Goal: Task Accomplishment & Management: Use online tool/utility

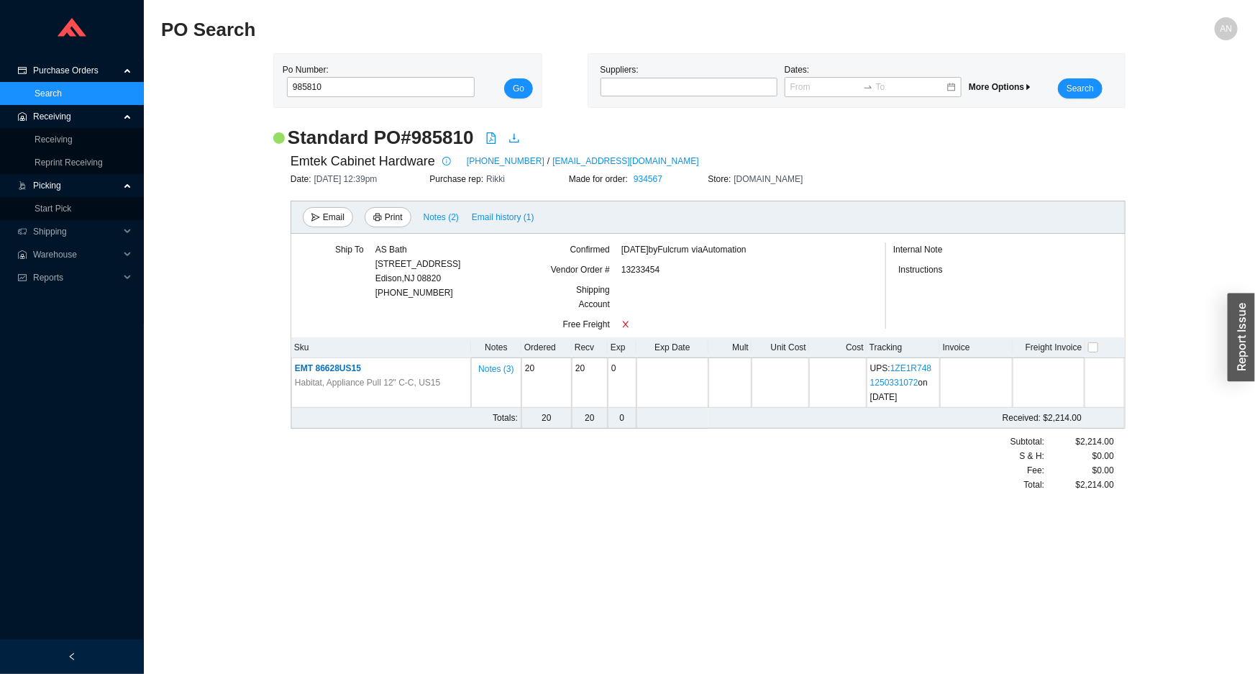
click at [40, 114] on span "Receiving" at bounding box center [76, 116] width 86 height 23
click at [52, 122] on span "Receiving" at bounding box center [76, 116] width 86 height 23
click at [58, 135] on link "Receiving" at bounding box center [54, 140] width 38 height 10
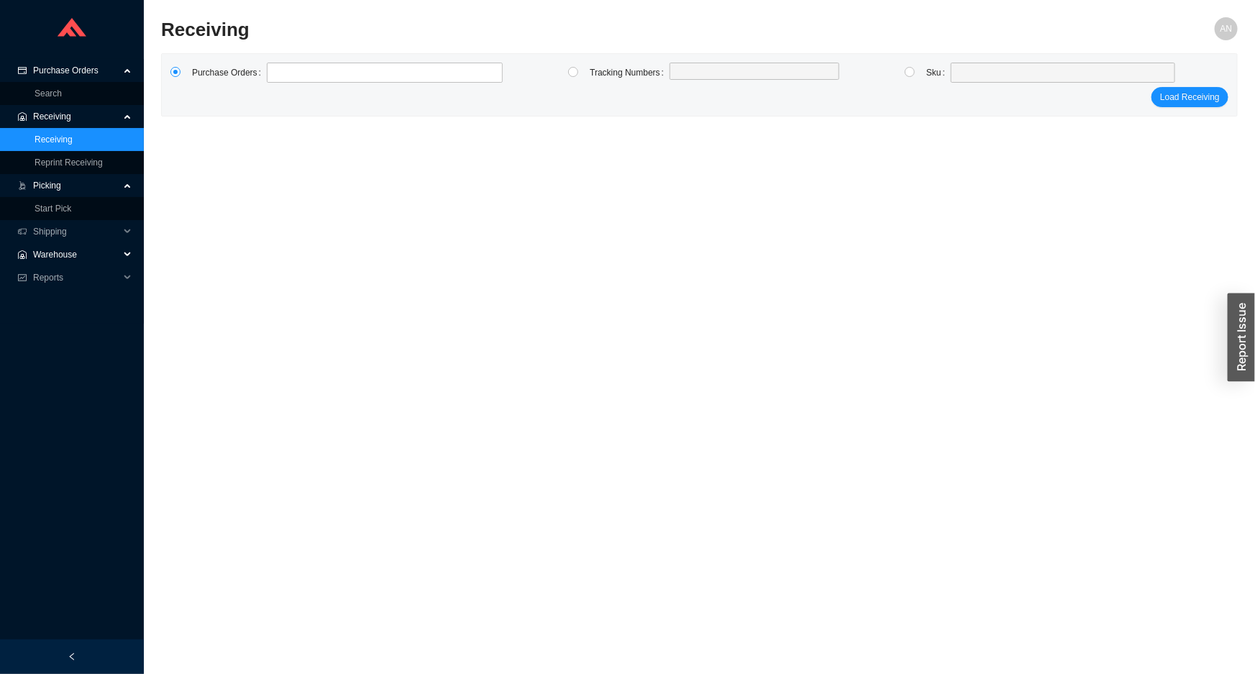
click at [50, 251] on span "Warehouse" at bounding box center [76, 254] width 86 height 23
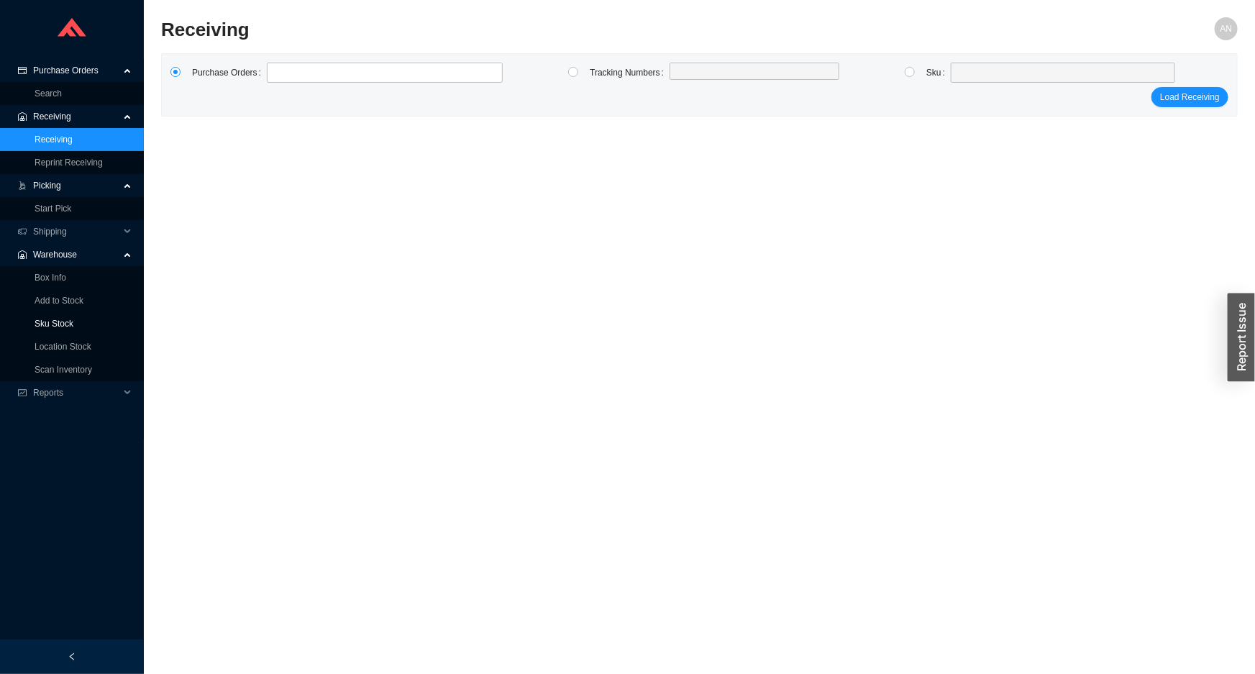
click at [52, 323] on link "Sku Stock" at bounding box center [54, 324] width 39 height 10
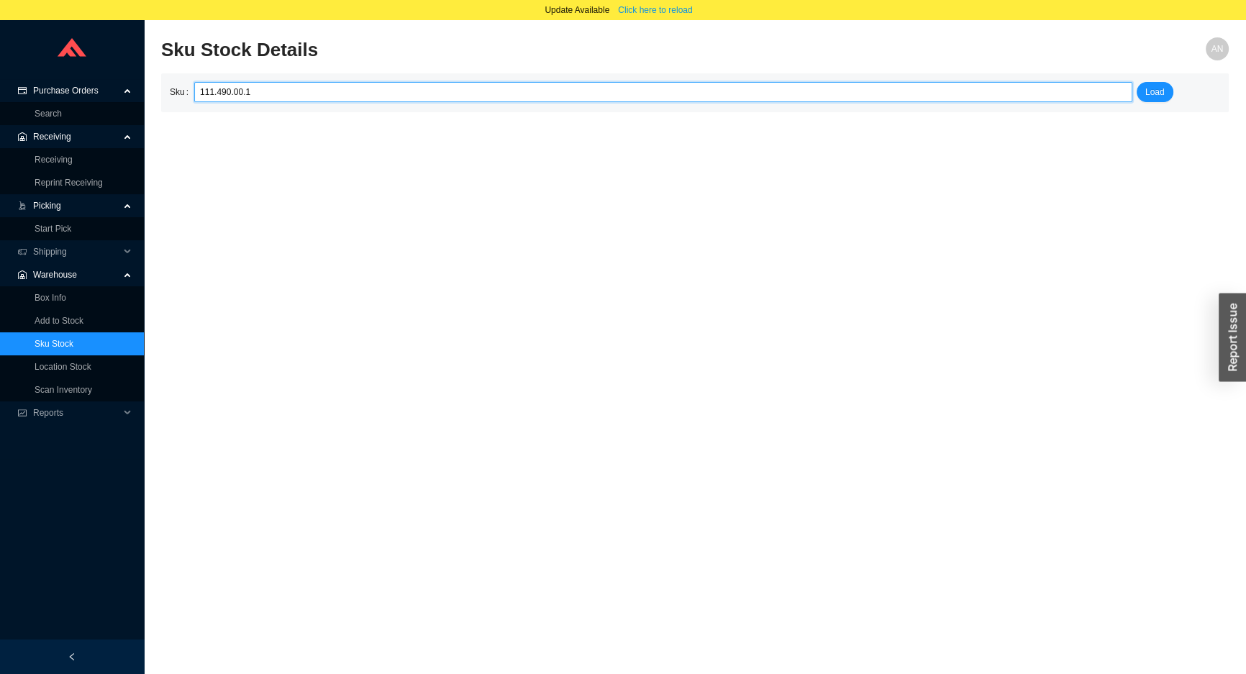
click at [196, 94] on div "111.490.00.1" at bounding box center [663, 92] width 938 height 20
click at [265, 96] on input "111.490.00.1" at bounding box center [663, 92] width 926 height 19
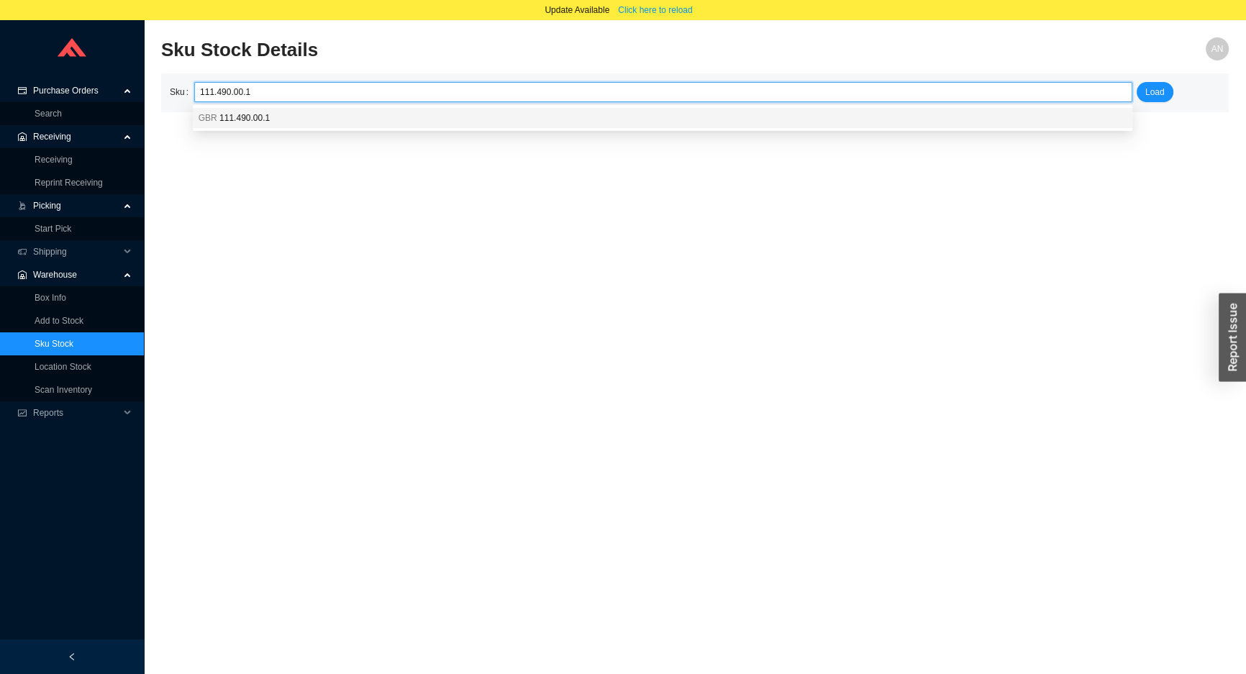
click at [255, 121] on span "111.490.00.1" at bounding box center [244, 118] width 50 height 10
type input "GBR 111.490.00.1"
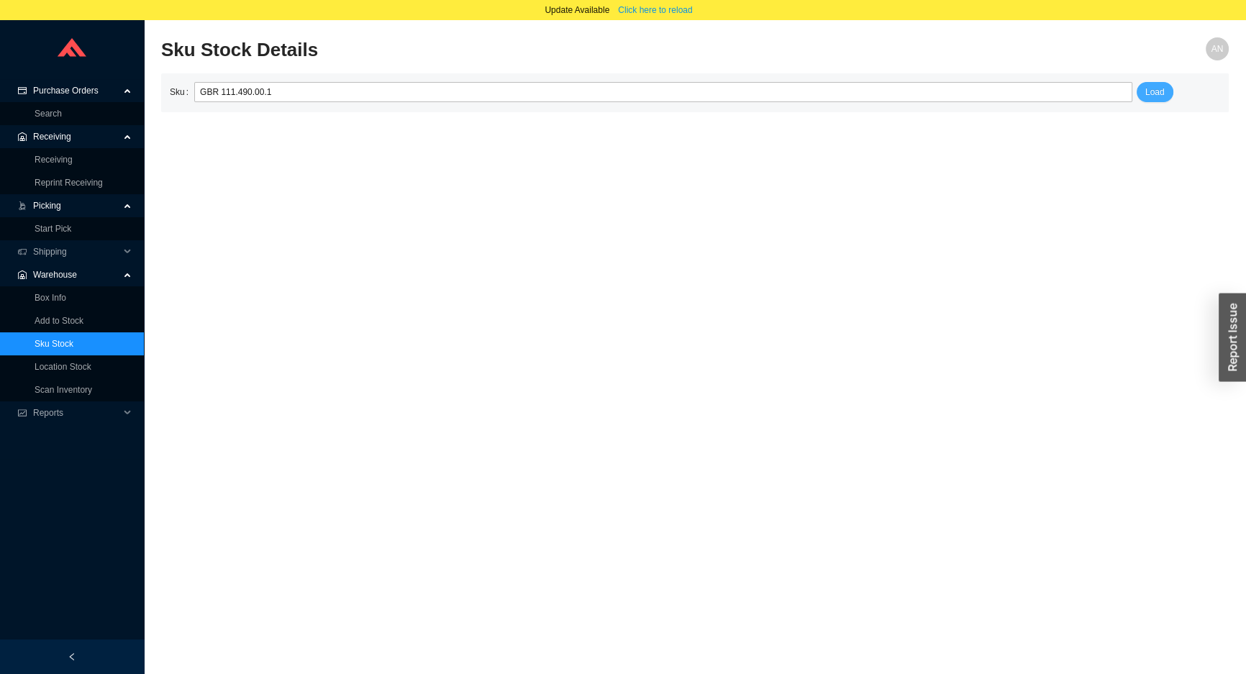
click at [1161, 96] on span "Load" at bounding box center [1154, 92] width 19 height 14
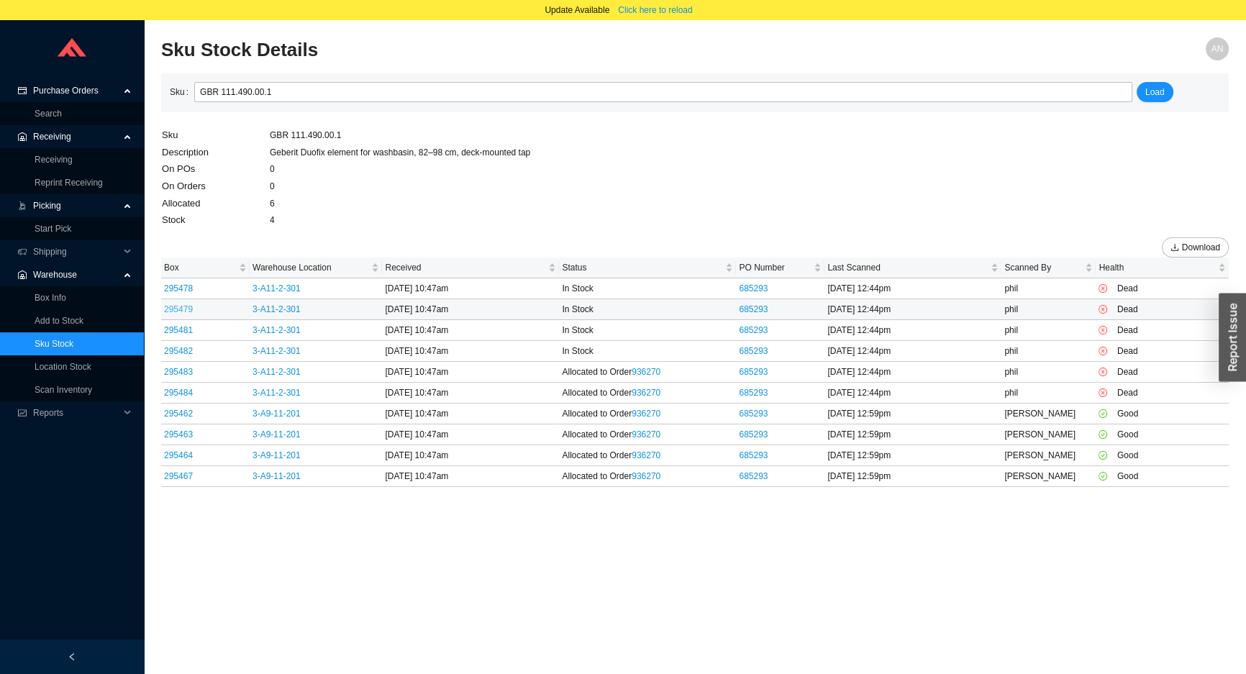
click at [179, 304] on link "295479" at bounding box center [178, 309] width 29 height 10
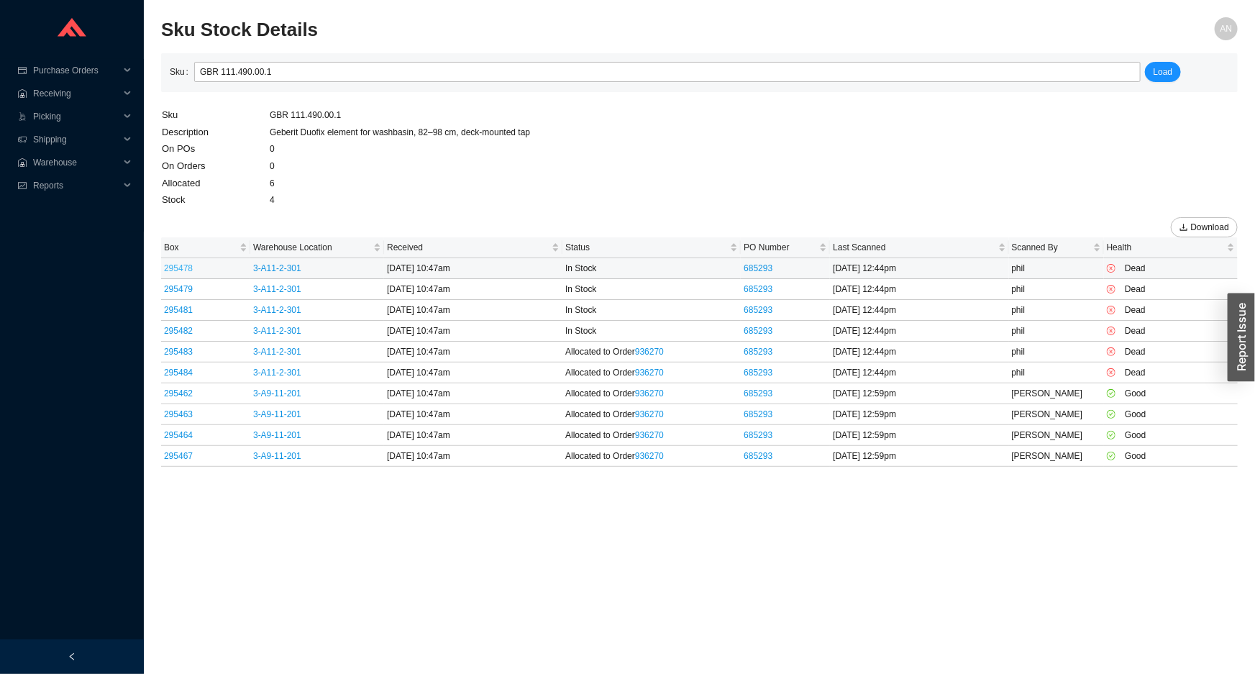
click at [187, 269] on link "295478" at bounding box center [178, 268] width 29 height 10
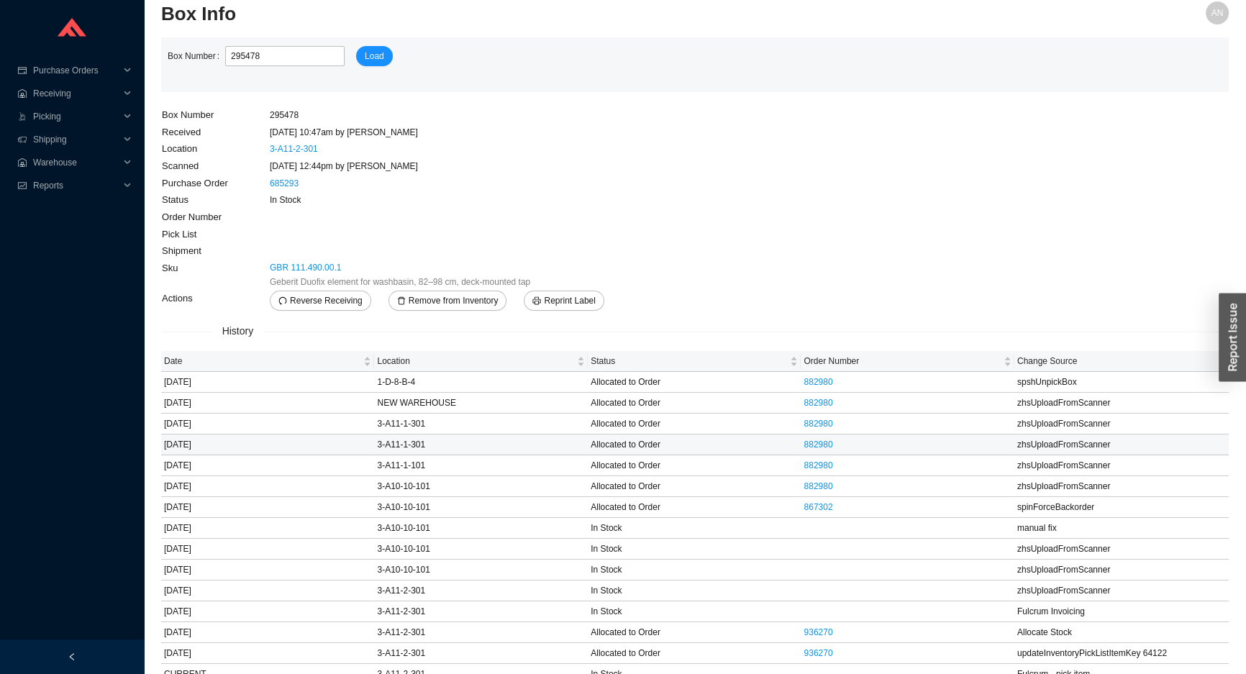
scroll to position [25, 0]
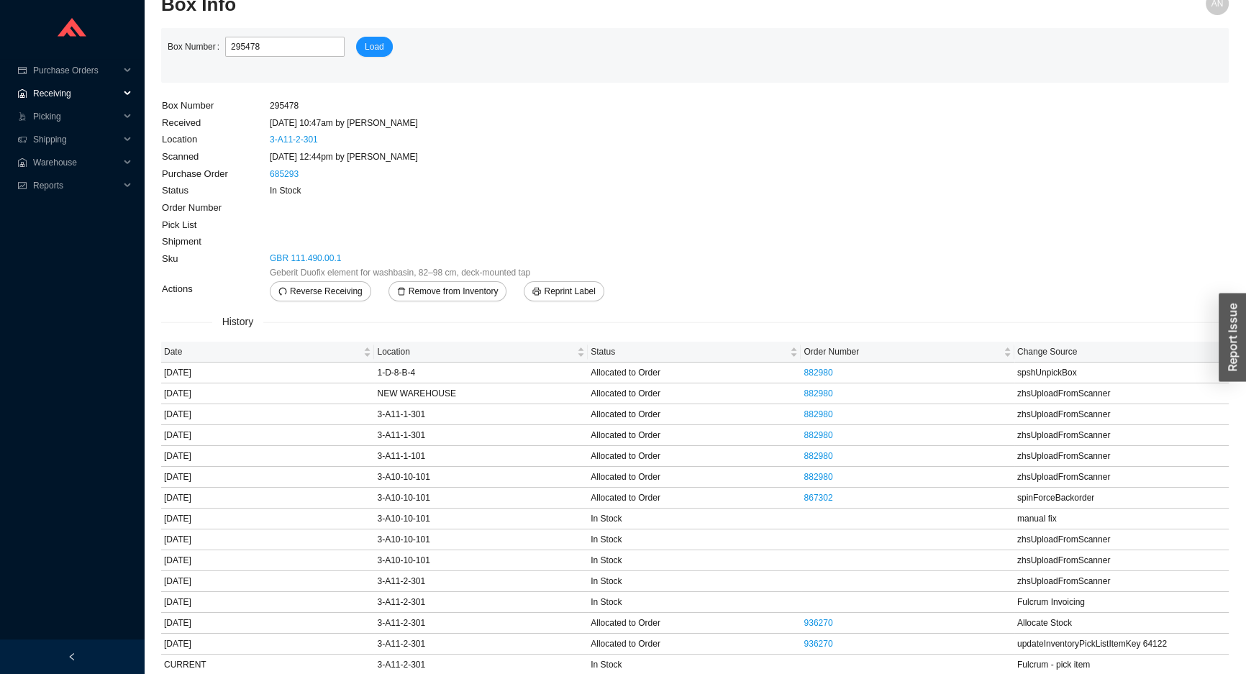
click at [50, 97] on span "Receiving" at bounding box center [76, 93] width 86 height 23
drag, startPoint x: 40, startPoint y: 115, endPoint x: 52, endPoint y: 108, distance: 13.6
click at [40, 115] on link "Receiving" at bounding box center [54, 116] width 38 height 10
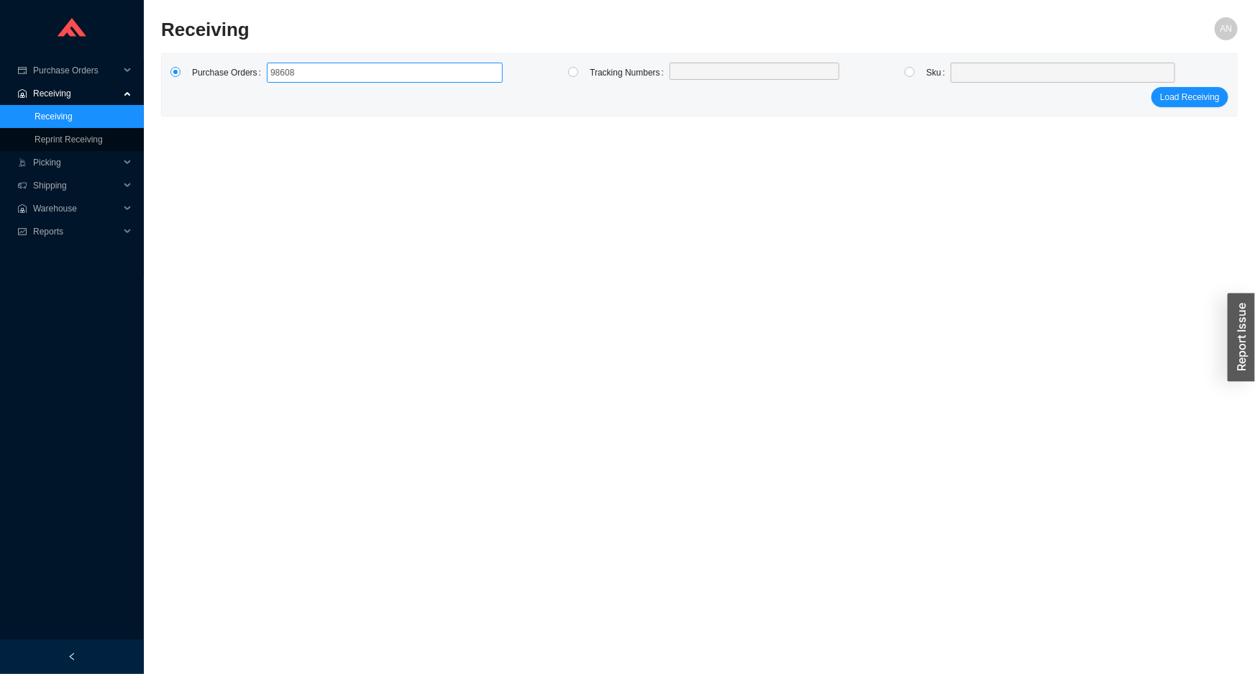
type input "986082"
click button "Load Receiving" at bounding box center [1190, 97] width 77 height 20
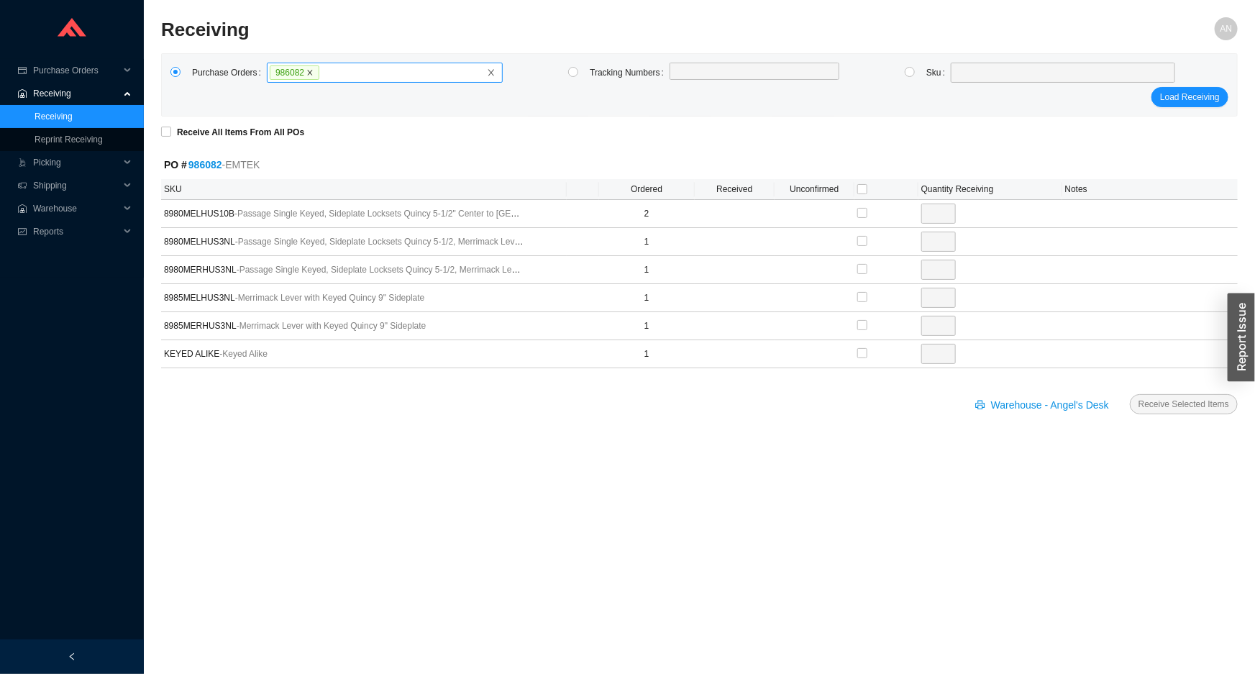
click at [306, 74] on icon "close" at bounding box center [309, 72] width 7 height 7
click at [320, 74] on input "986082" at bounding box center [325, 73] width 10 height 16
type input "985422"
click button "Load Receiving" at bounding box center [1190, 97] width 77 height 20
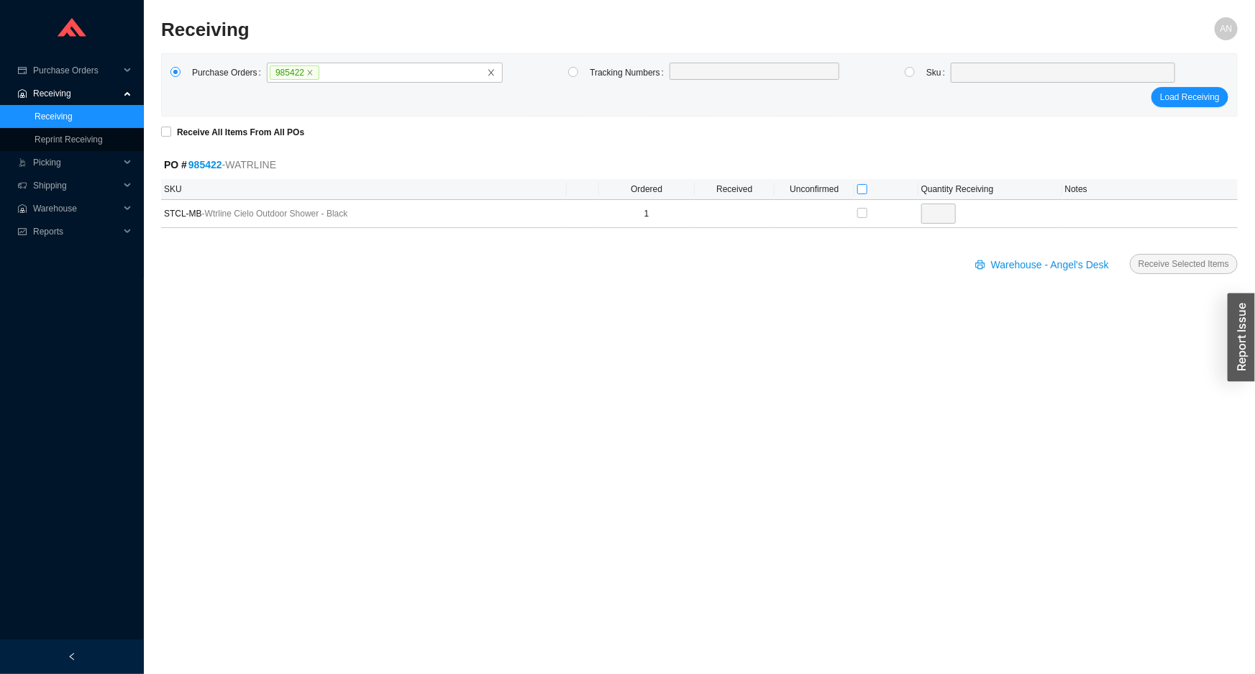
click at [860, 188] on input "checkbox" at bounding box center [862, 189] width 10 height 10
checkbox input "true"
type input "1"
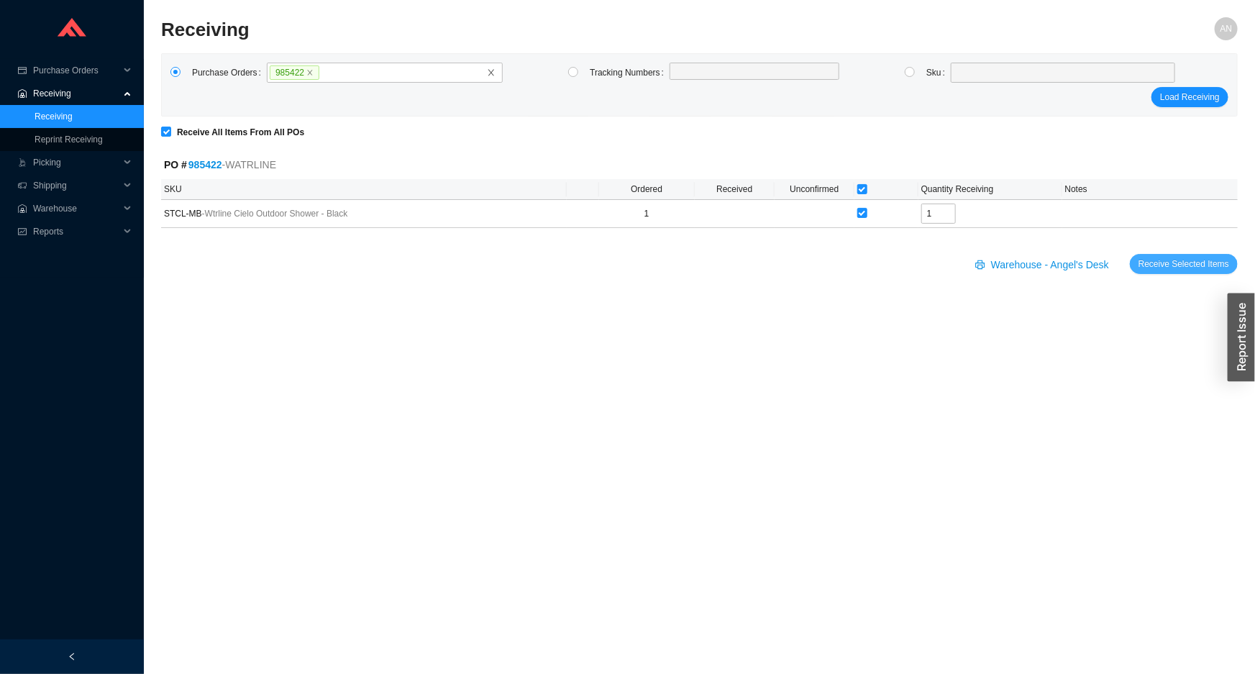
click at [1184, 265] on span "Receive Selected Items" at bounding box center [1184, 264] width 91 height 14
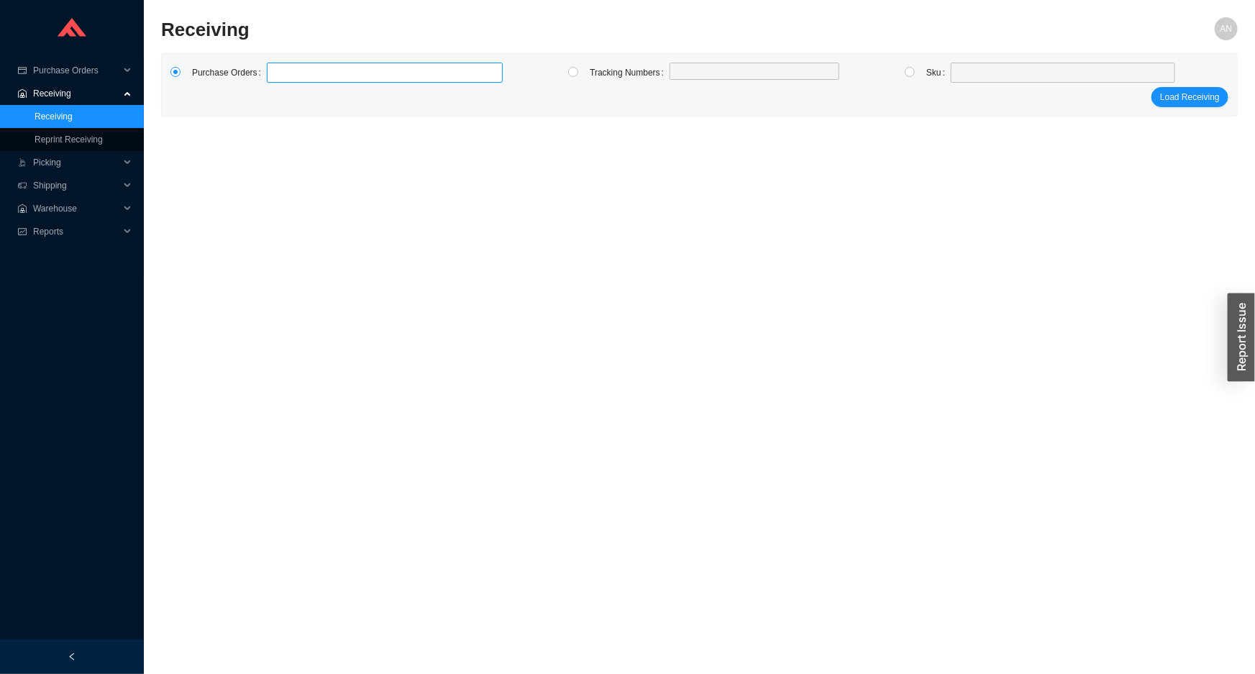
click at [293, 76] on label at bounding box center [385, 73] width 236 height 20
click at [279, 76] on input at bounding box center [274, 73] width 10 height 16
type input "986089"
click button "Load Receiving" at bounding box center [1190, 97] width 77 height 20
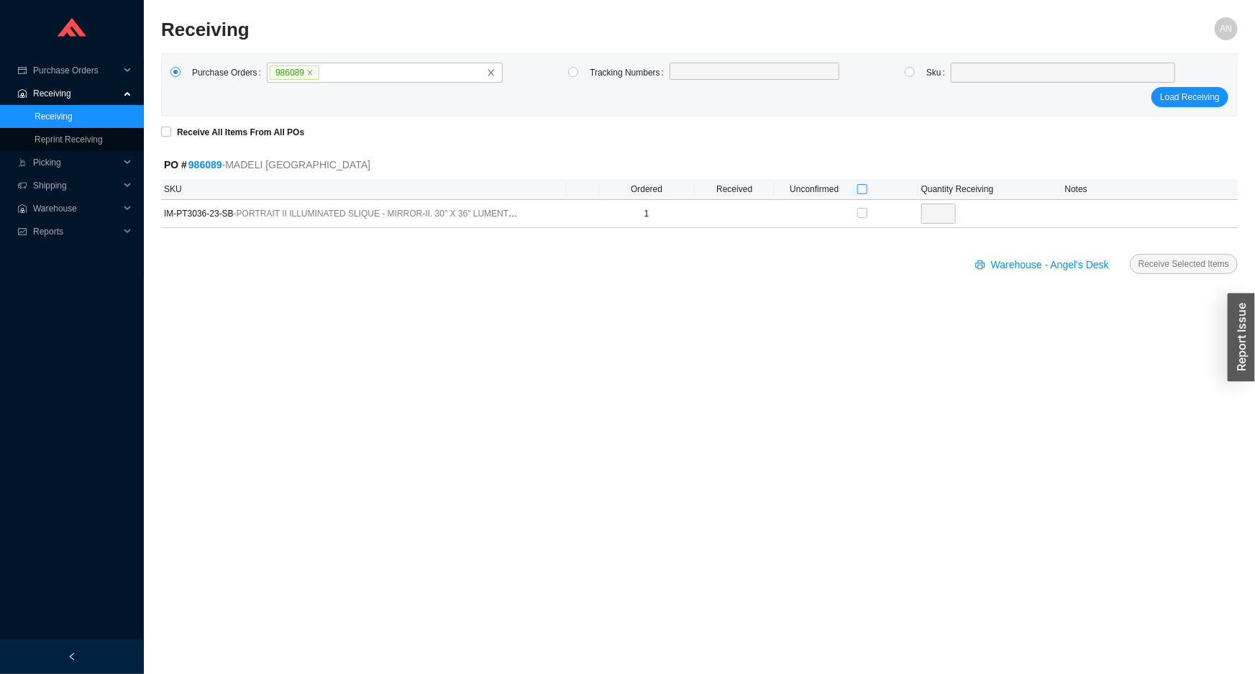
click at [862, 187] on input "checkbox" at bounding box center [862, 189] width 10 height 10
checkbox input "true"
type input "1"
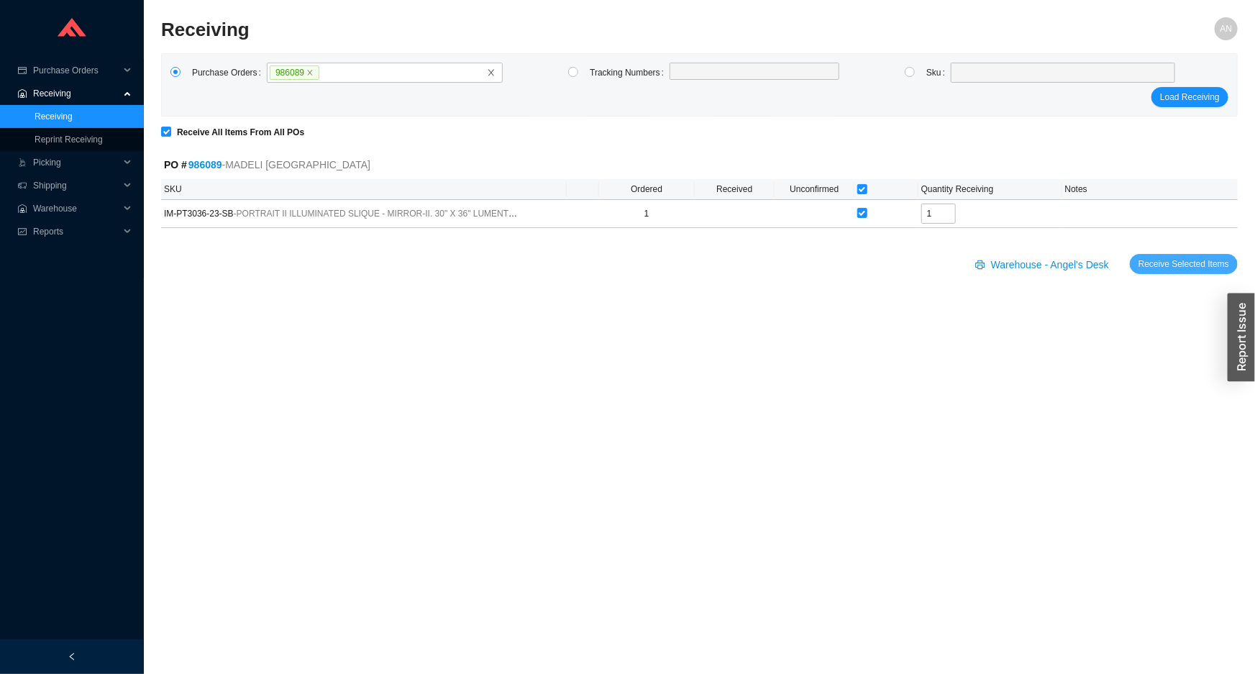
click at [1170, 260] on span "Receive Selected Items" at bounding box center [1184, 264] width 91 height 14
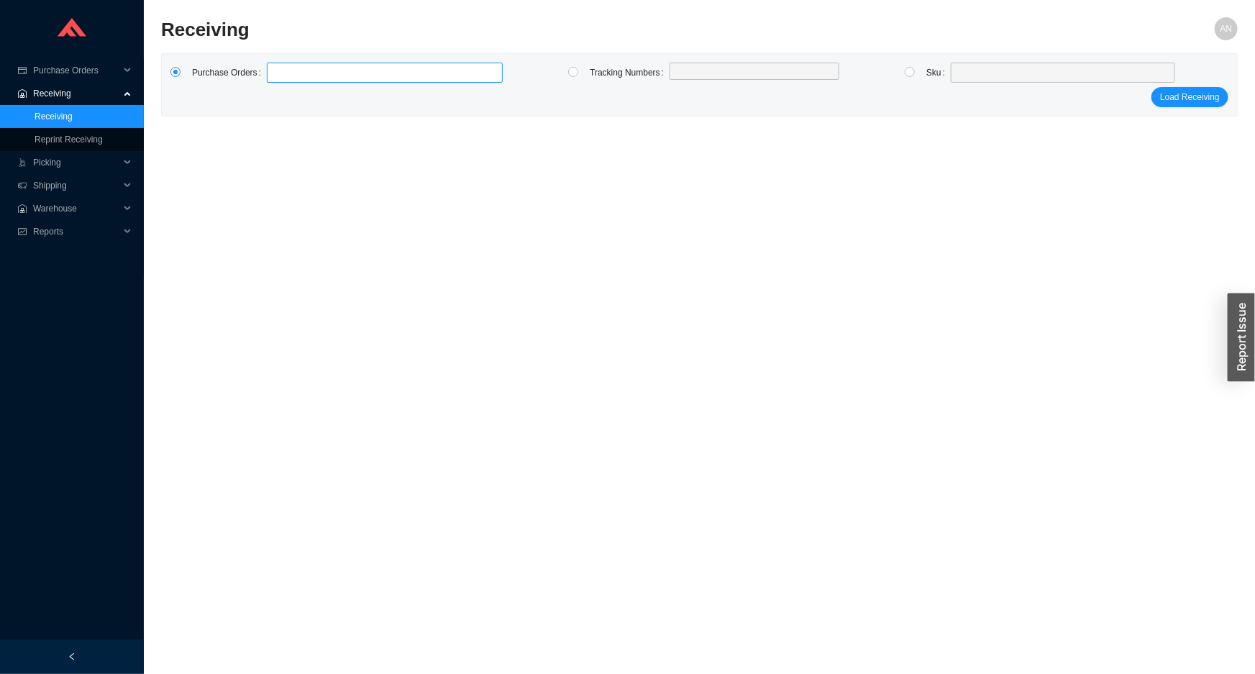
click at [294, 78] on label at bounding box center [385, 73] width 236 height 20
click at [279, 78] on input at bounding box center [274, 73] width 10 height 16
type input "981678"
type input "979188"
click button "Load Receiving" at bounding box center [1190, 97] width 77 height 20
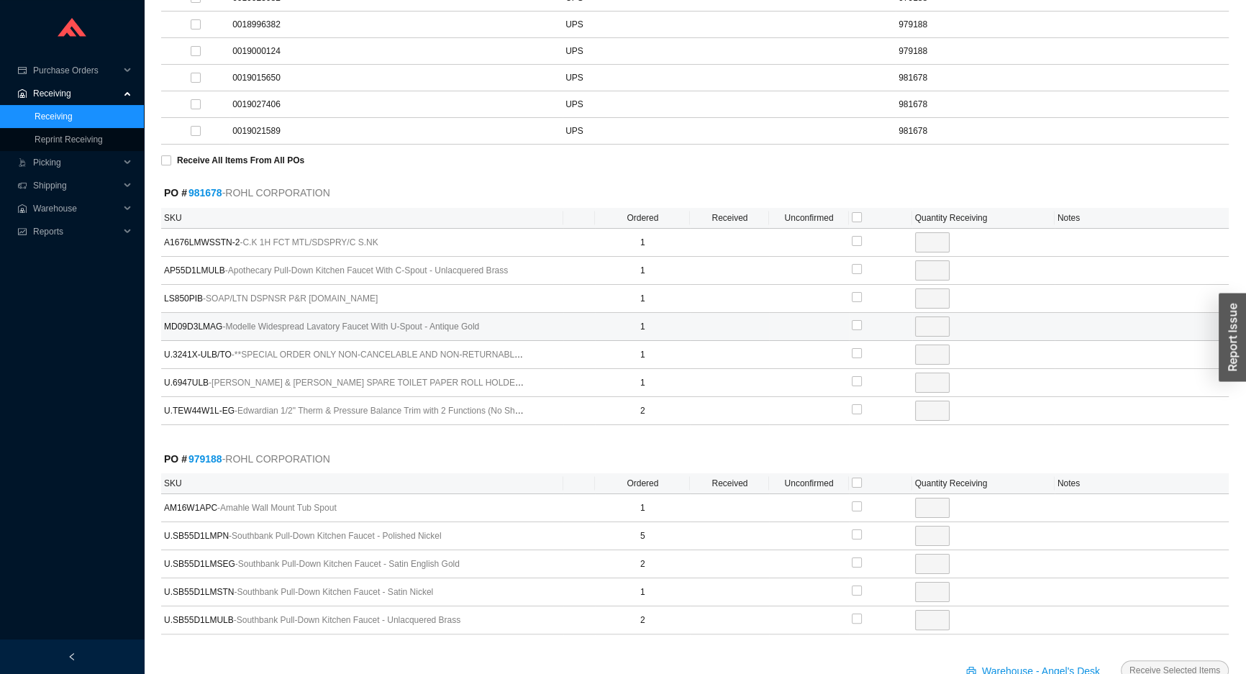
scroll to position [261, 0]
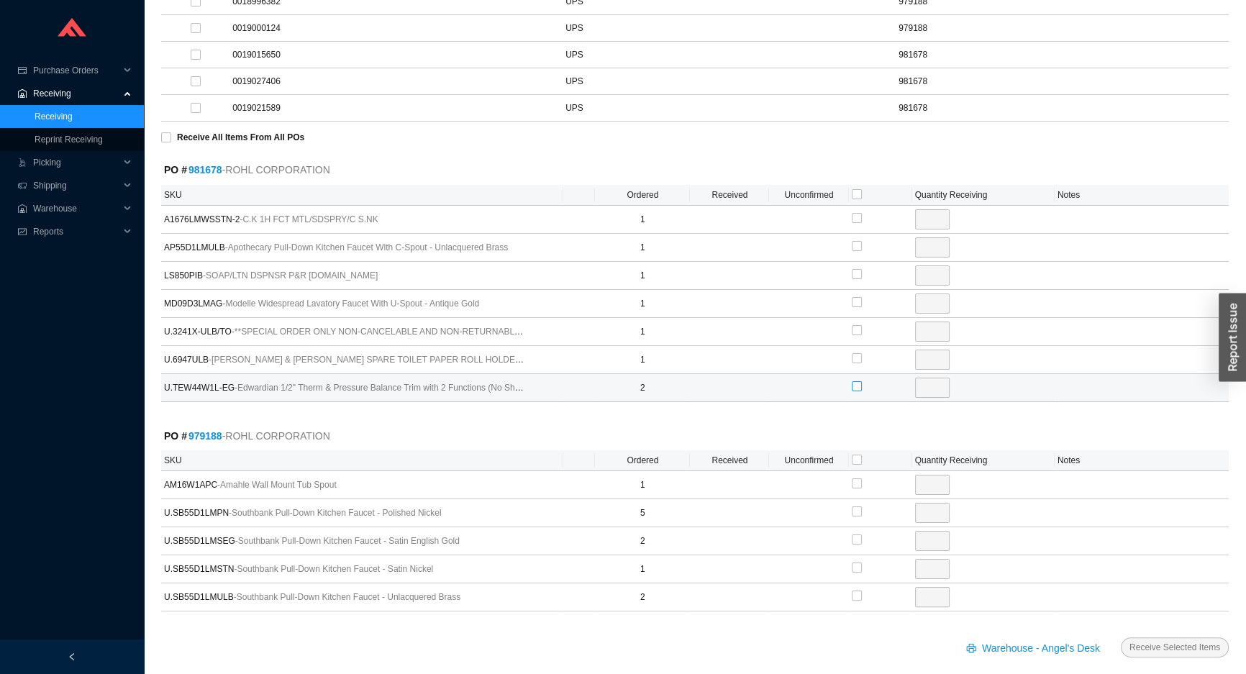
click at [854, 383] on input "checkbox" at bounding box center [857, 386] width 10 height 10
checkbox input "true"
type input "2"
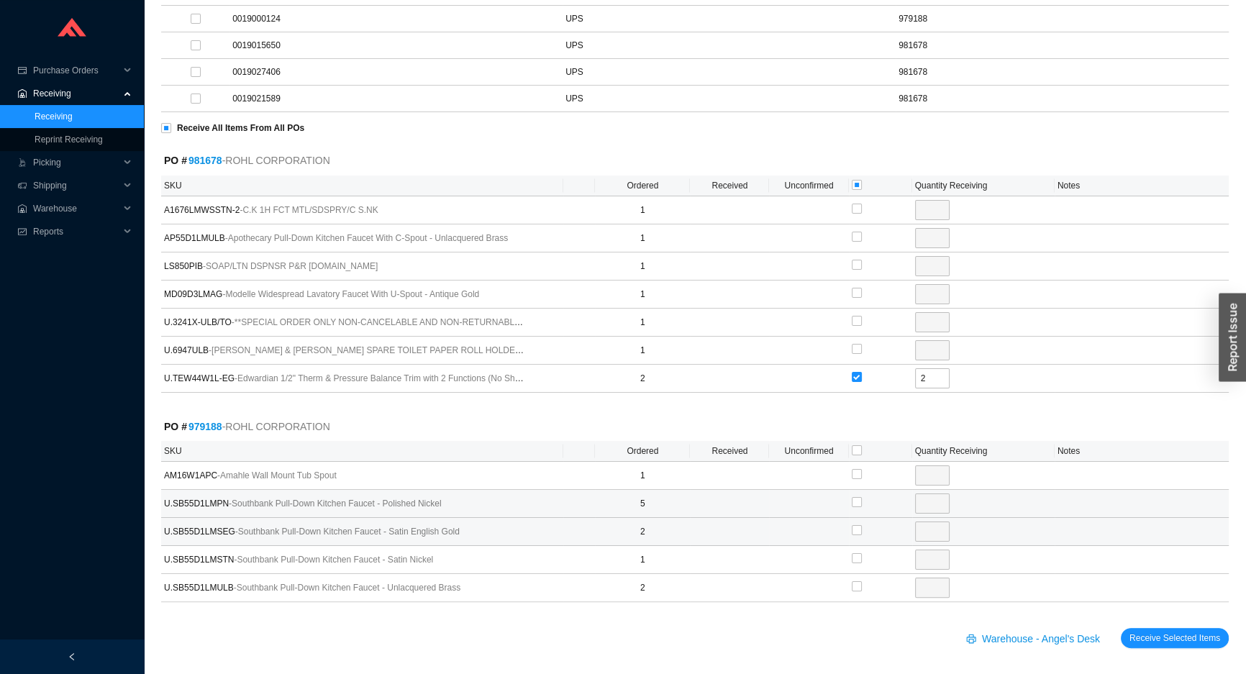
scroll to position [273, 0]
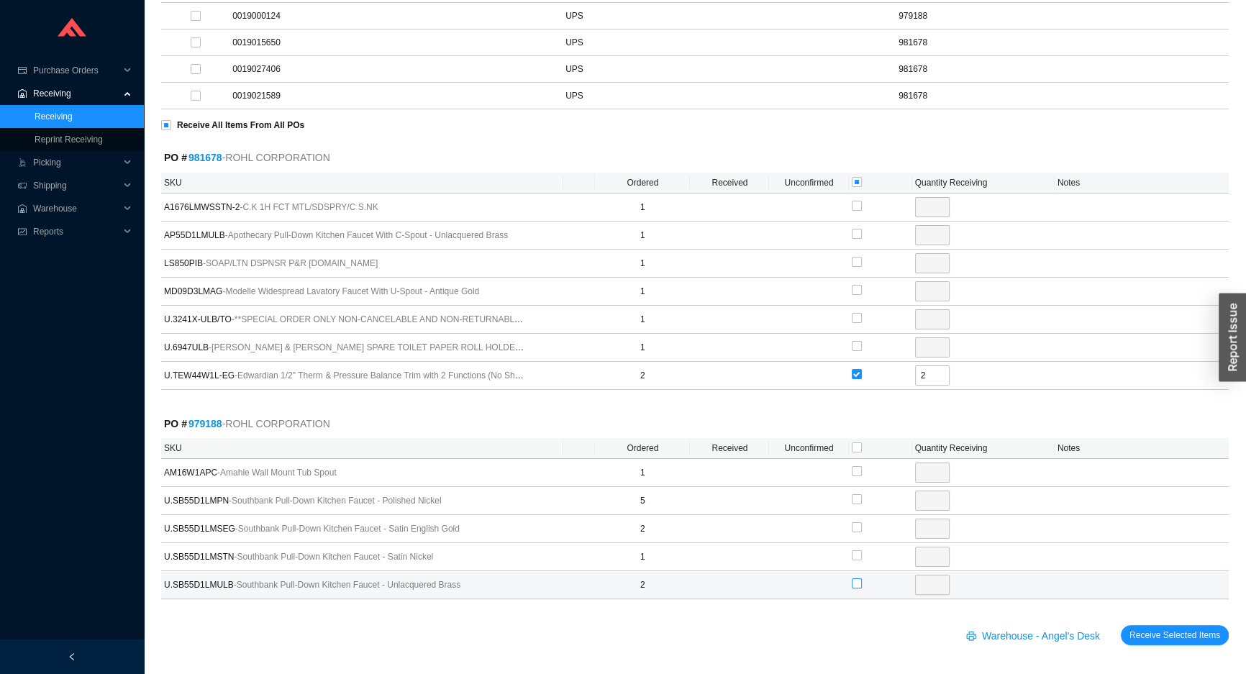
click at [855, 579] on input "checkbox" at bounding box center [857, 583] width 10 height 10
checkbox input "true"
type input "2"
click at [1172, 639] on span "Receive Selected Items" at bounding box center [1174, 635] width 91 height 14
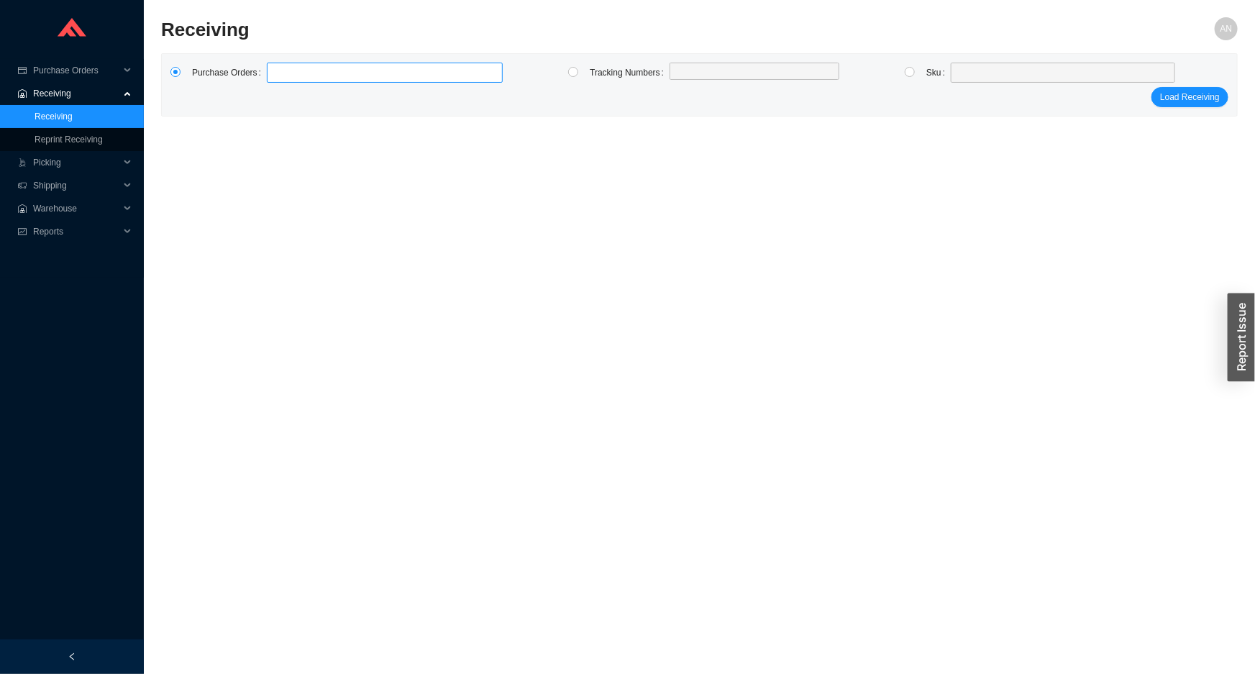
click at [291, 75] on label at bounding box center [385, 73] width 236 height 20
click at [279, 75] on input at bounding box center [274, 73] width 10 height 16
type input "985853"
type input "986112"
type input "985243"
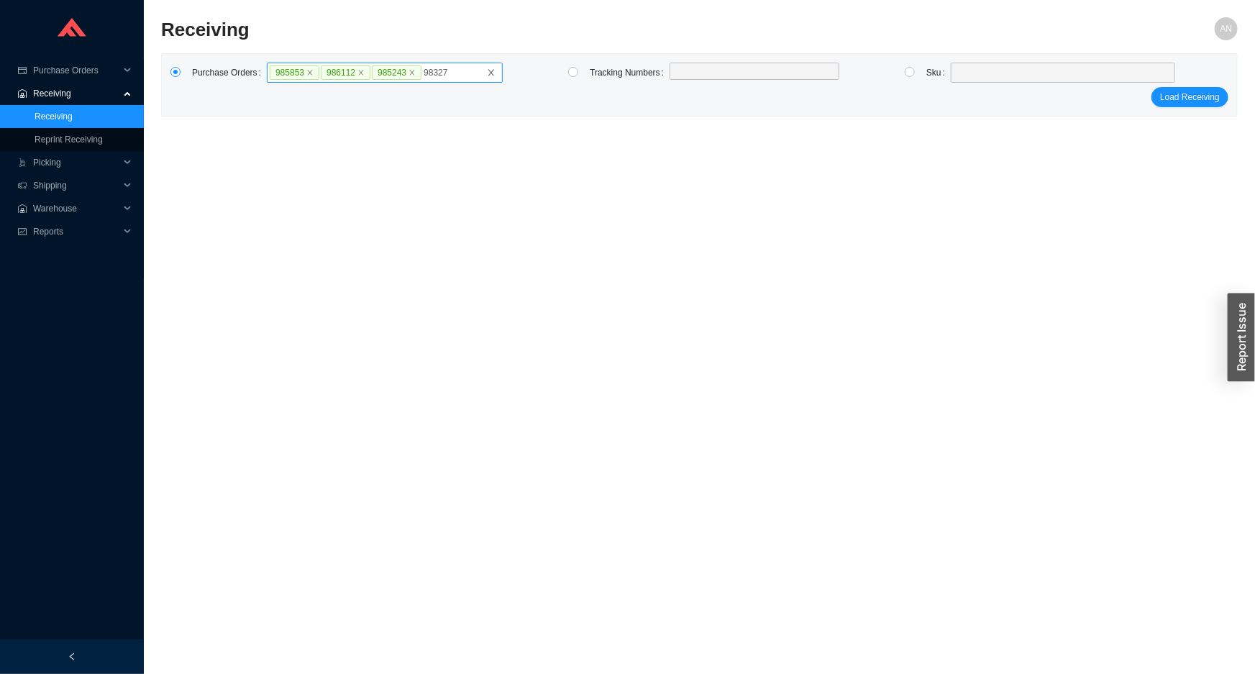
type input "983272"
type input "982380"
type input "985982"
type input "985841"
type input "984905"
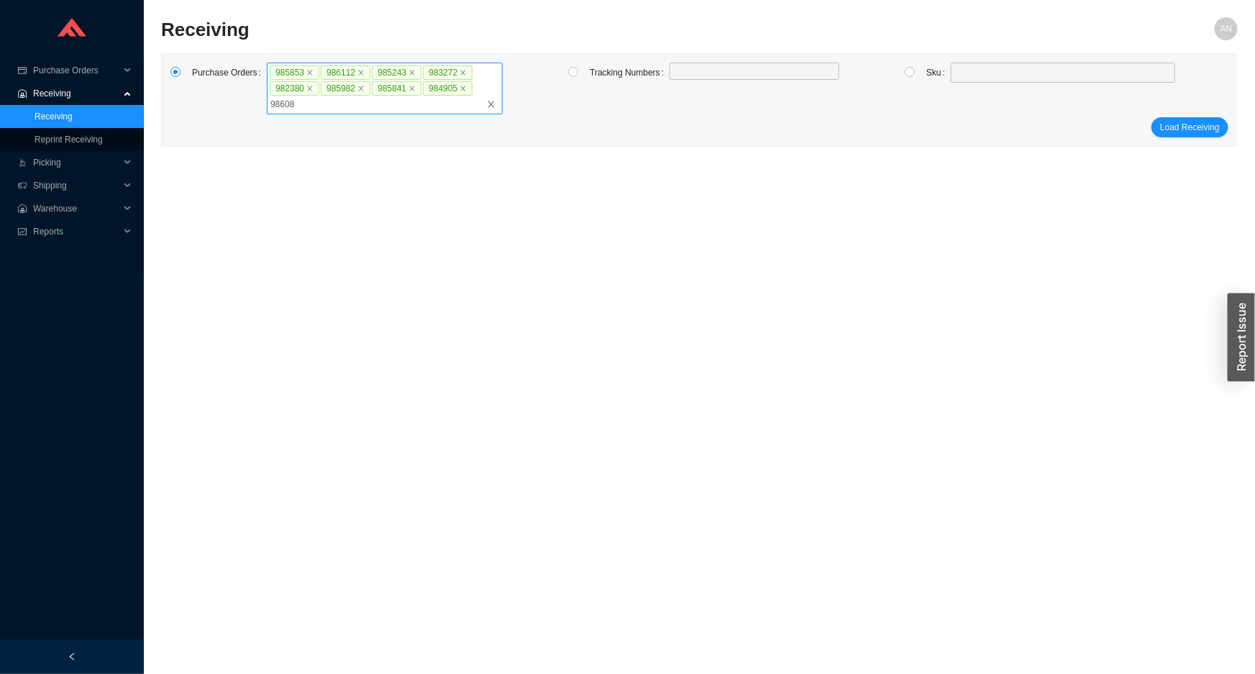
type input "986084"
type input "985825"
type input "985851"
type input "985852"
click button "Load Receiving" at bounding box center [1190, 127] width 77 height 20
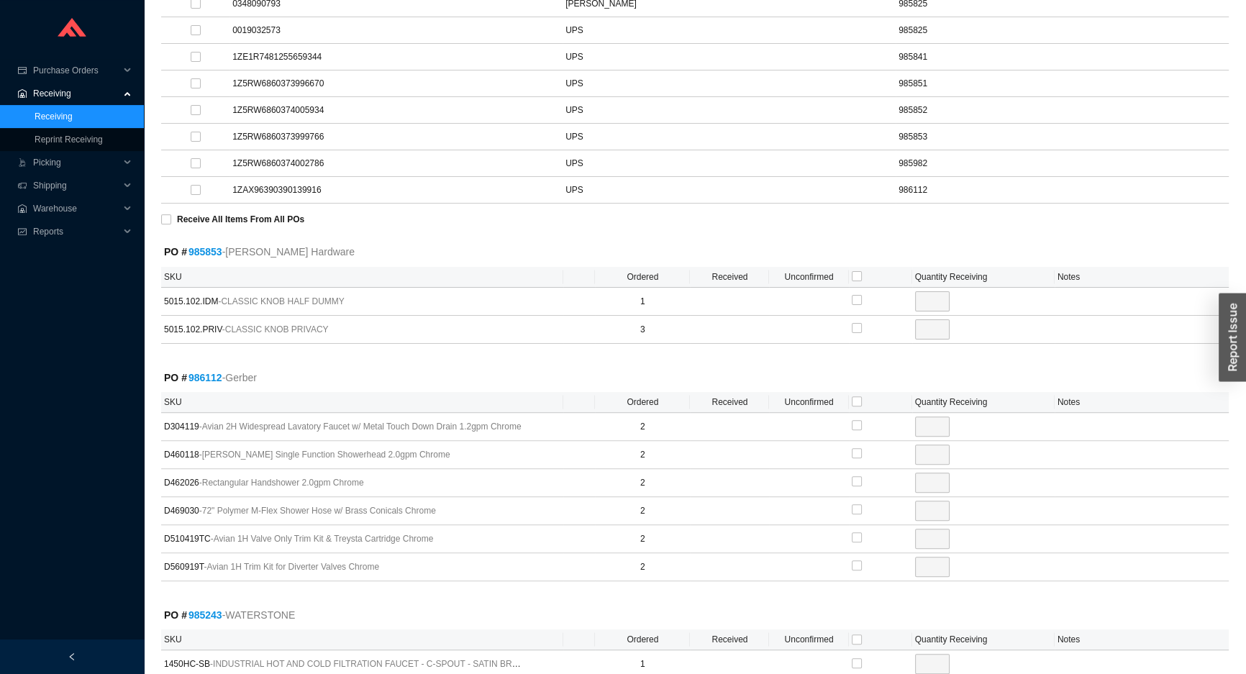
scroll to position [523, 0]
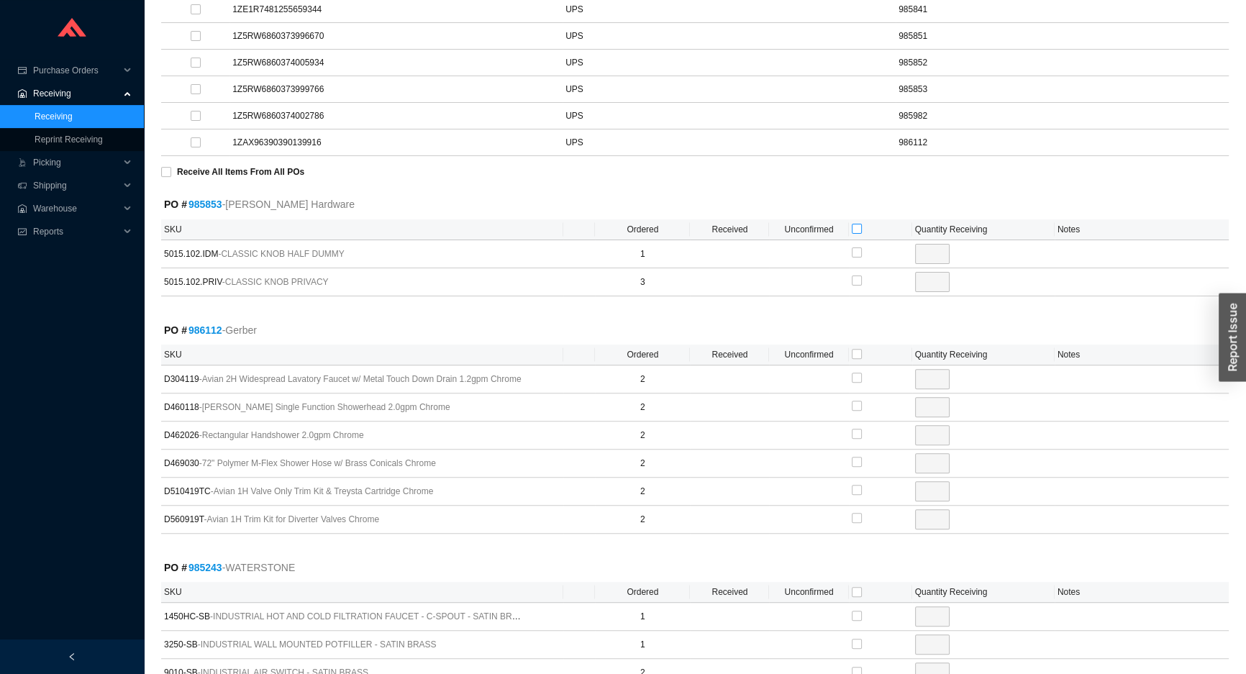
click at [856, 228] on input "checkbox" at bounding box center [857, 229] width 10 height 10
checkbox input "true"
type input "1"
checkbox input "true"
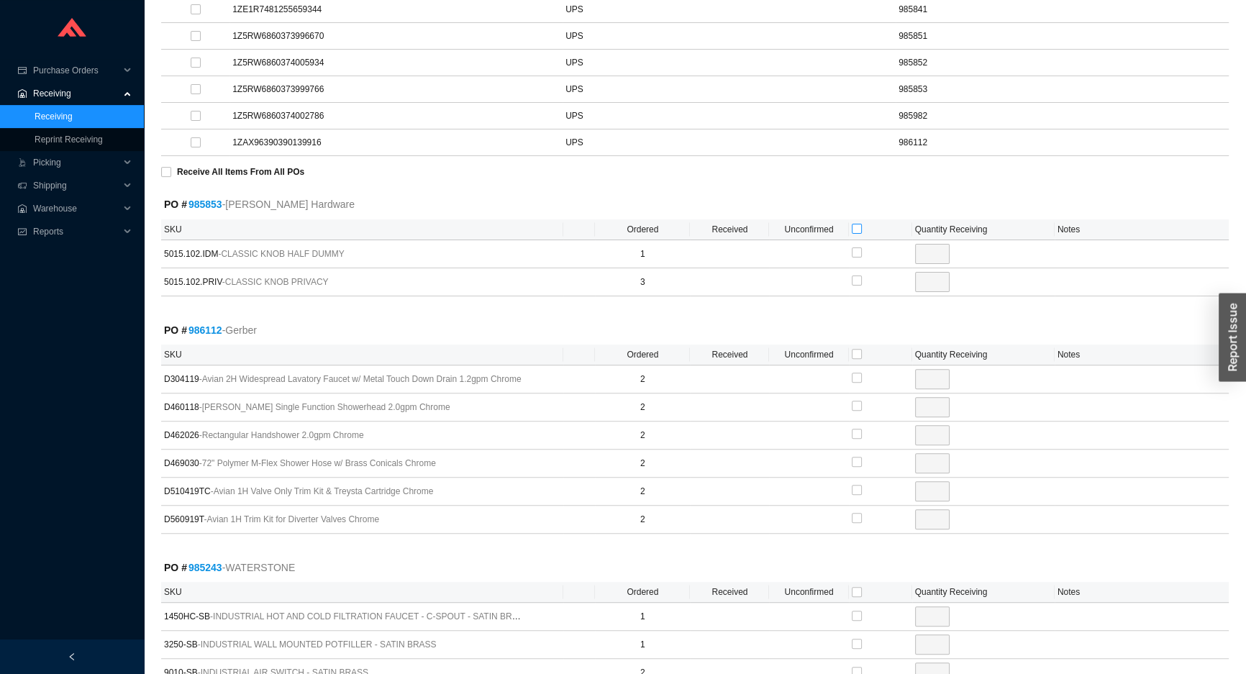
type input "3"
click at [853, 352] on input "checkbox" at bounding box center [857, 354] width 10 height 10
checkbox input "true"
type input "2"
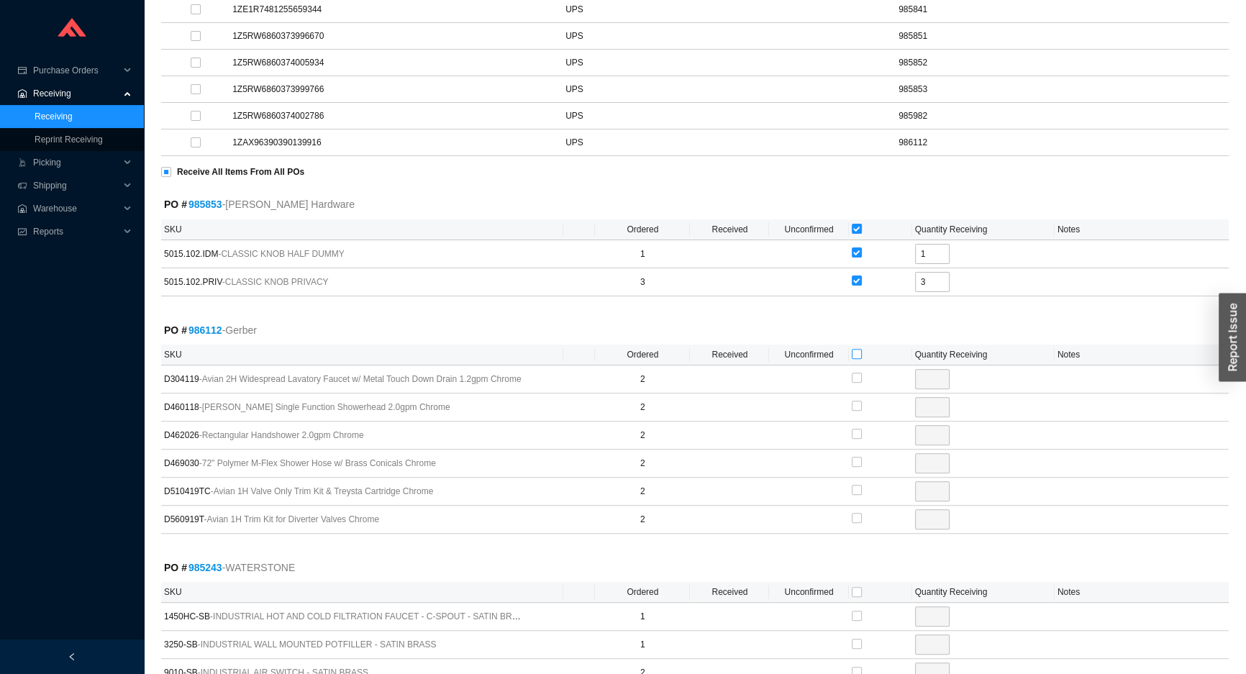
checkbox input "true"
type input "2"
checkbox input "true"
type input "2"
checkbox input "true"
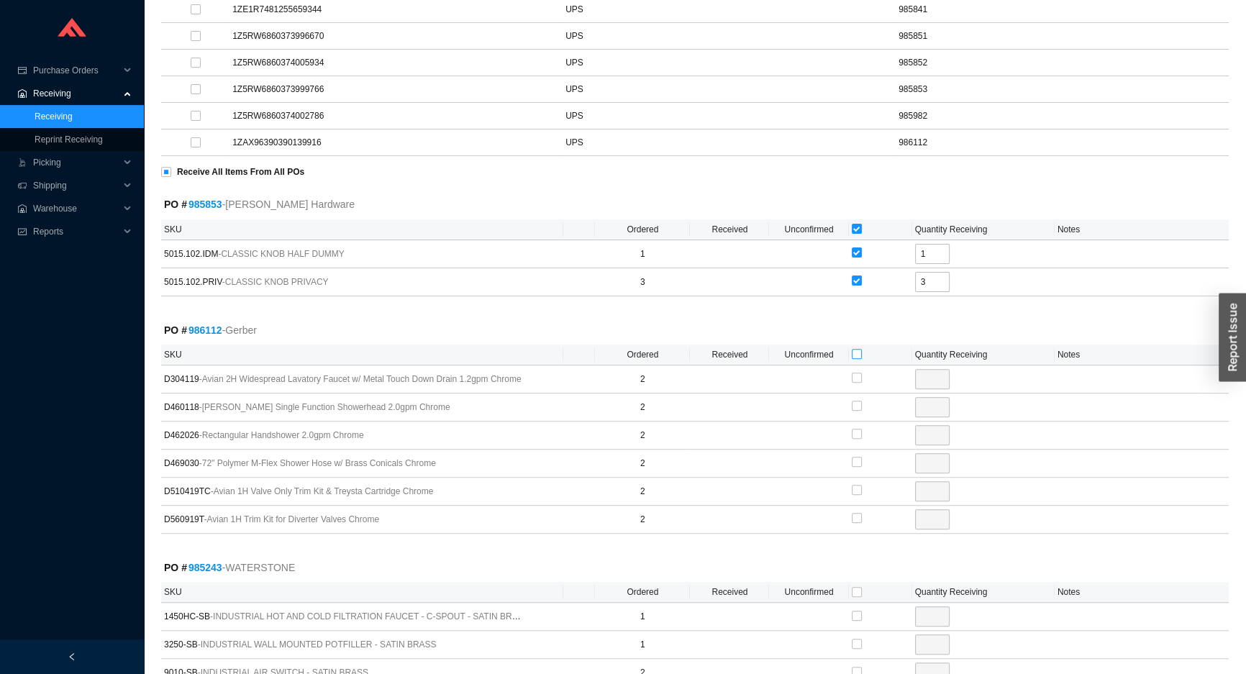
type input "2"
checkbox input "true"
type input "2"
checkbox input "true"
type input "2"
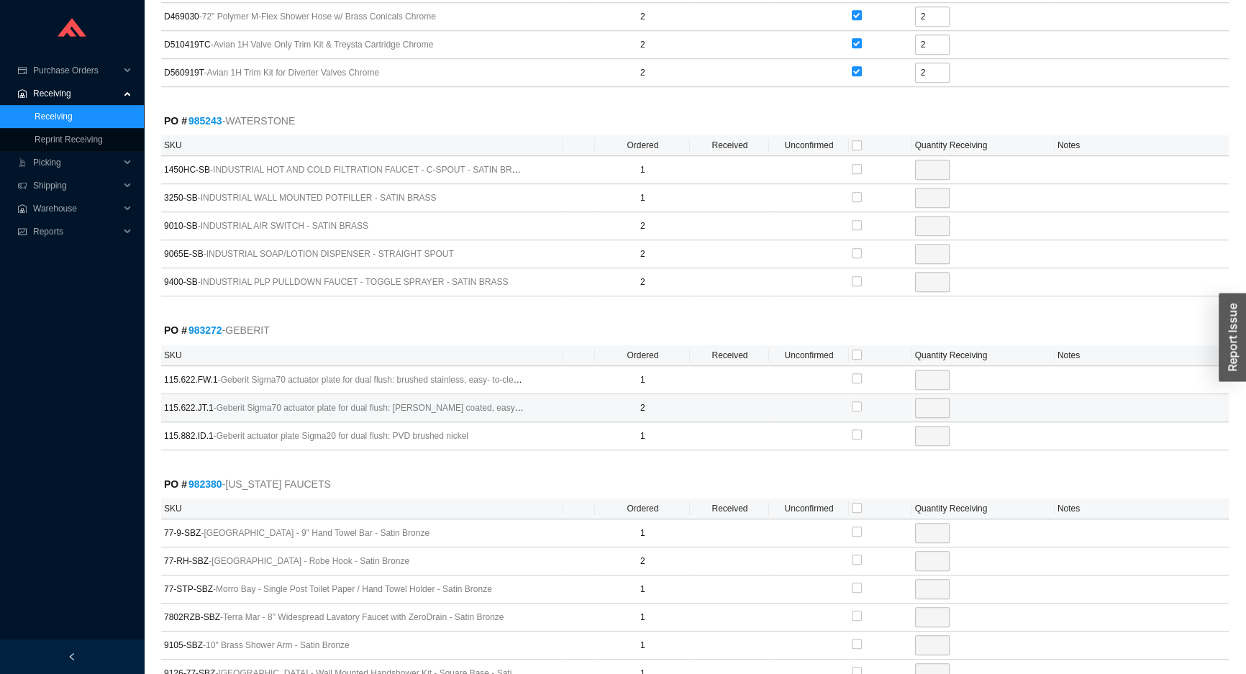
scroll to position [980, 0]
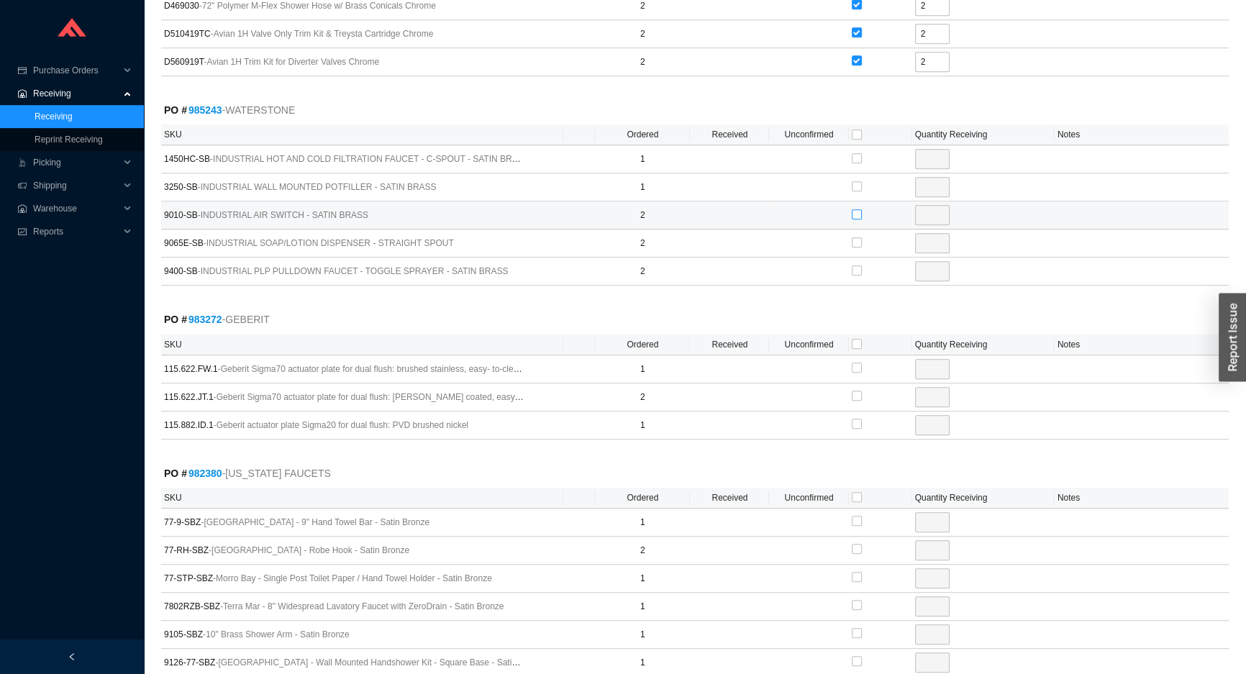
click at [855, 212] on input "checkbox" at bounding box center [857, 214] width 10 height 10
checkbox input "true"
type input "2"
click at [934, 212] on input "2" at bounding box center [932, 215] width 35 height 20
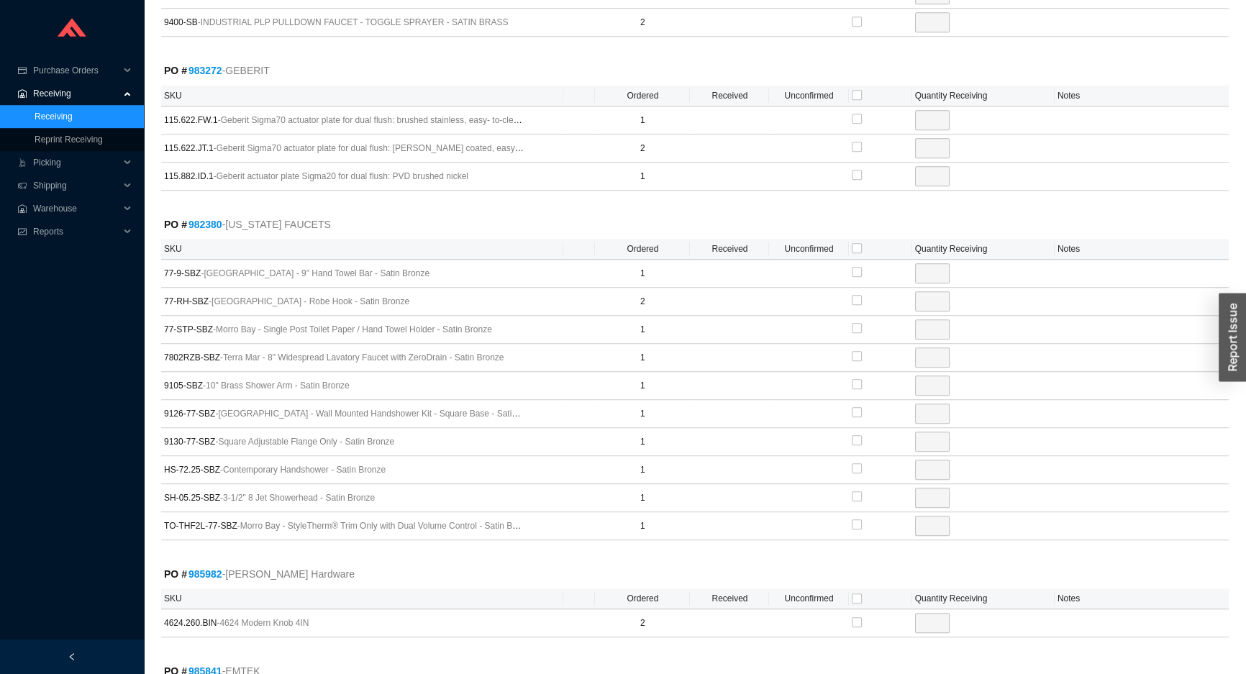
scroll to position [1242, 0]
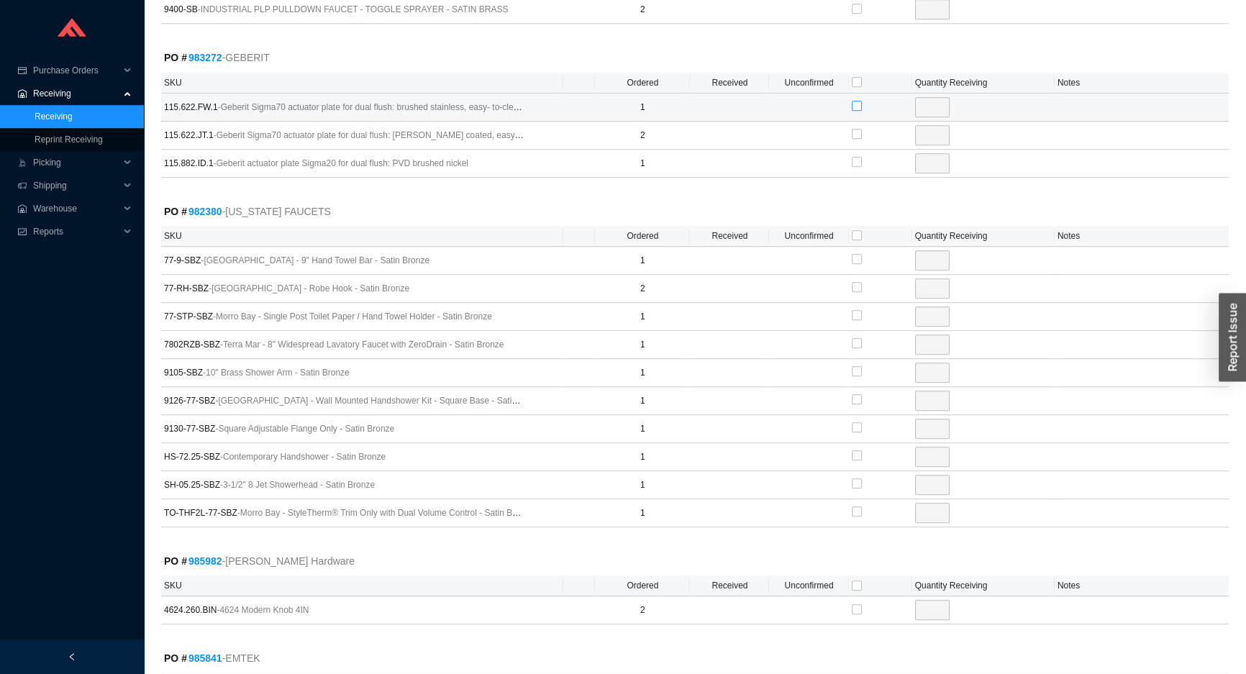
type input "1"
click at [855, 101] on input "checkbox" at bounding box center [857, 106] width 10 height 10
checkbox input "true"
type input "1"
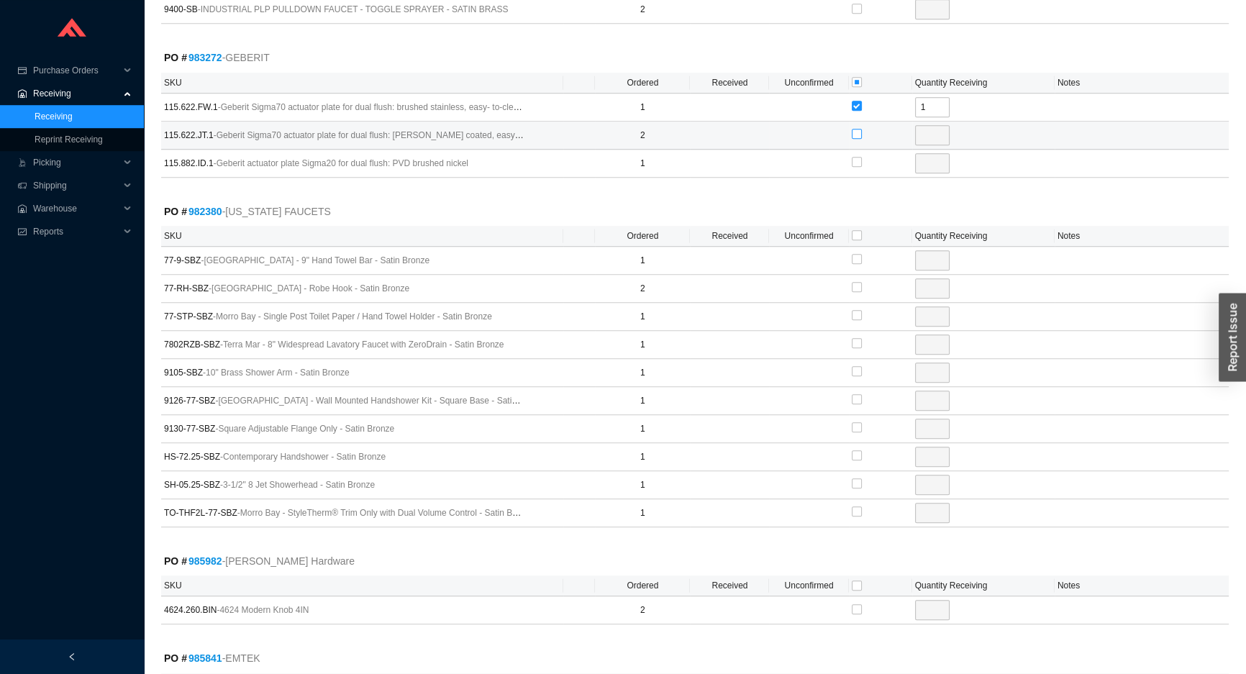
click at [856, 130] on input "checkbox" at bounding box center [857, 134] width 10 height 10
checkbox input "true"
type input "2"
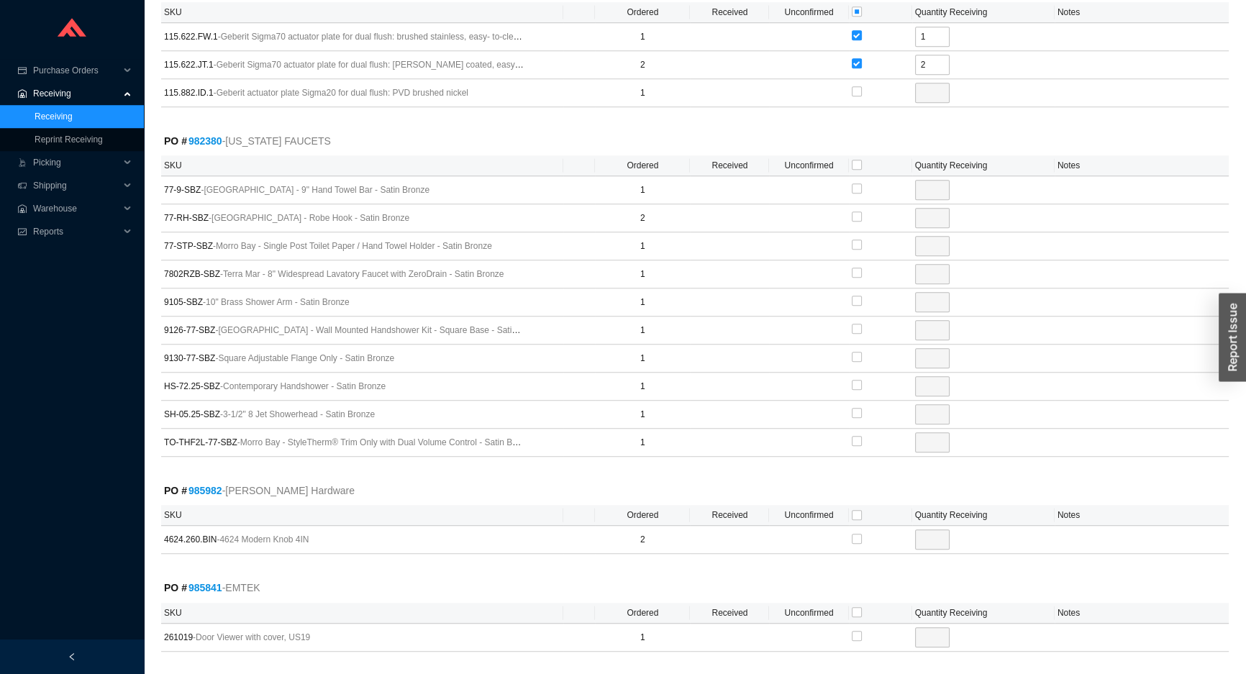
scroll to position [1308, 0]
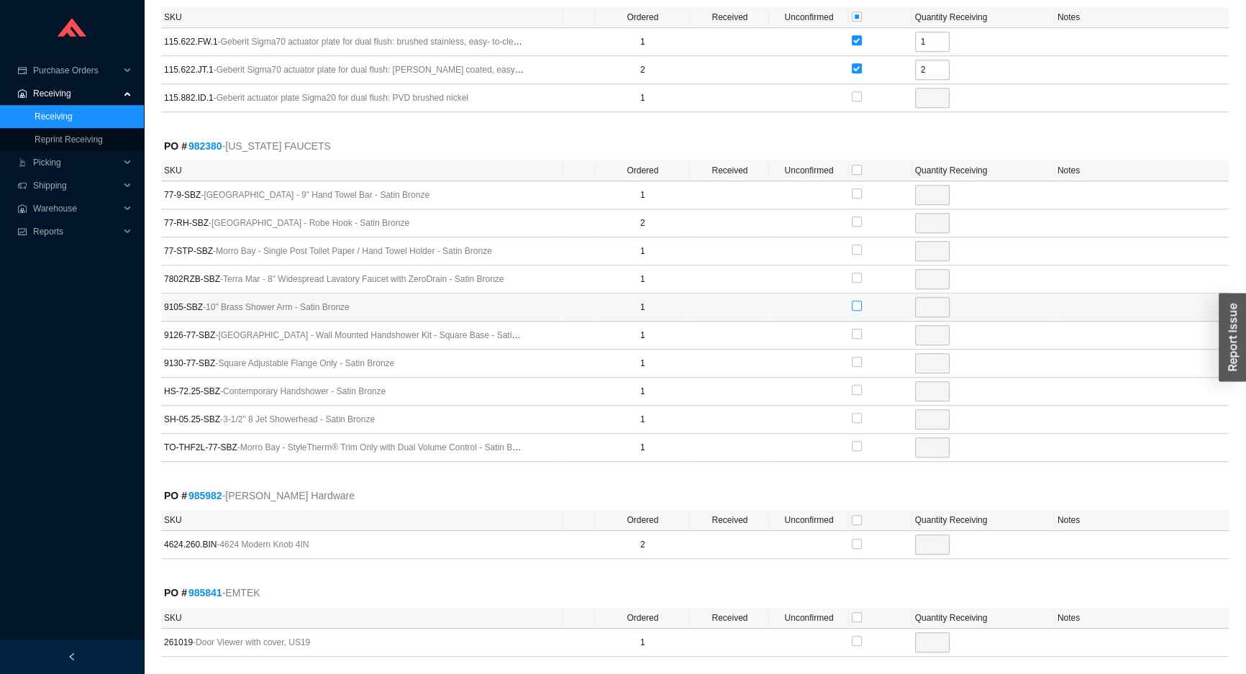
click at [857, 302] on input "checkbox" at bounding box center [857, 306] width 10 height 10
checkbox input "true"
type input "1"
click at [854, 385] on input "checkbox" at bounding box center [857, 390] width 10 height 10
checkbox input "true"
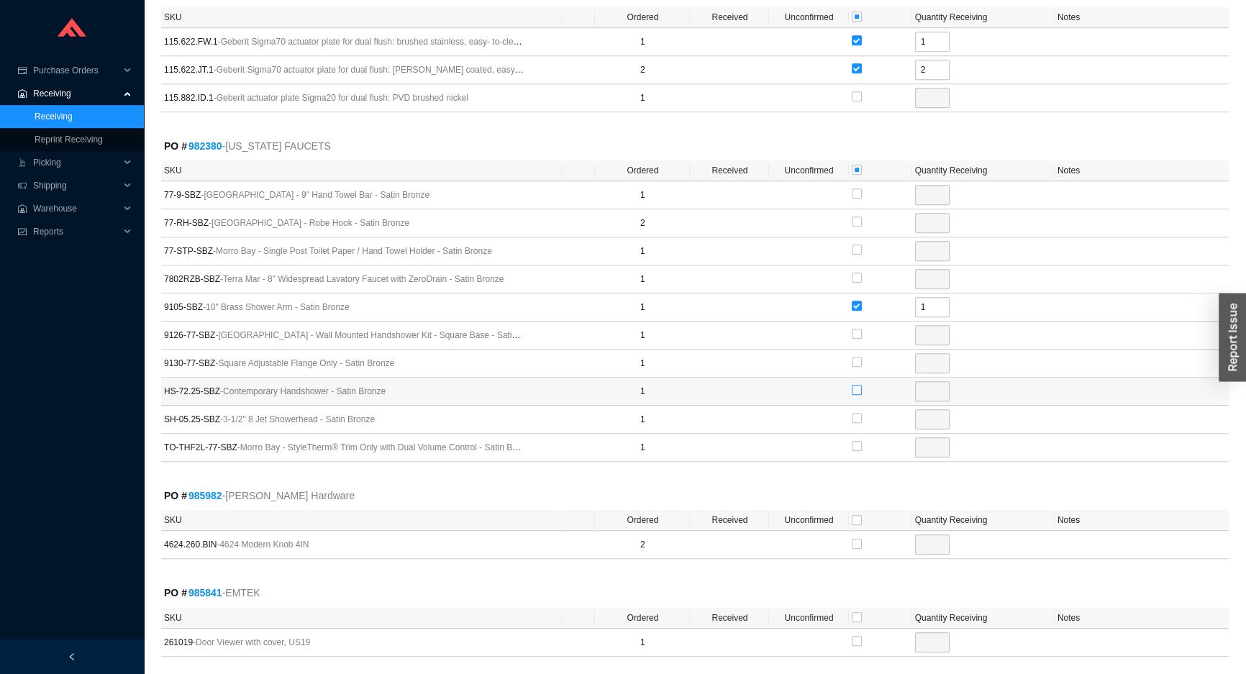
type input "1"
drag, startPoint x: 858, startPoint y: 516, endPoint x: 868, endPoint y: 487, distance: 30.3
click at [857, 516] on input "checkbox" at bounding box center [857, 520] width 10 height 10
checkbox input "true"
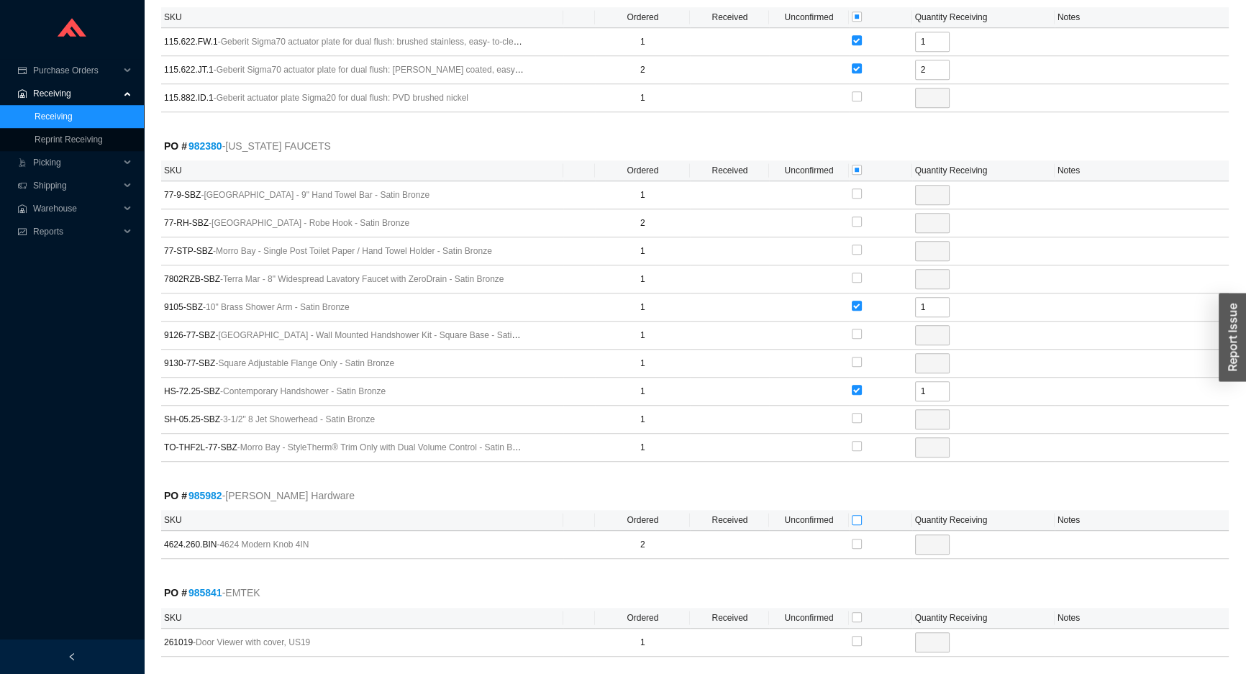
type input "2"
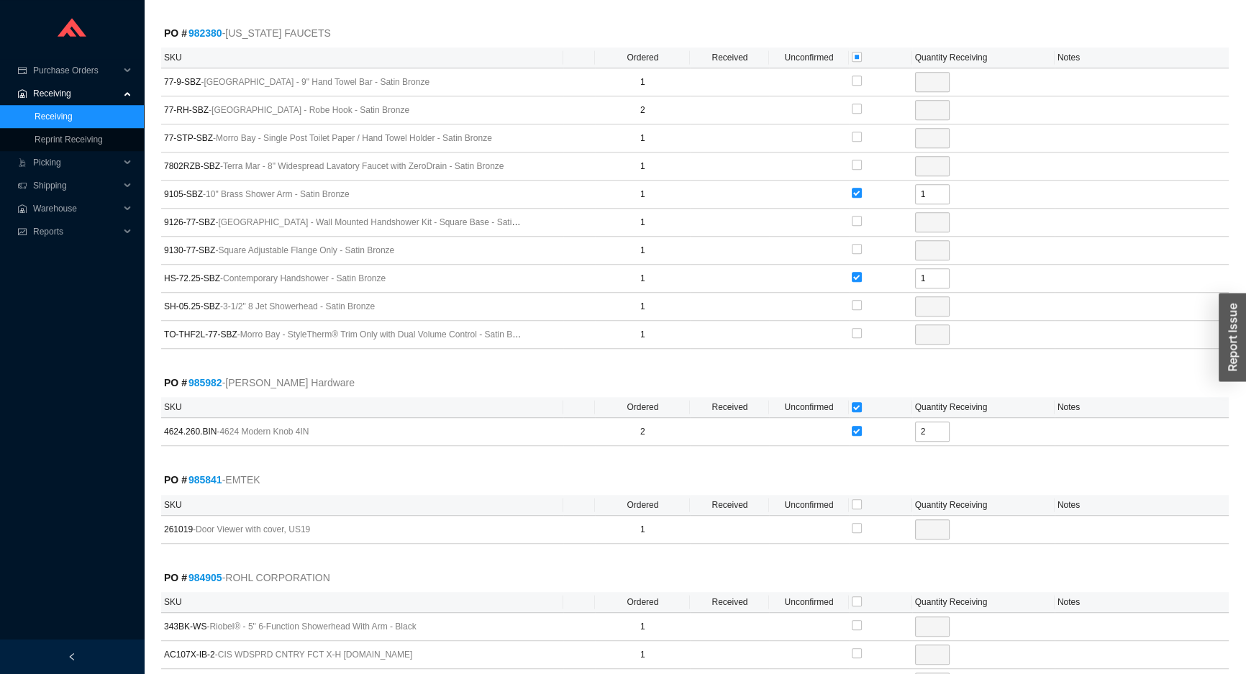
scroll to position [1569, 0]
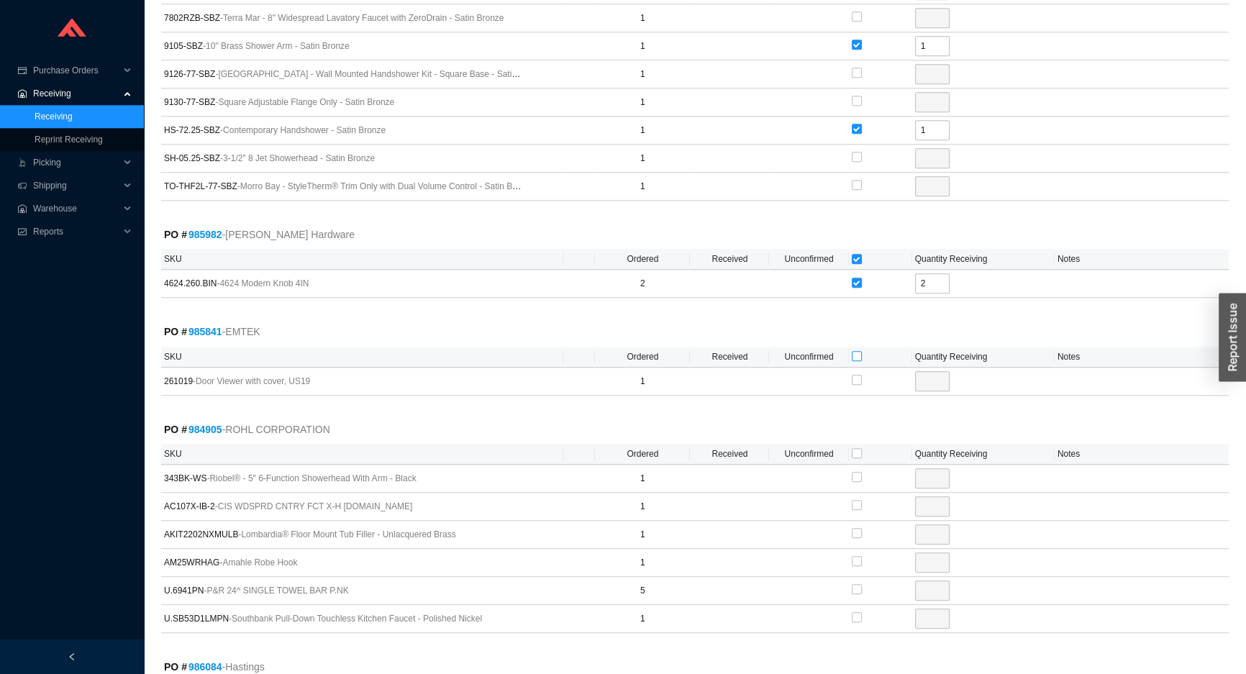
click at [858, 352] on input "checkbox" at bounding box center [857, 356] width 10 height 10
checkbox input "true"
type input "1"
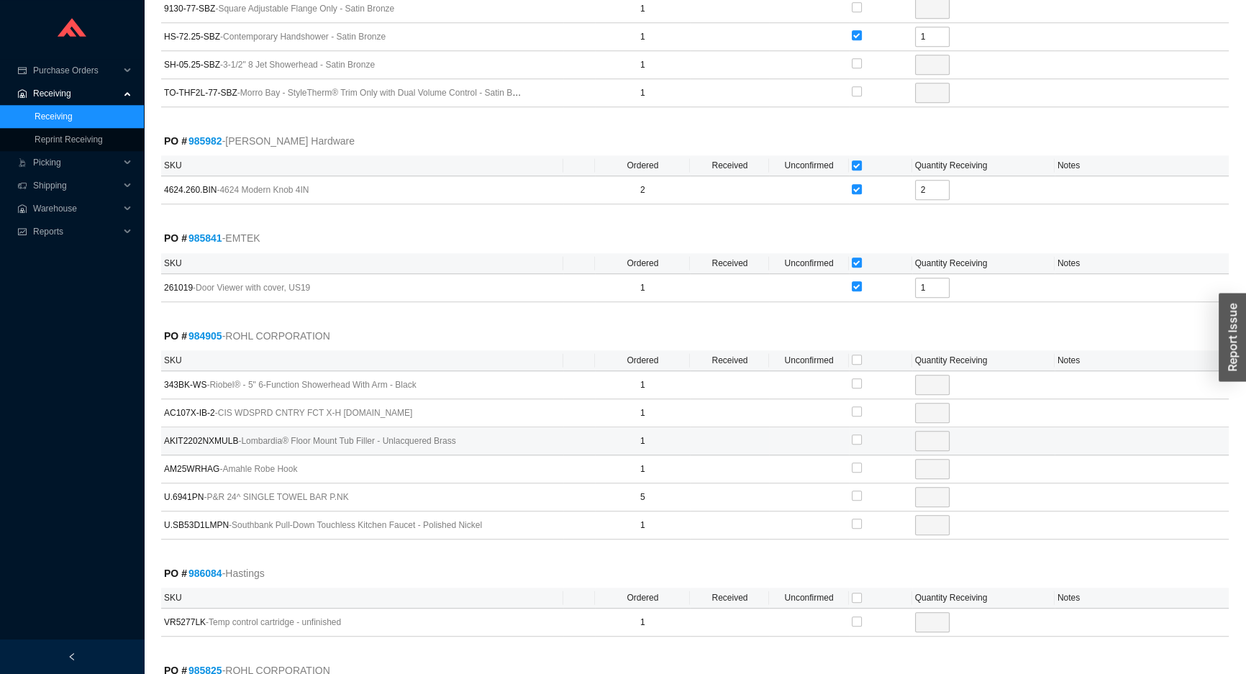
scroll to position [1765, 0]
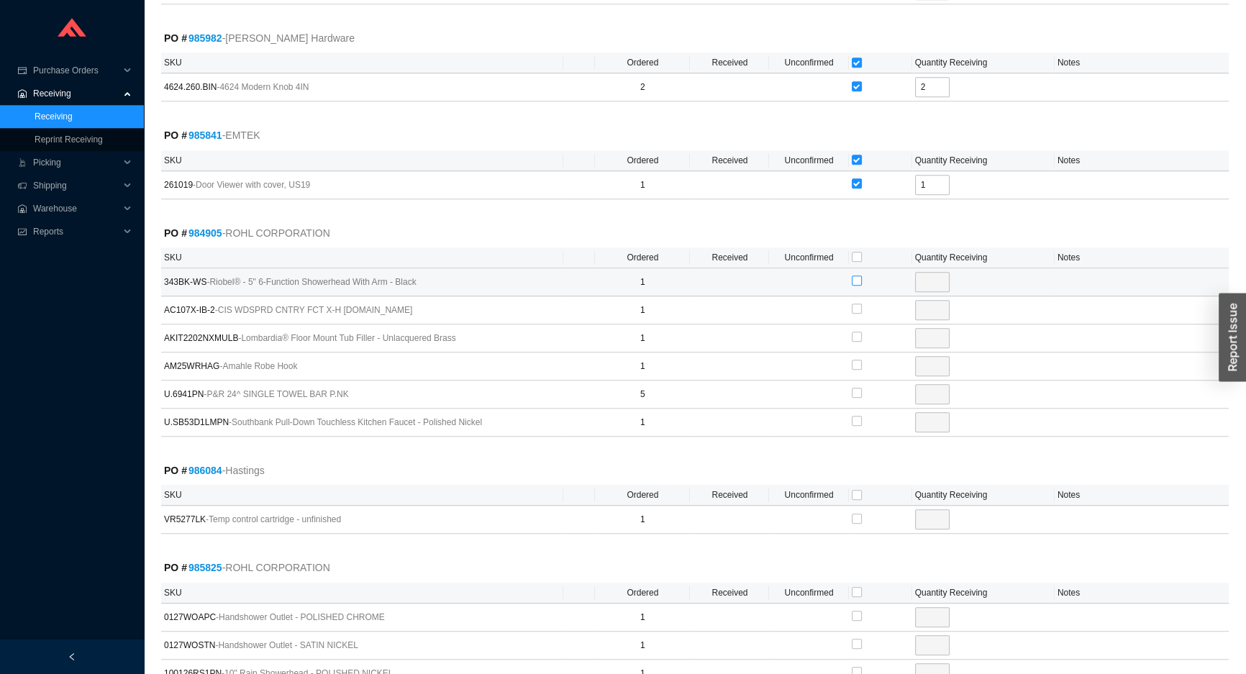
click at [857, 277] on input "checkbox" at bounding box center [857, 281] width 10 height 10
checkbox input "true"
type input "1"
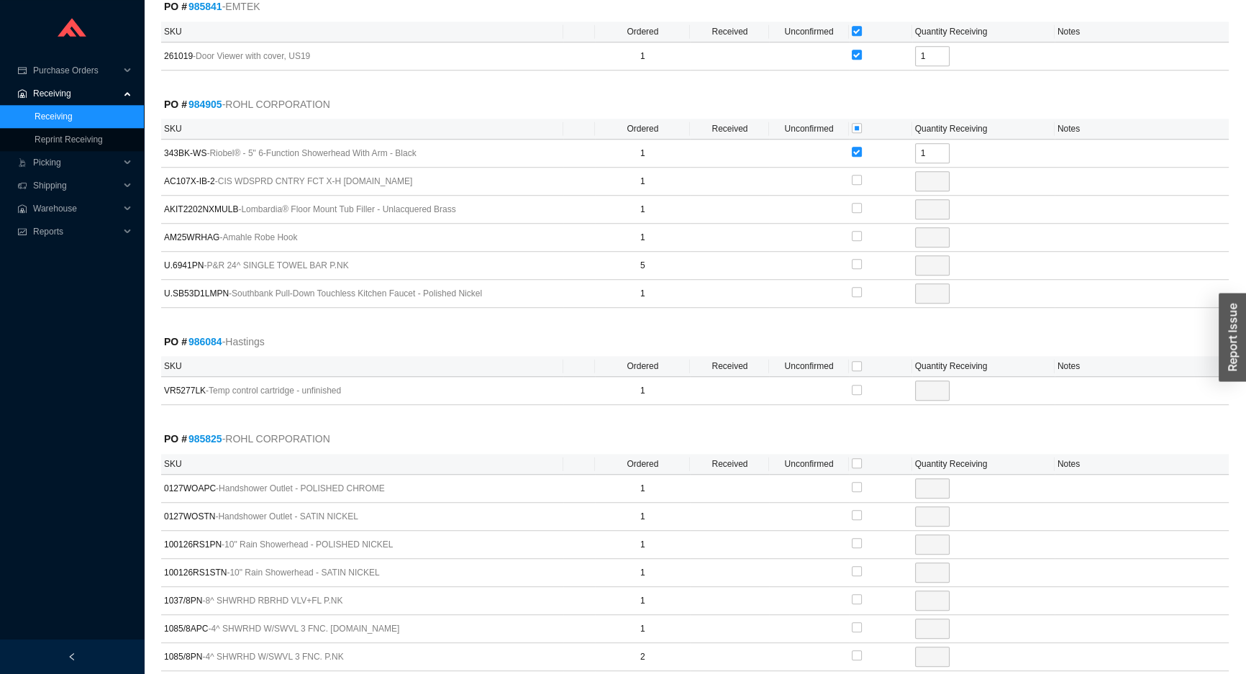
scroll to position [1896, 0]
click at [858, 360] on input "checkbox" at bounding box center [857, 364] width 10 height 10
checkbox input "true"
type input "1"
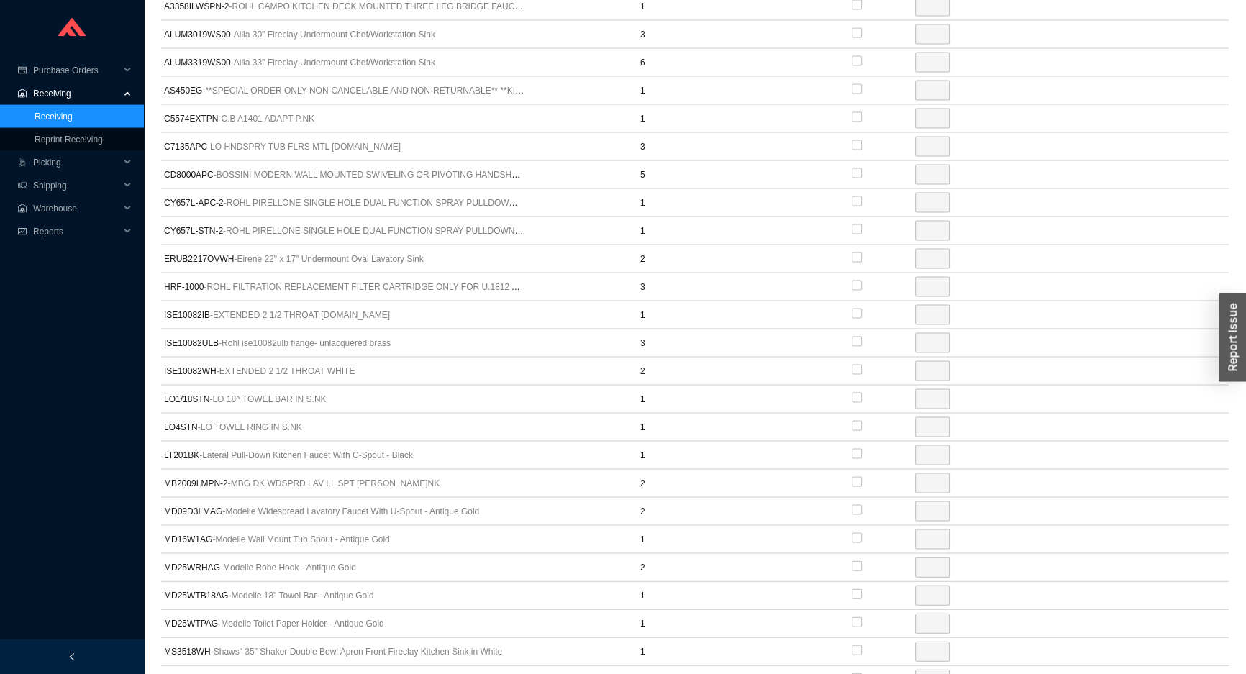
scroll to position [3792, 0]
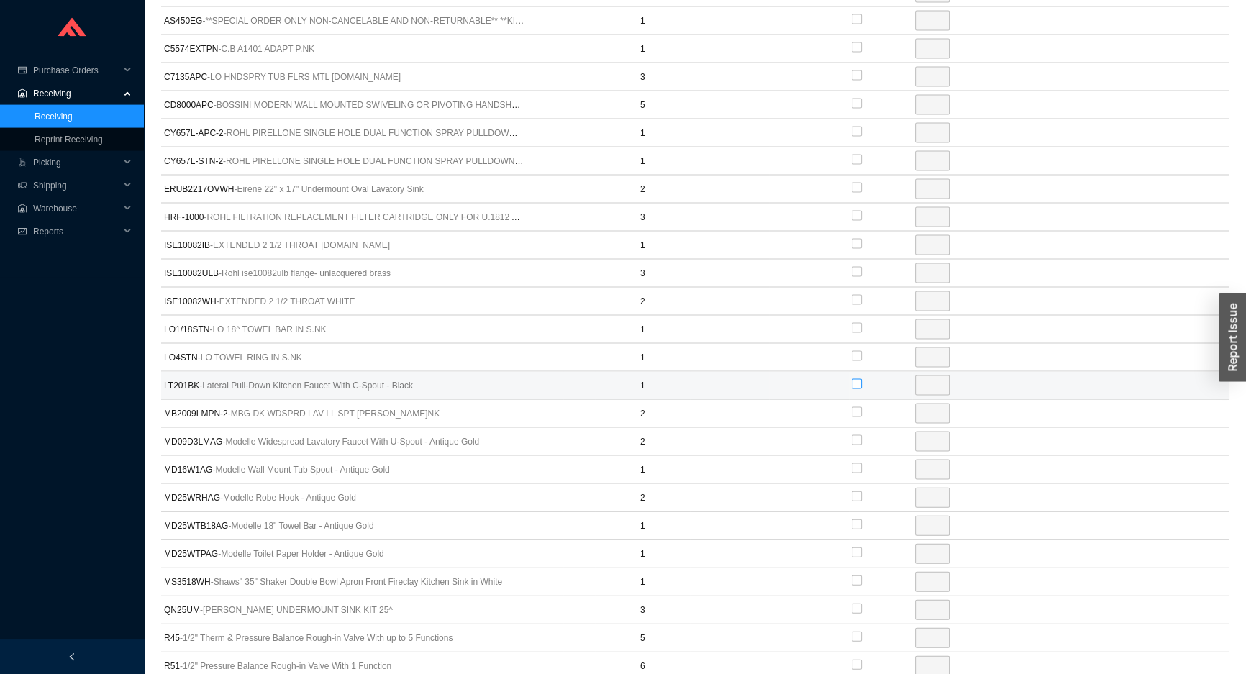
click at [858, 379] on input "checkbox" at bounding box center [857, 384] width 10 height 10
checkbox input "true"
type input "1"
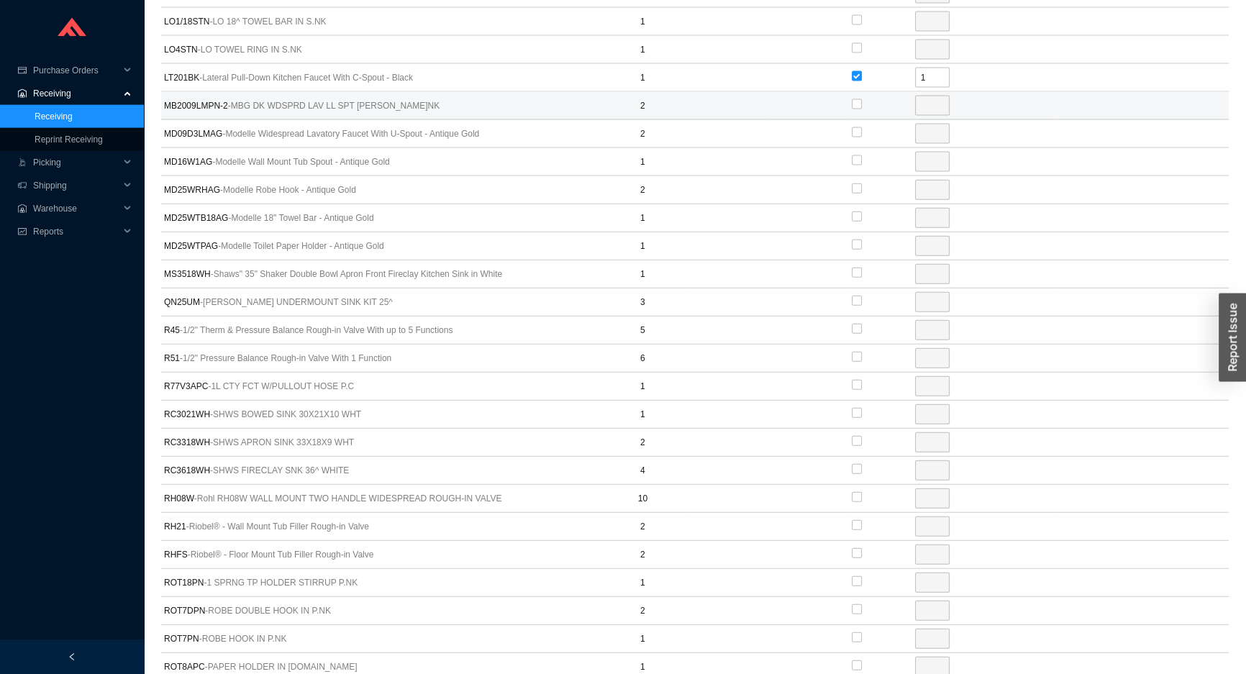
scroll to position [4120, 0]
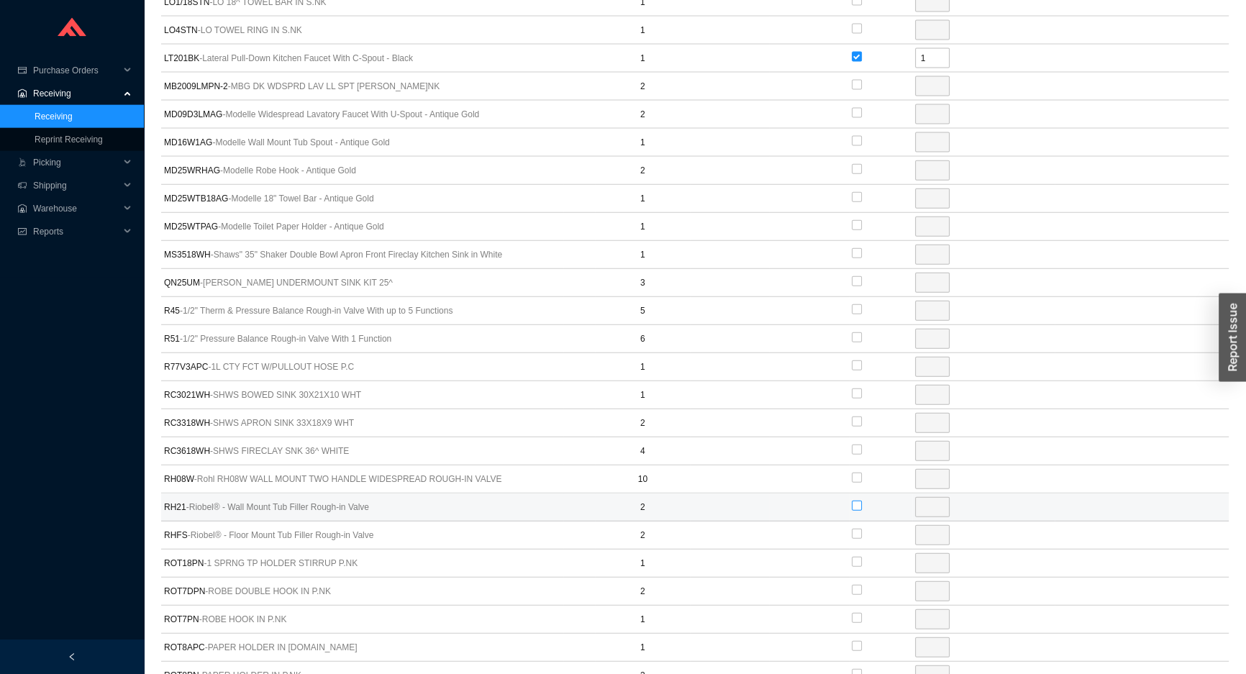
click at [855, 501] on input "checkbox" at bounding box center [857, 506] width 10 height 10
checkbox input "true"
type input "2"
click at [855, 529] on input "checkbox" at bounding box center [857, 534] width 10 height 10
checkbox input "true"
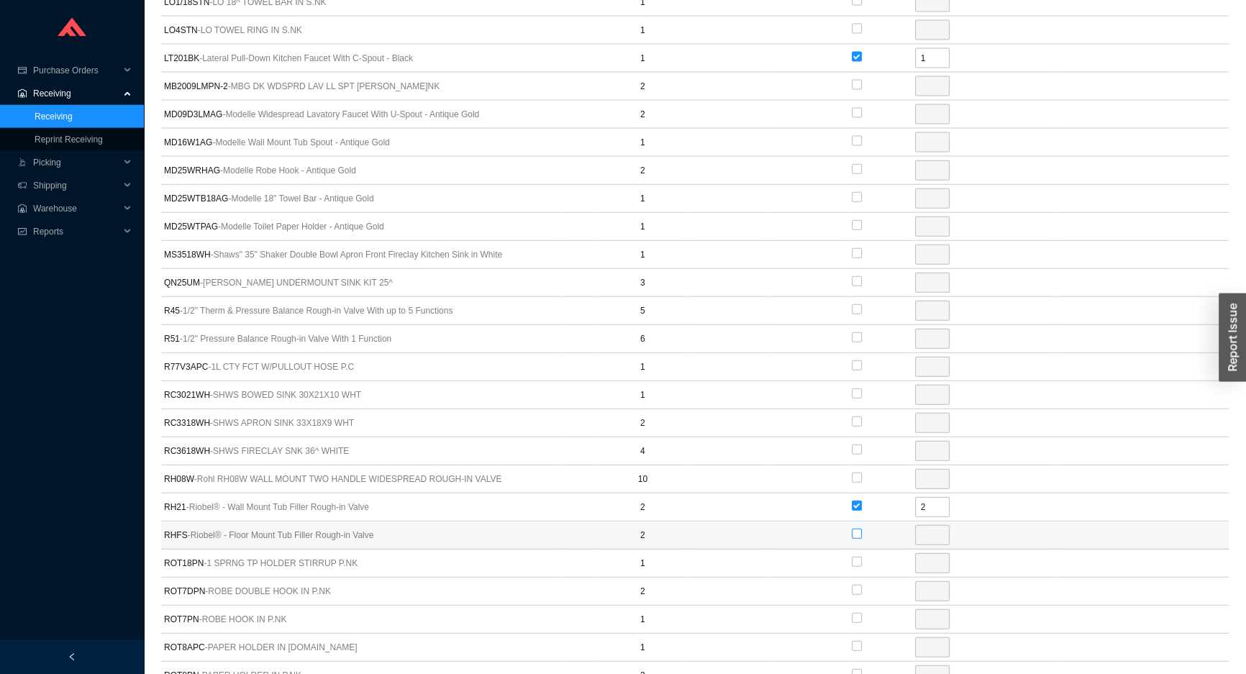
type input "2"
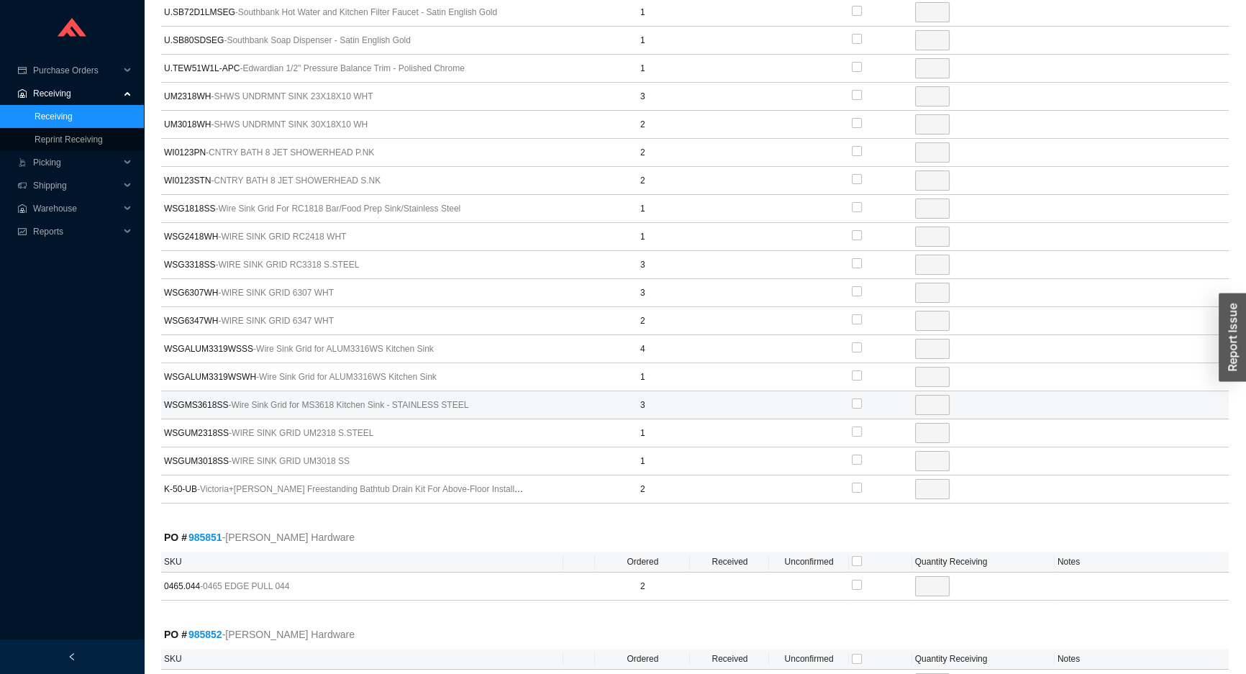
scroll to position [6603, 0]
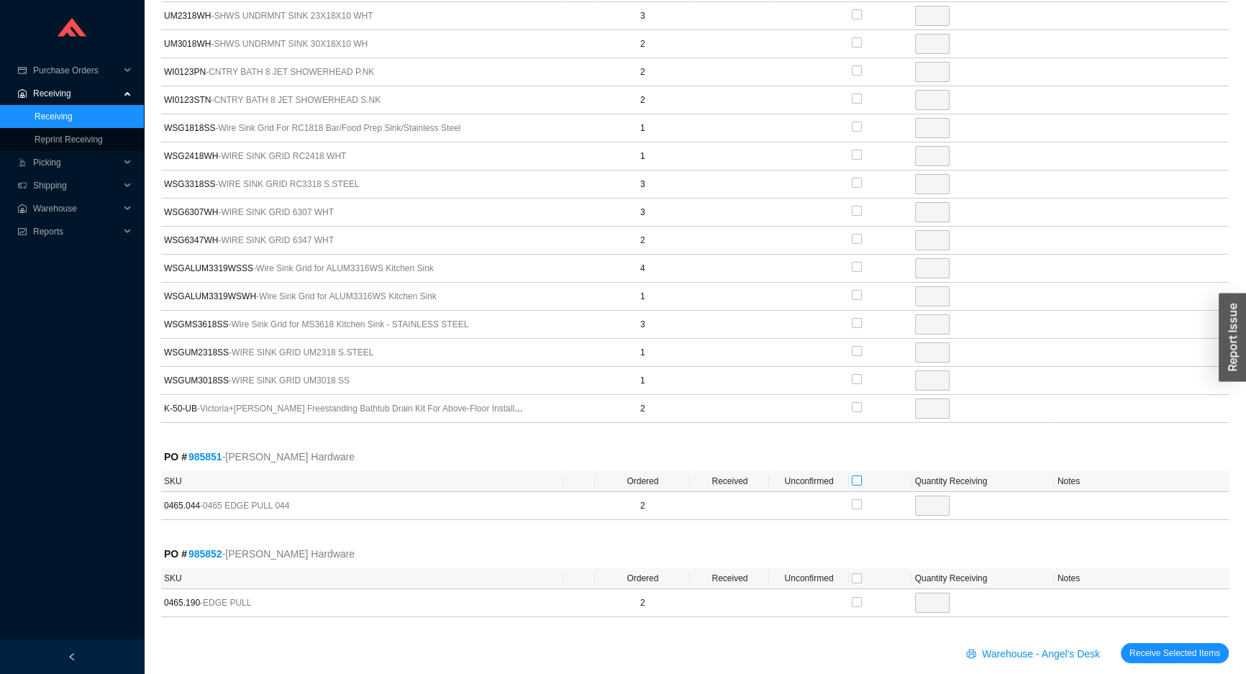
click at [858, 474] on label at bounding box center [857, 481] width 10 height 14
click at [858, 475] on input "checkbox" at bounding box center [857, 480] width 10 height 10
checkbox input "true"
type input "2"
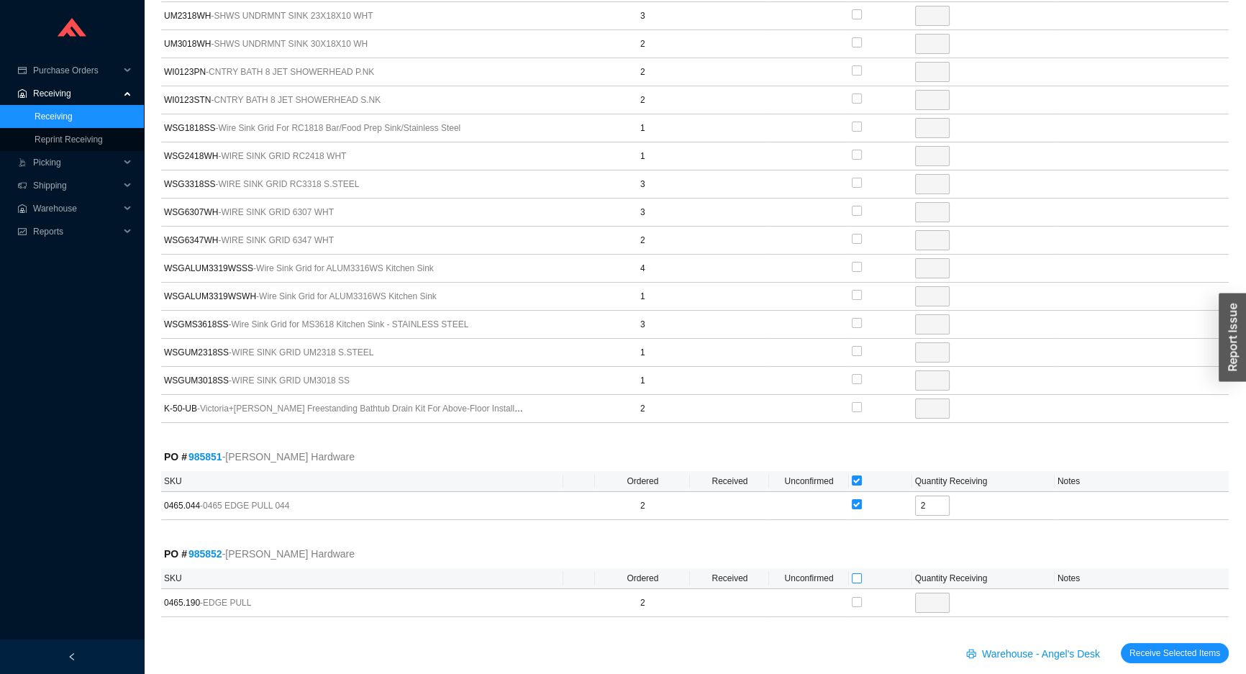
click at [853, 573] on input "checkbox" at bounding box center [857, 578] width 10 height 10
checkbox input "true"
type input "2"
click at [1159, 646] on span "Receive Selected Items" at bounding box center [1174, 653] width 91 height 14
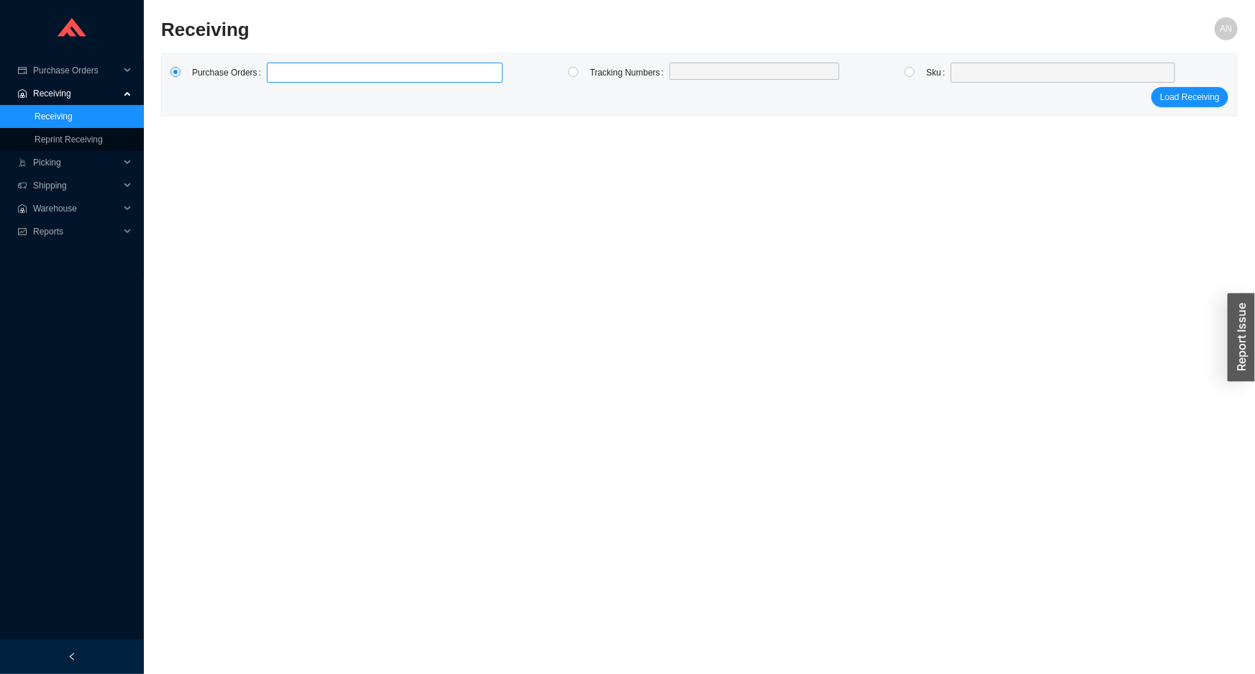
click at [288, 76] on label at bounding box center [385, 73] width 236 height 20
click at [279, 76] on input at bounding box center [274, 73] width 10 height 16
type input "985243"
type input "982380"
type input "985494"
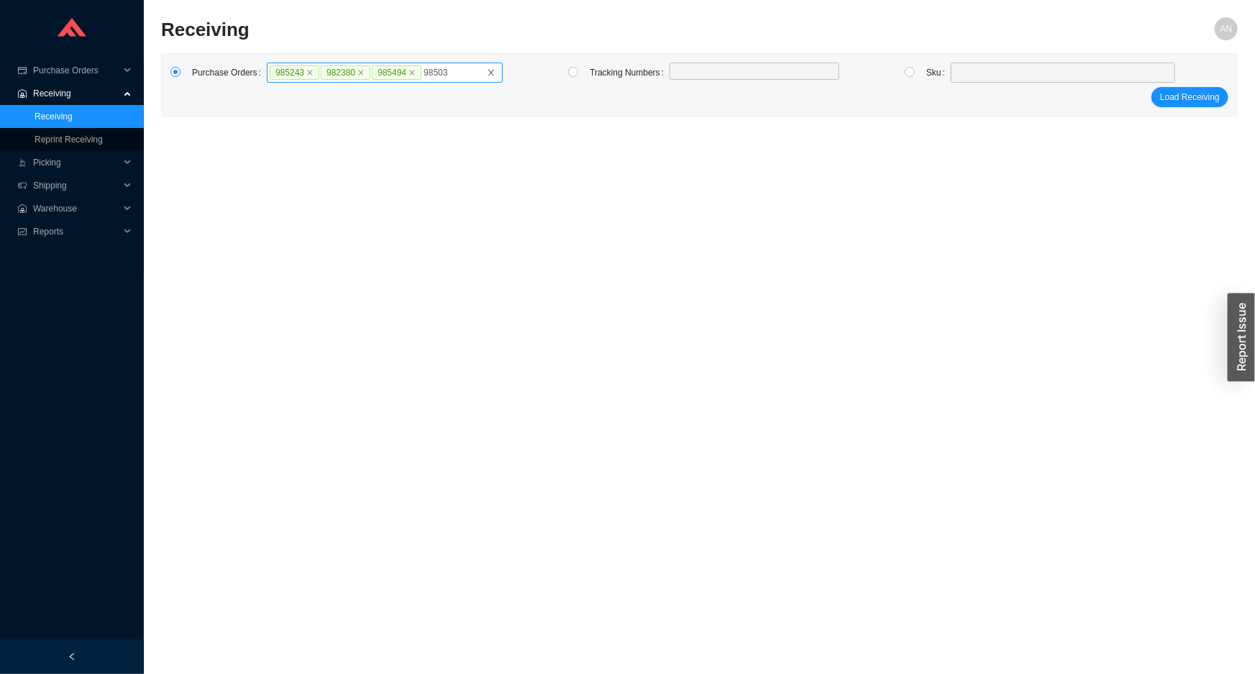
type input "985031"
type input "985972"
type input "978953"
type input "985973"
type input "985850"
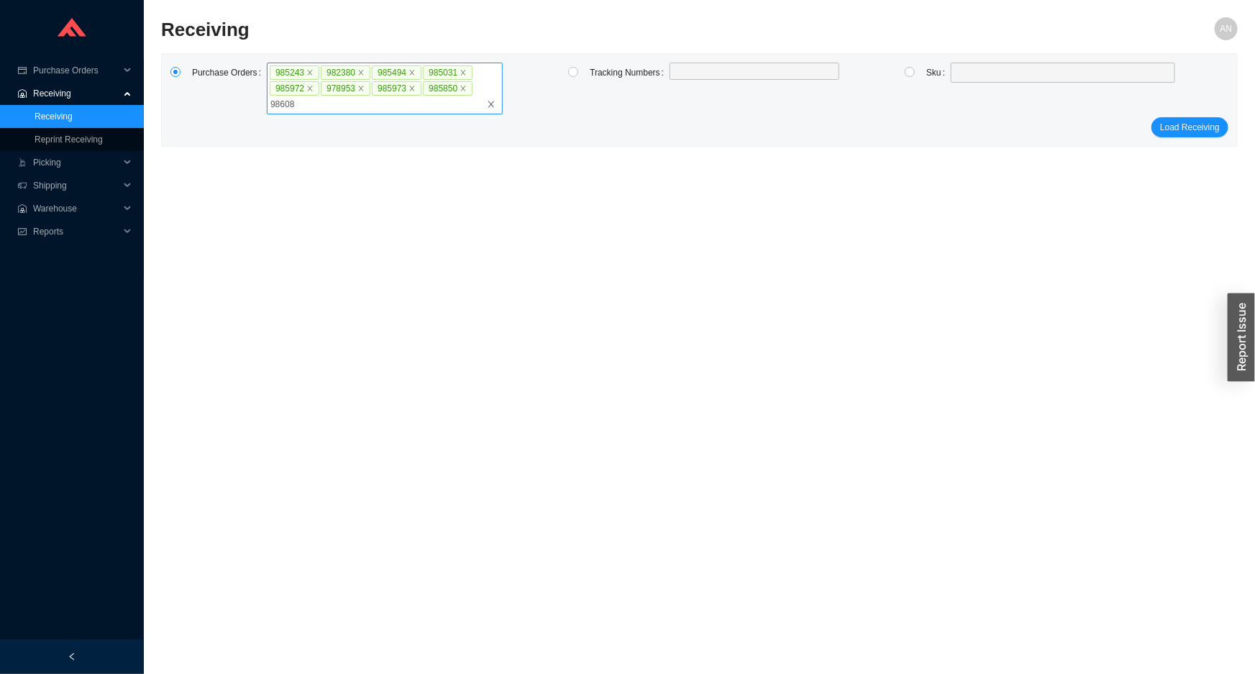
type input "986081"
click button "Load Receiving" at bounding box center [1190, 127] width 77 height 20
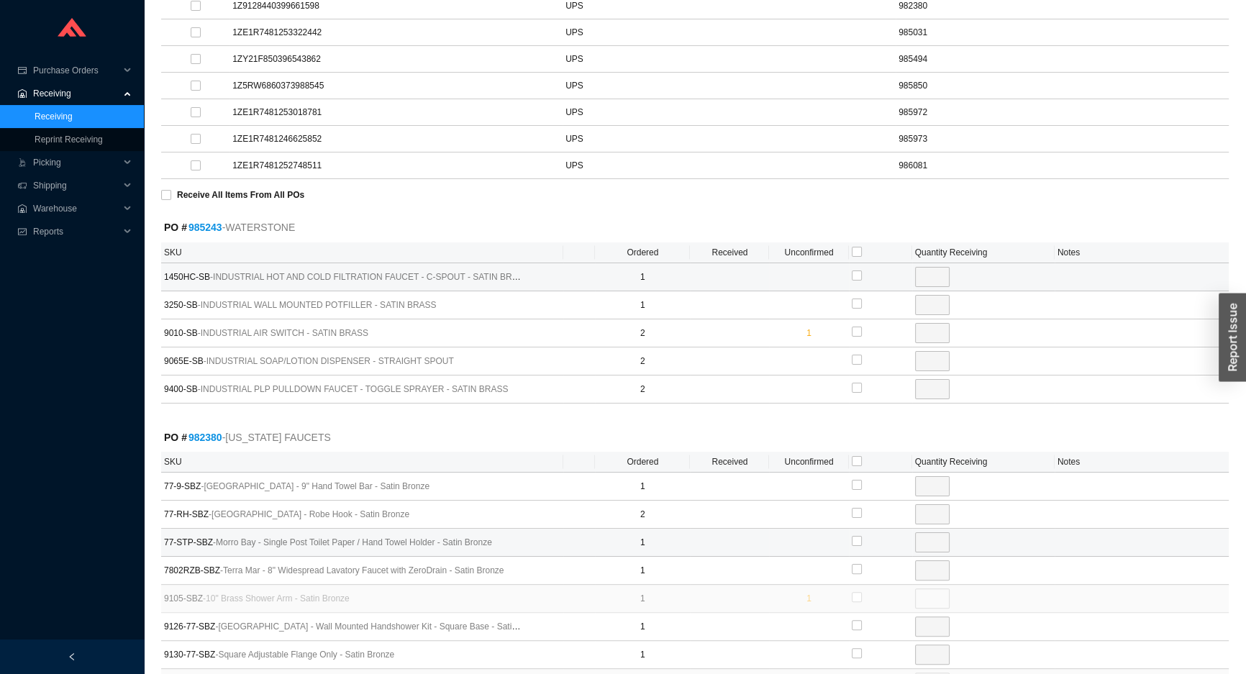
scroll to position [392, 0]
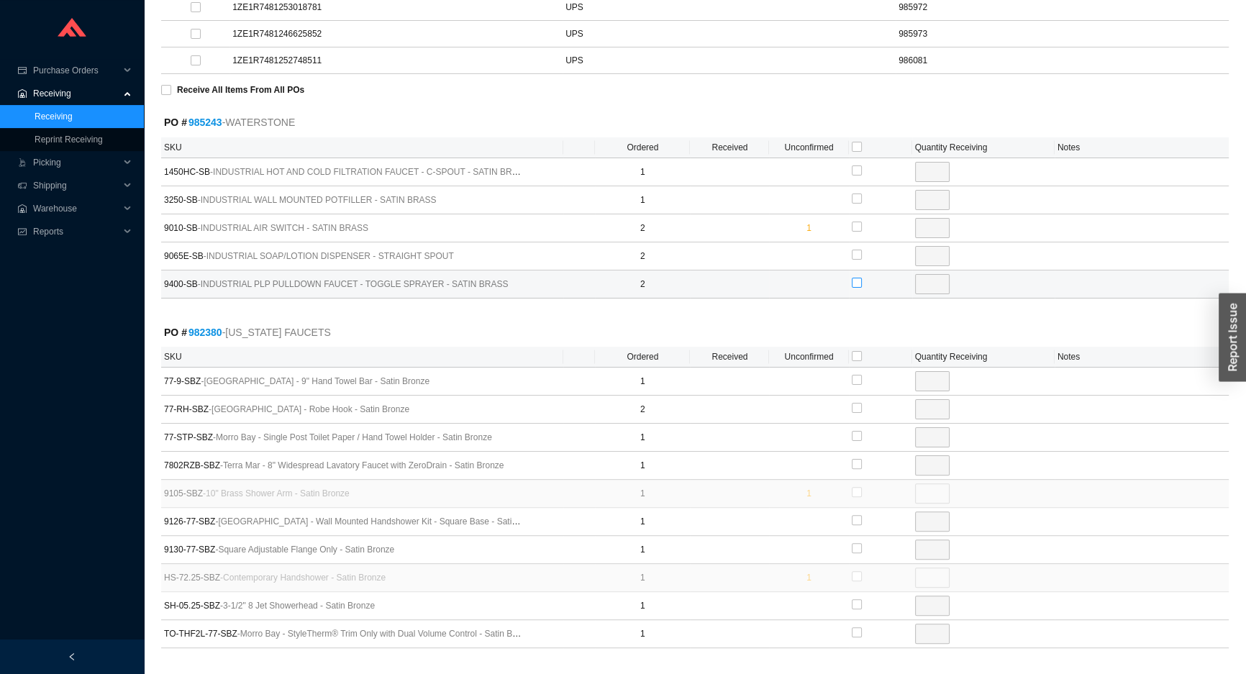
click at [855, 281] on input "checkbox" at bounding box center [857, 283] width 10 height 10
checkbox input "true"
type input "2"
click at [932, 281] on input "2" at bounding box center [932, 284] width 35 height 20
type input "1"
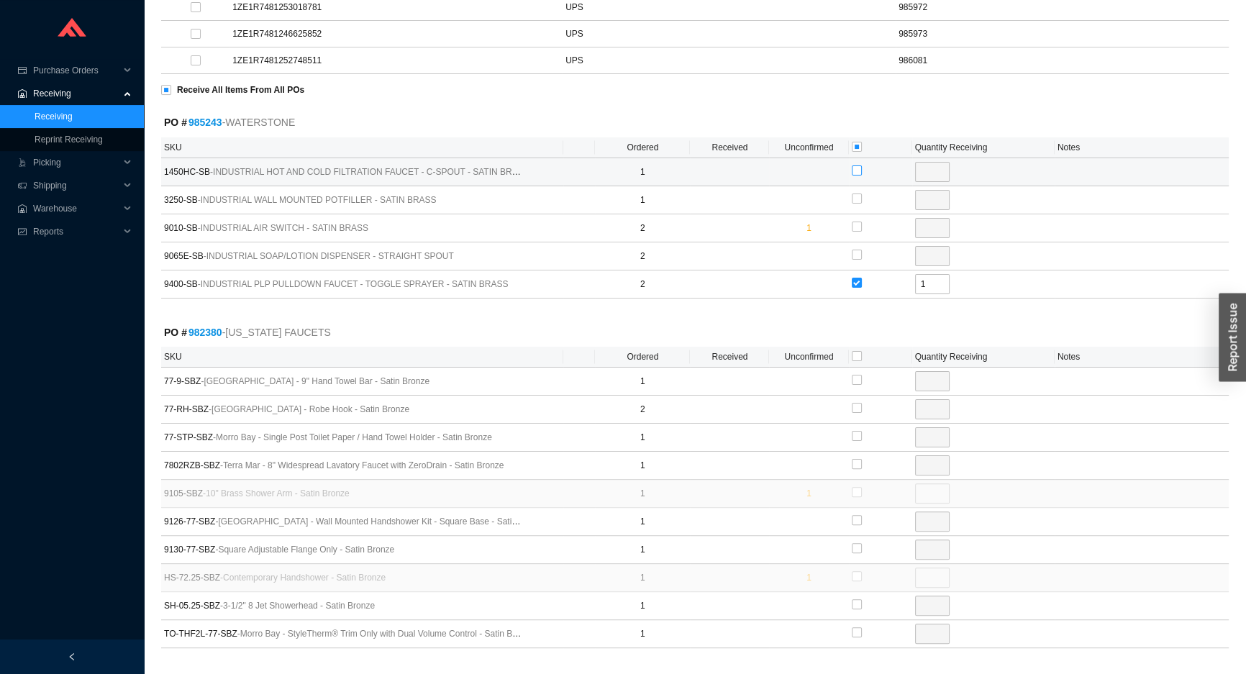
click at [852, 168] on input "checkbox" at bounding box center [857, 170] width 10 height 10
checkbox input "true"
type input "1"
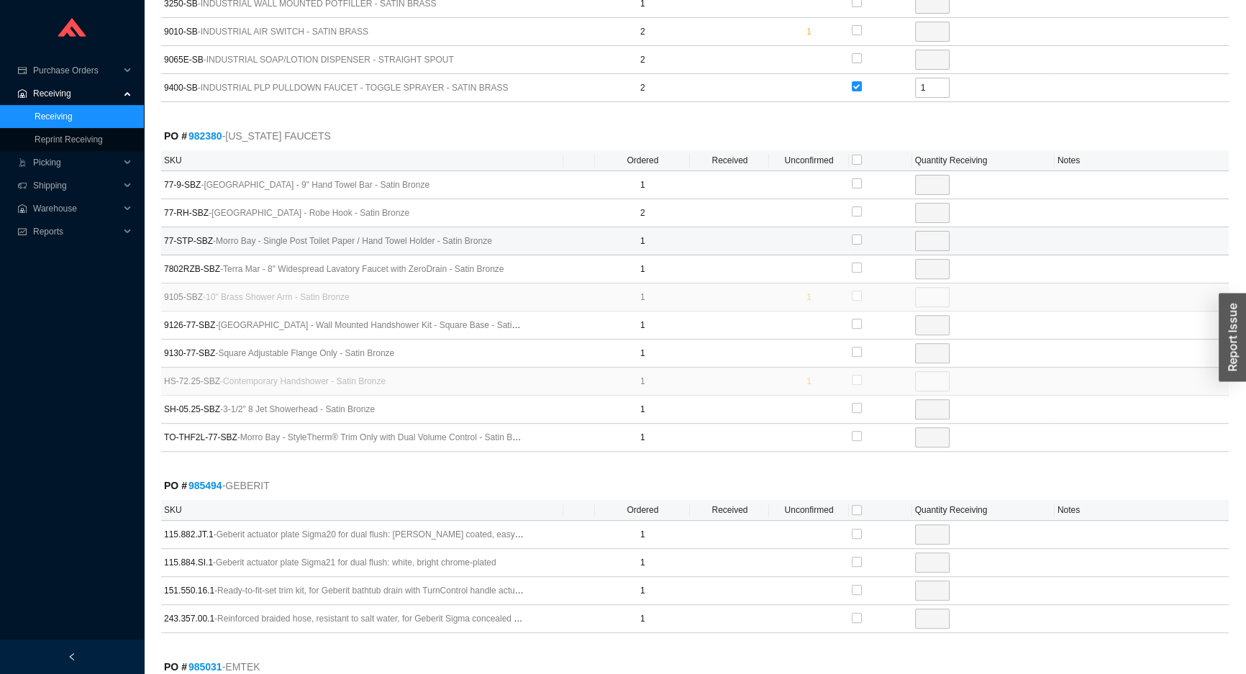
scroll to position [523, 0]
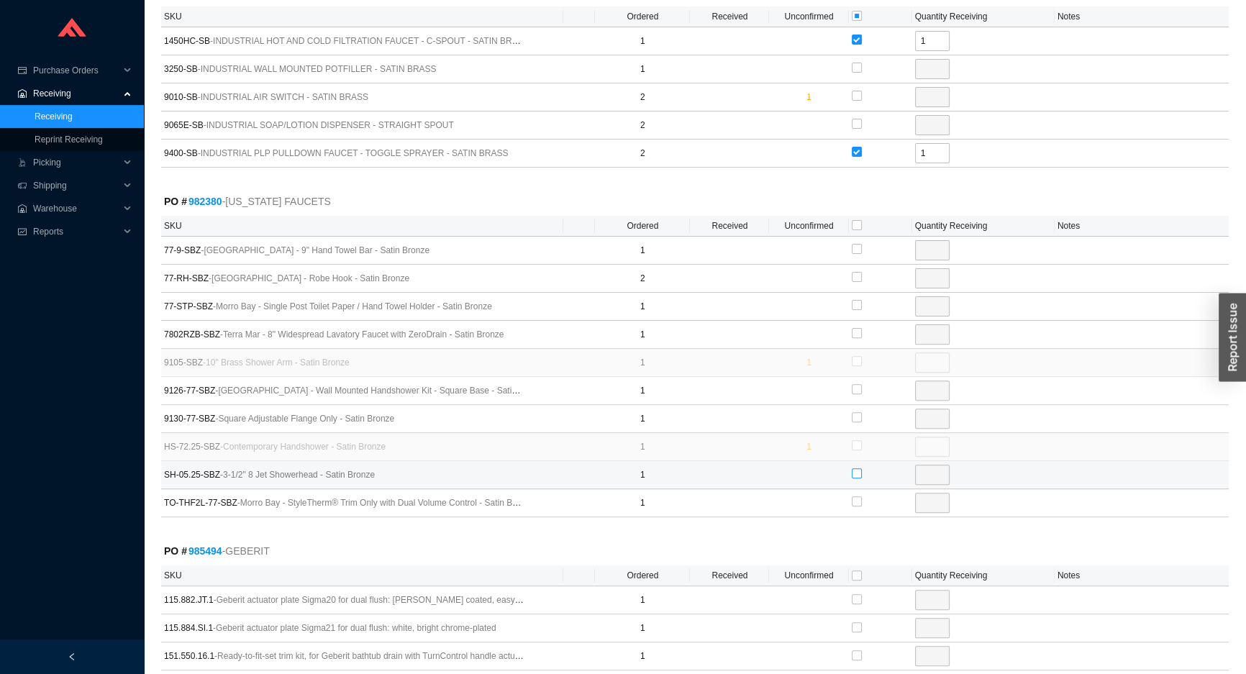
click at [859, 473] on input "checkbox" at bounding box center [857, 473] width 10 height 10
checkbox input "true"
type input "1"
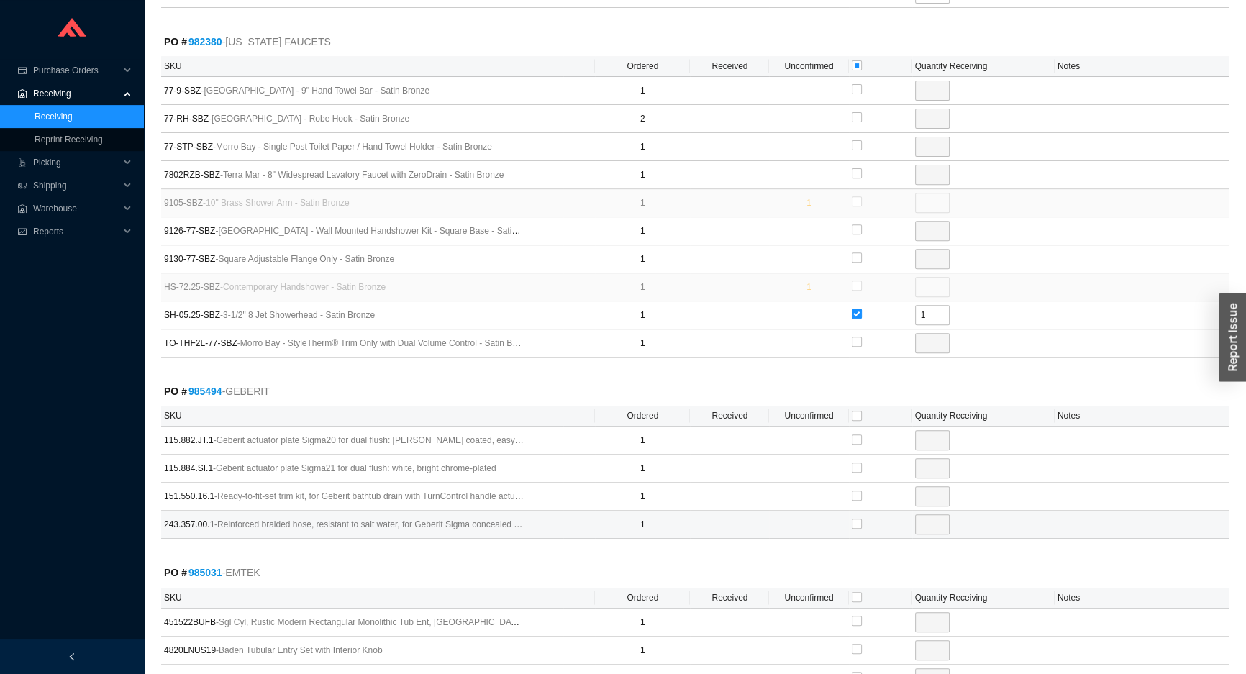
scroll to position [719, 0]
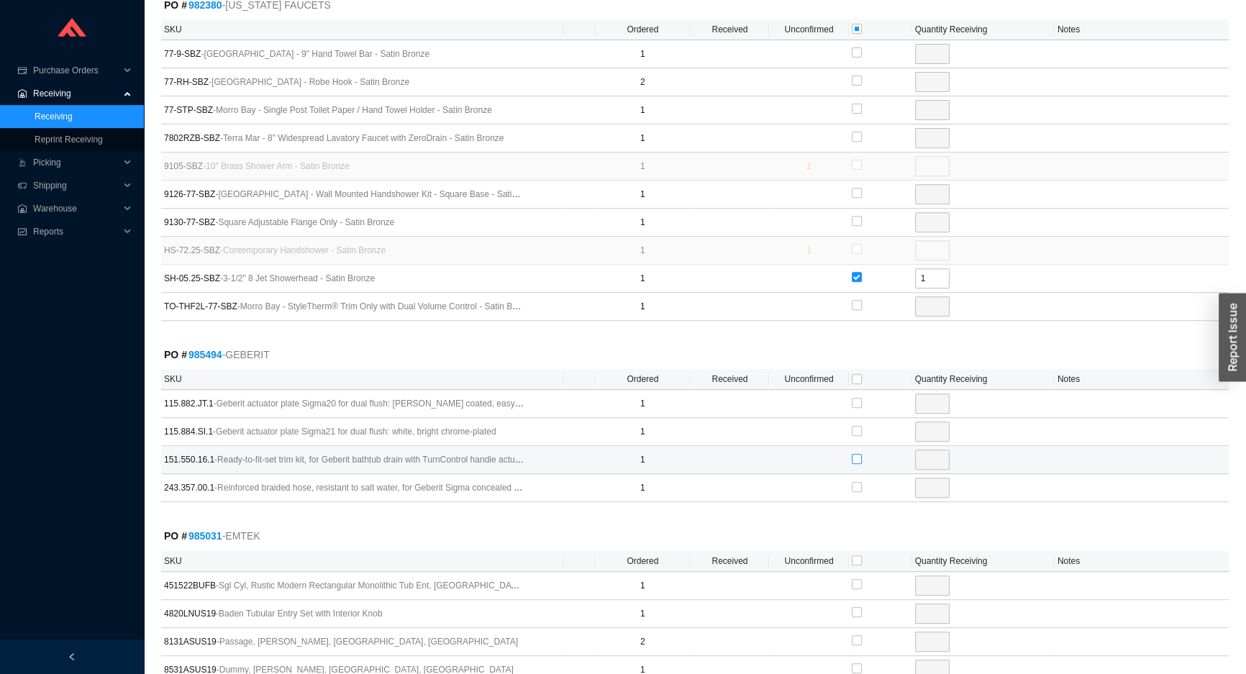
click at [855, 457] on input "checkbox" at bounding box center [857, 459] width 10 height 10
checkbox input "true"
type input "1"
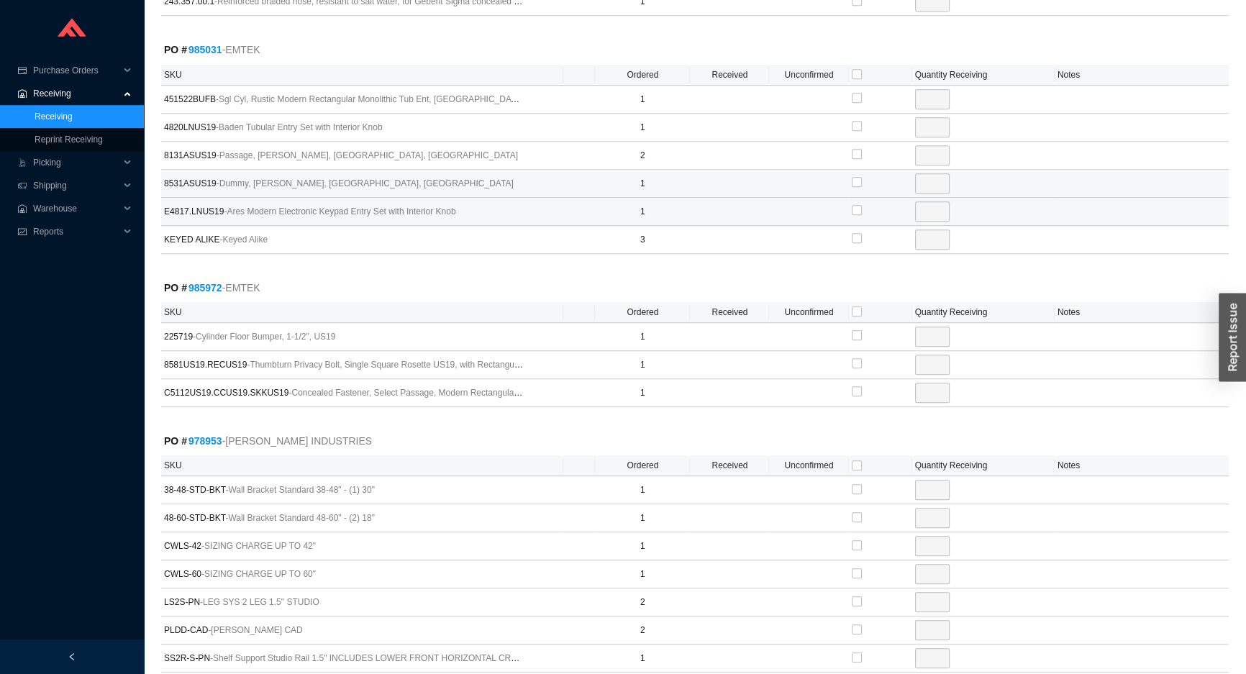
scroll to position [1177, 0]
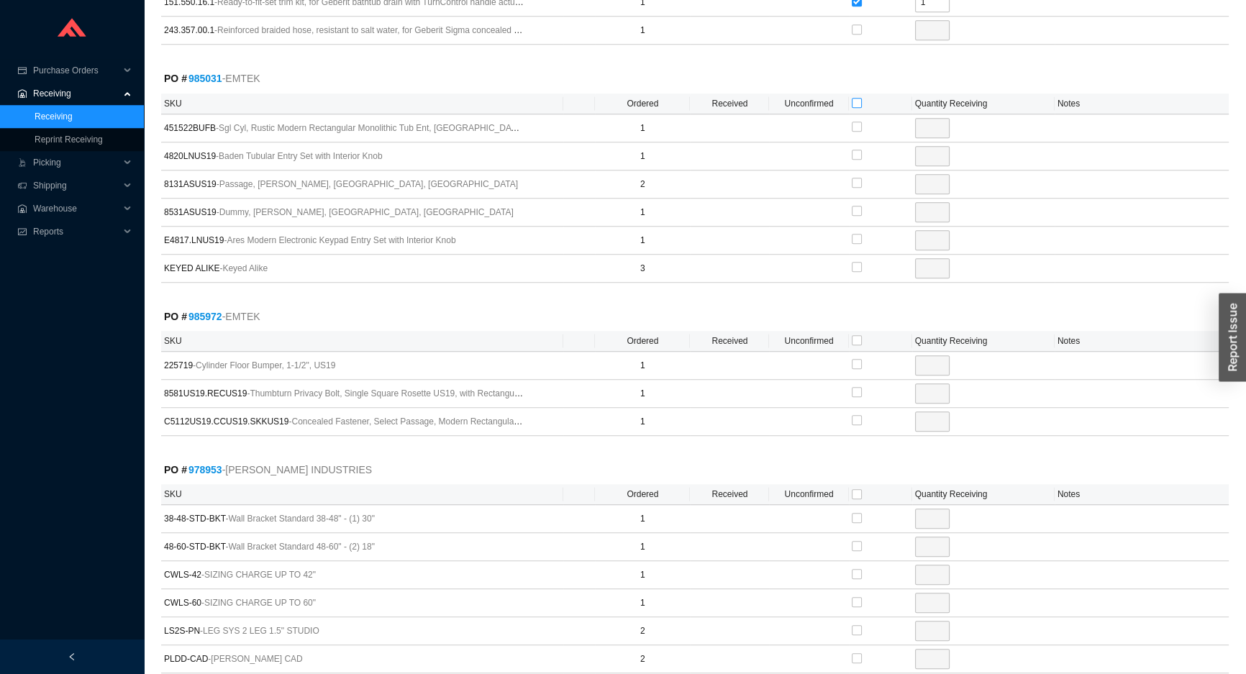
click at [855, 101] on input "checkbox" at bounding box center [857, 103] width 10 height 10
checkbox input "true"
type input "1"
checkbox input "true"
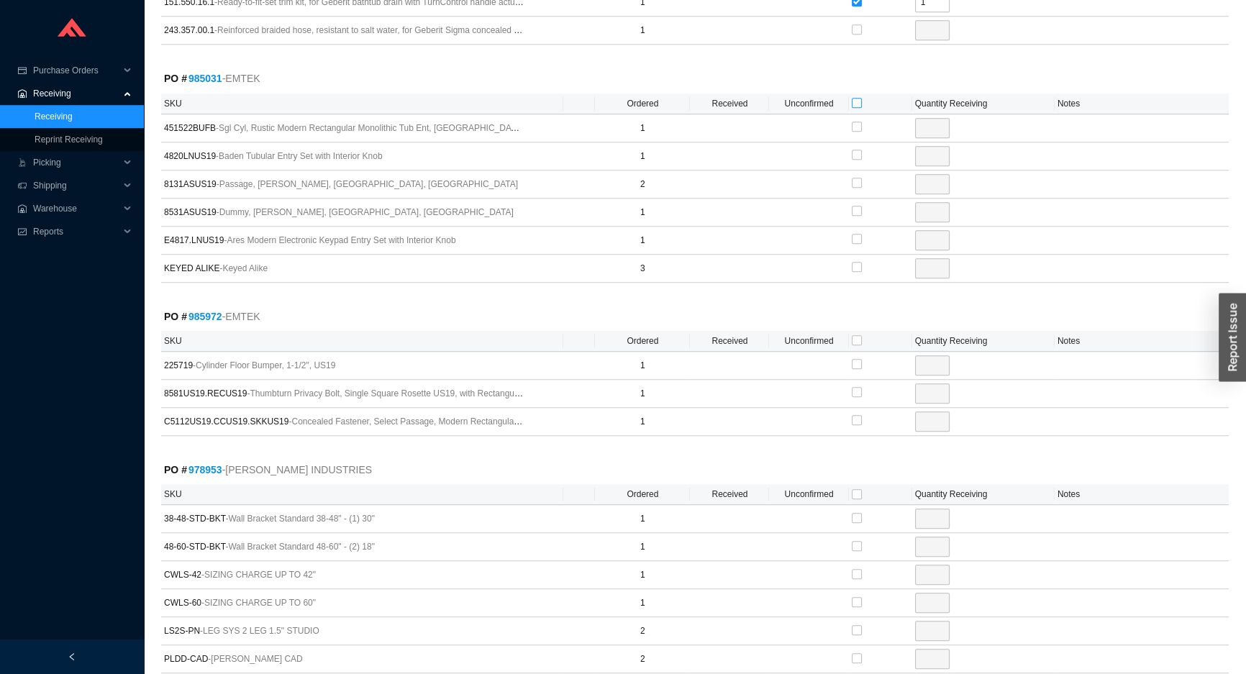
type input "1"
checkbox input "true"
type input "2"
checkbox input "true"
type input "1"
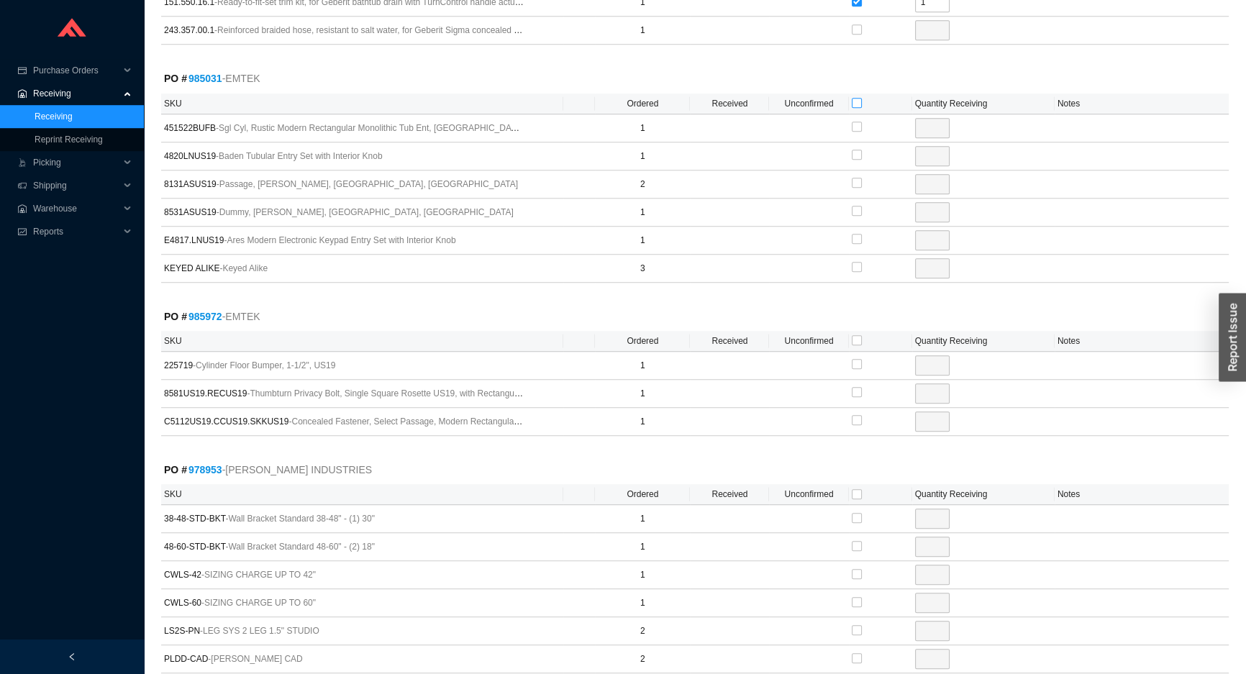
checkbox input "true"
type input "1"
checkbox input "true"
type input "3"
click at [856, 338] on input "checkbox" at bounding box center [857, 340] width 10 height 10
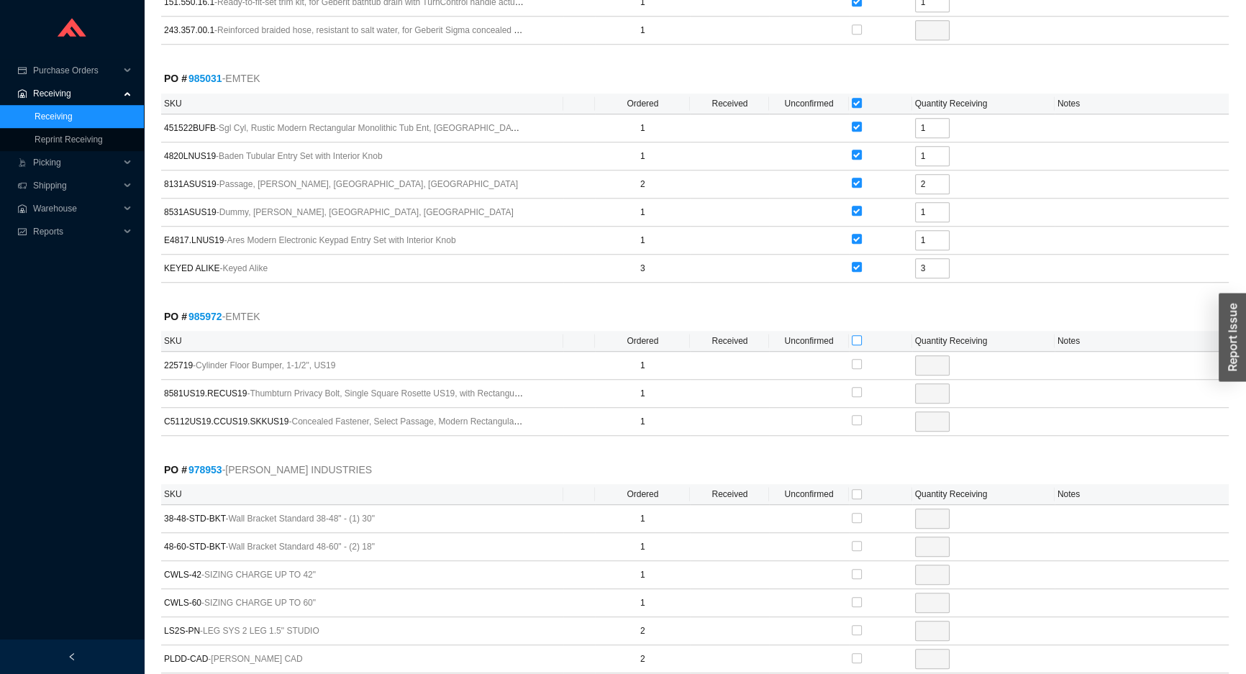
checkbox input "true"
type input "1"
checkbox input "true"
type input "1"
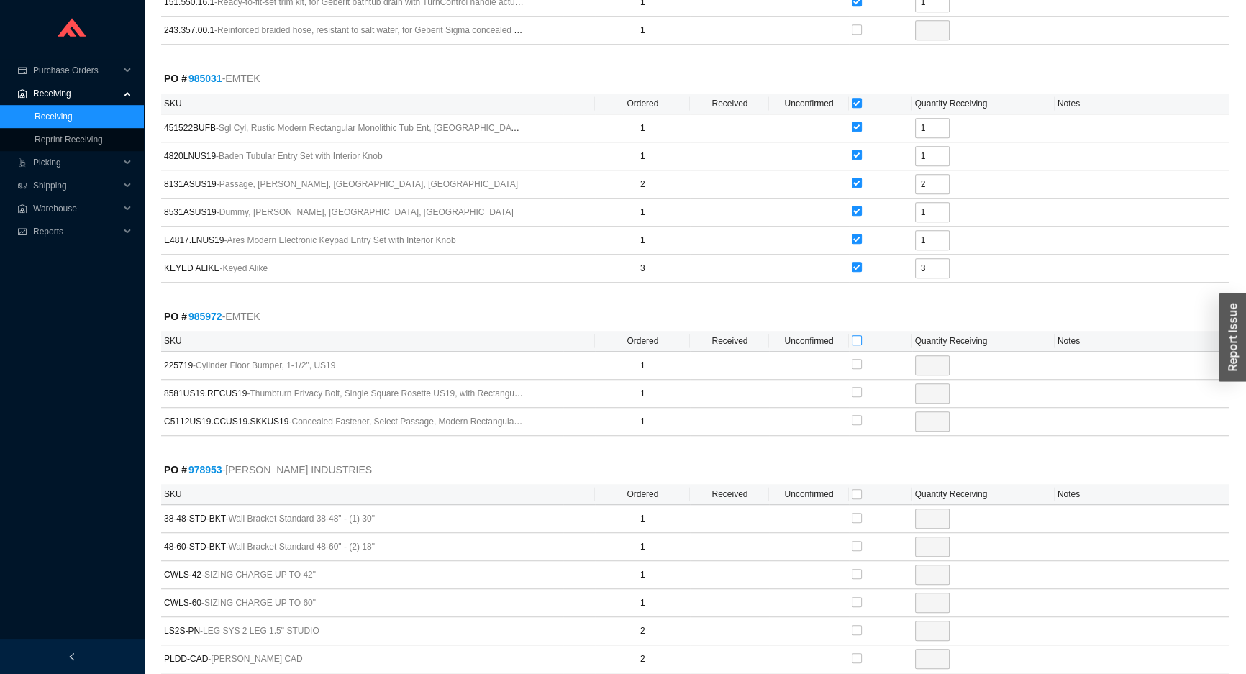
checkbox input "true"
type input "1"
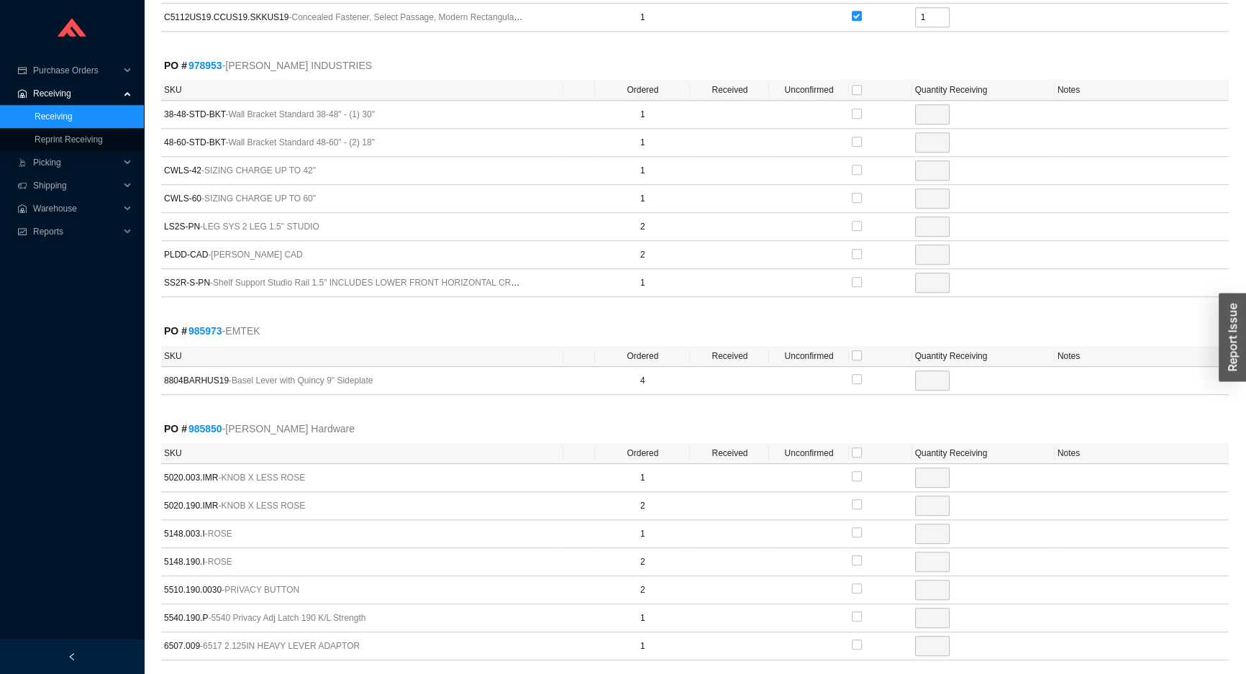
scroll to position [1634, 0]
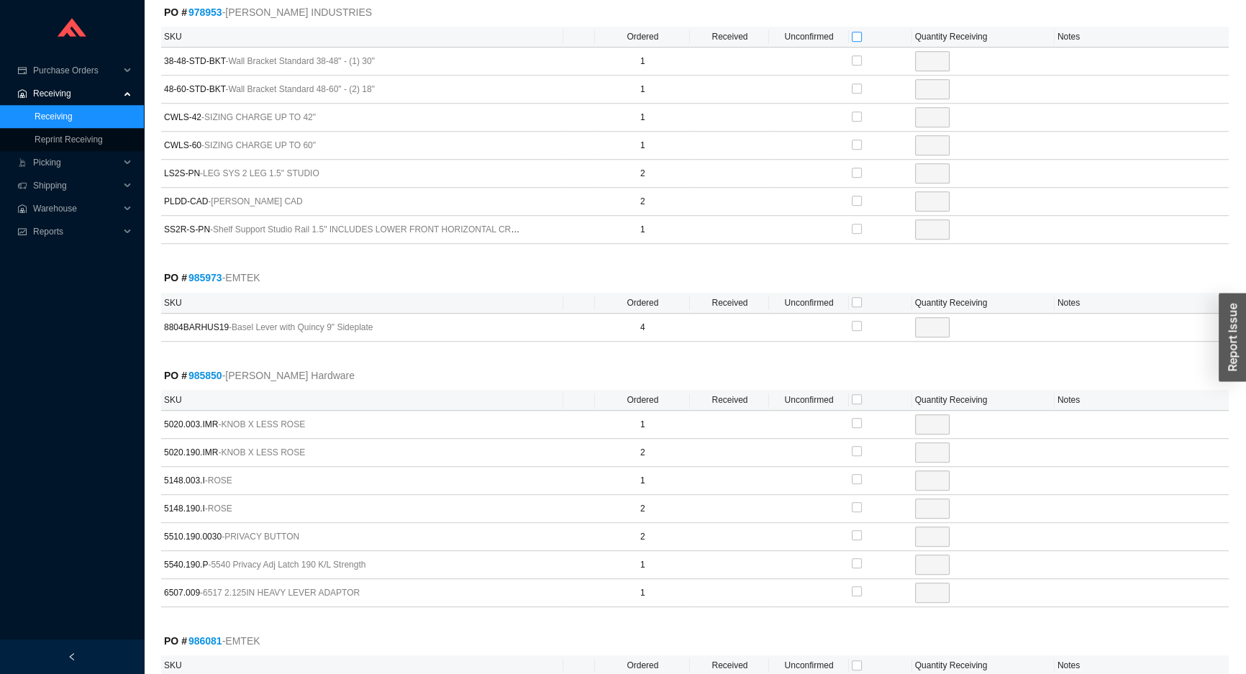
click at [852, 32] on input "checkbox" at bounding box center [857, 37] width 10 height 10
checkbox input "true"
type input "1"
checkbox input "true"
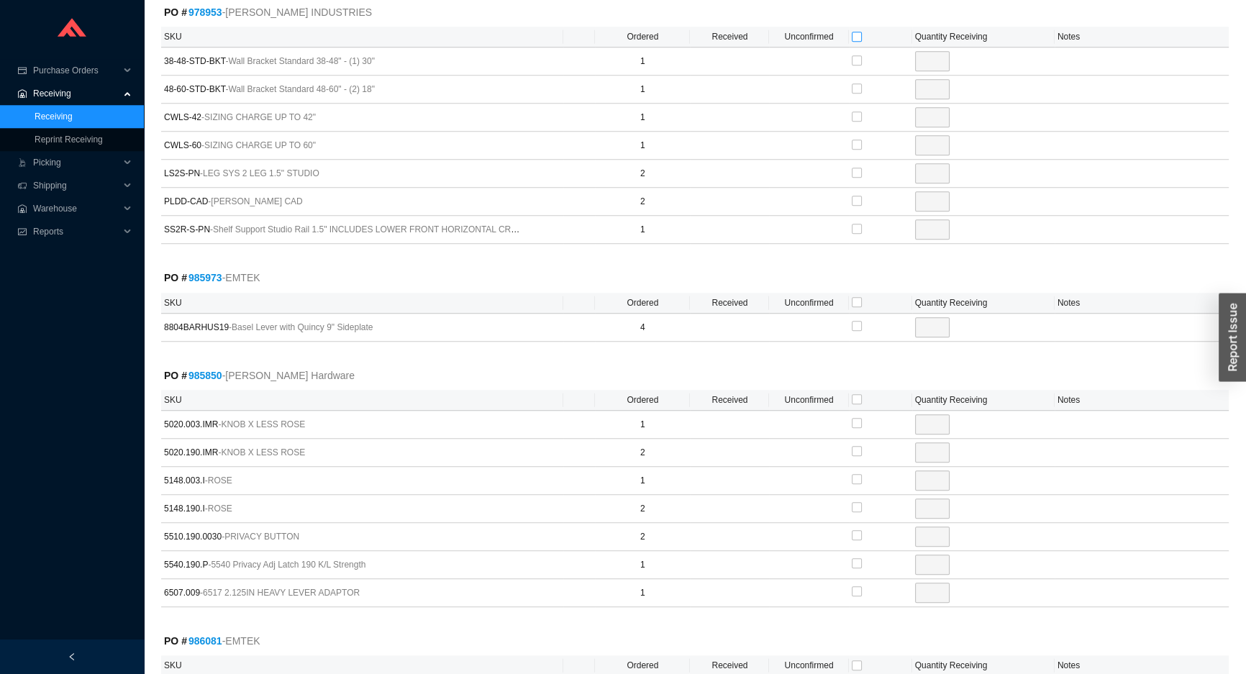
type input "1"
checkbox input "true"
type input "1"
checkbox input "true"
type input "1"
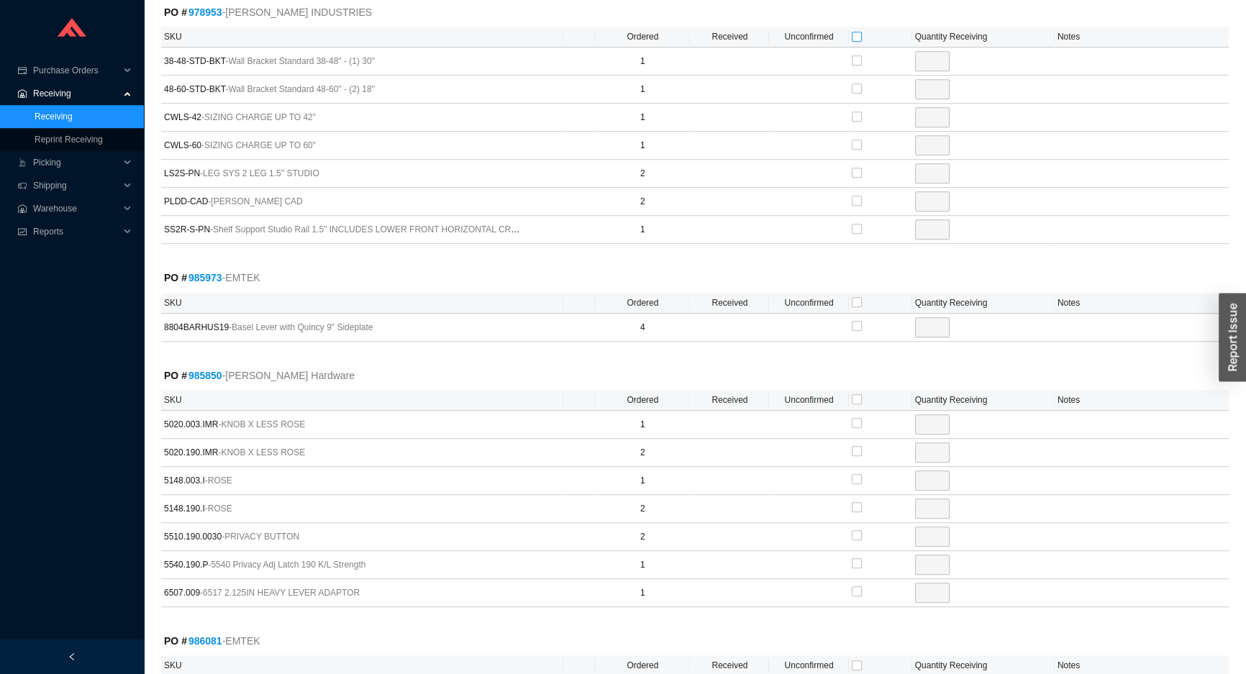
checkbox input "true"
type input "2"
checkbox input "true"
type input "2"
checkbox input "true"
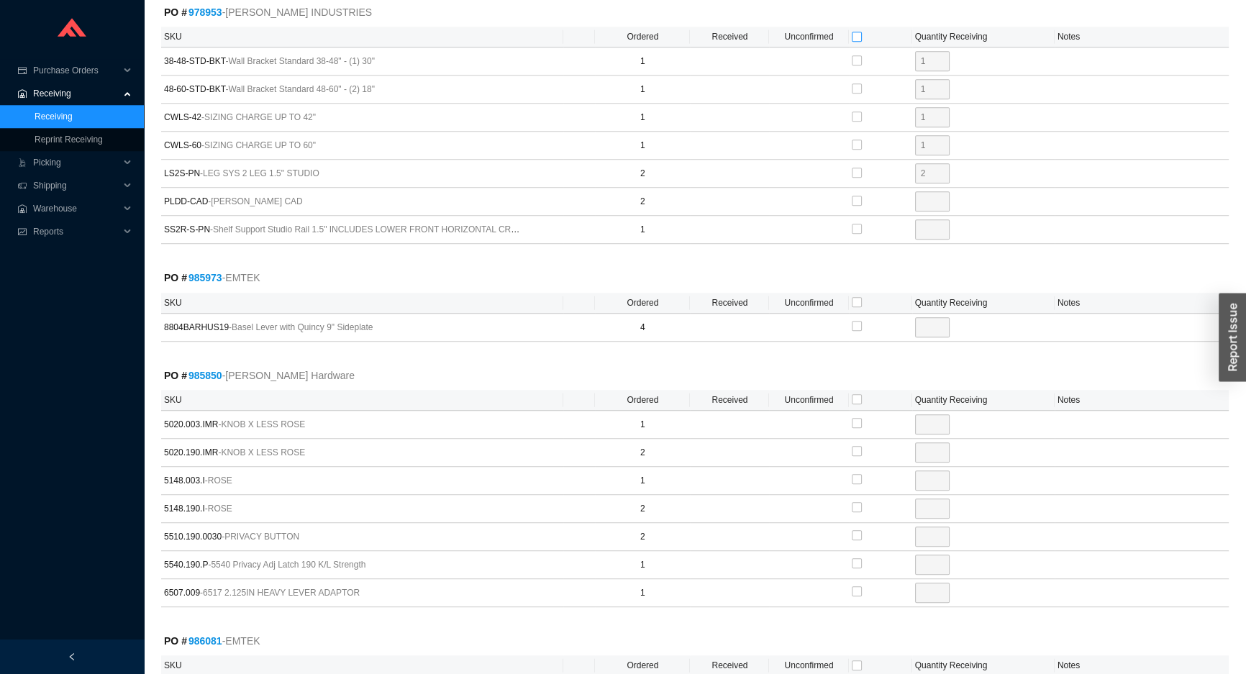
type input "1"
click at [856, 297] on input "checkbox" at bounding box center [857, 302] width 10 height 10
checkbox input "true"
type input "4"
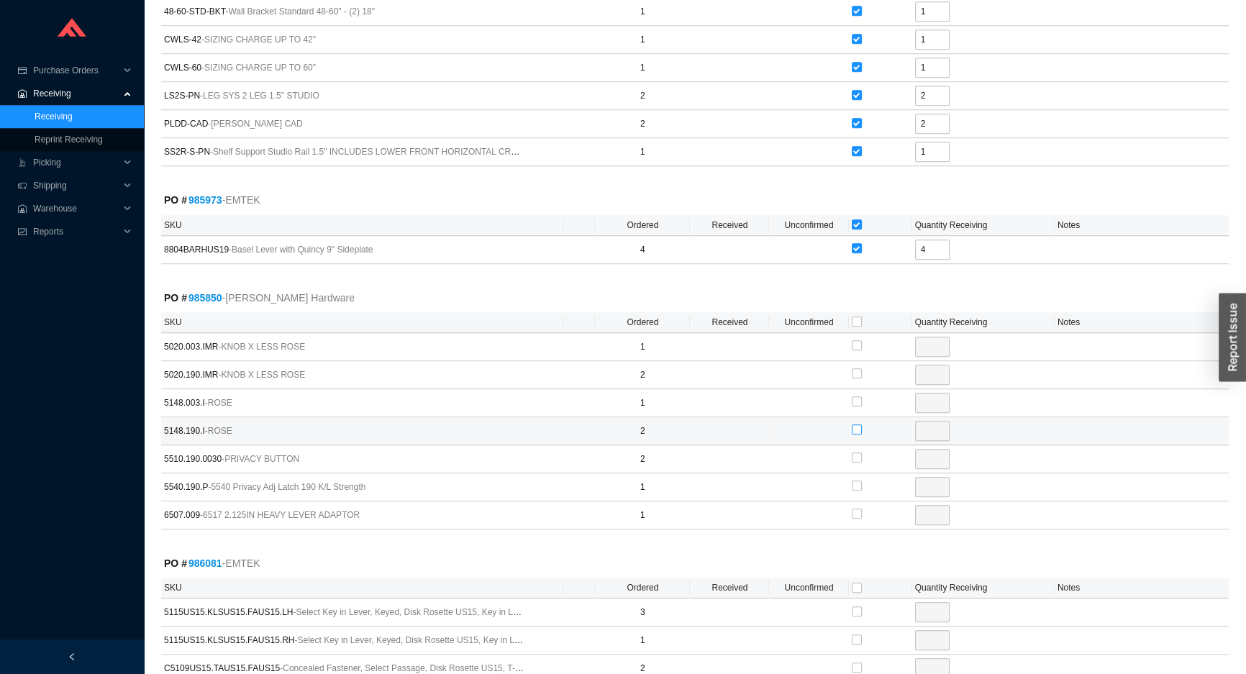
scroll to position [1848, 0]
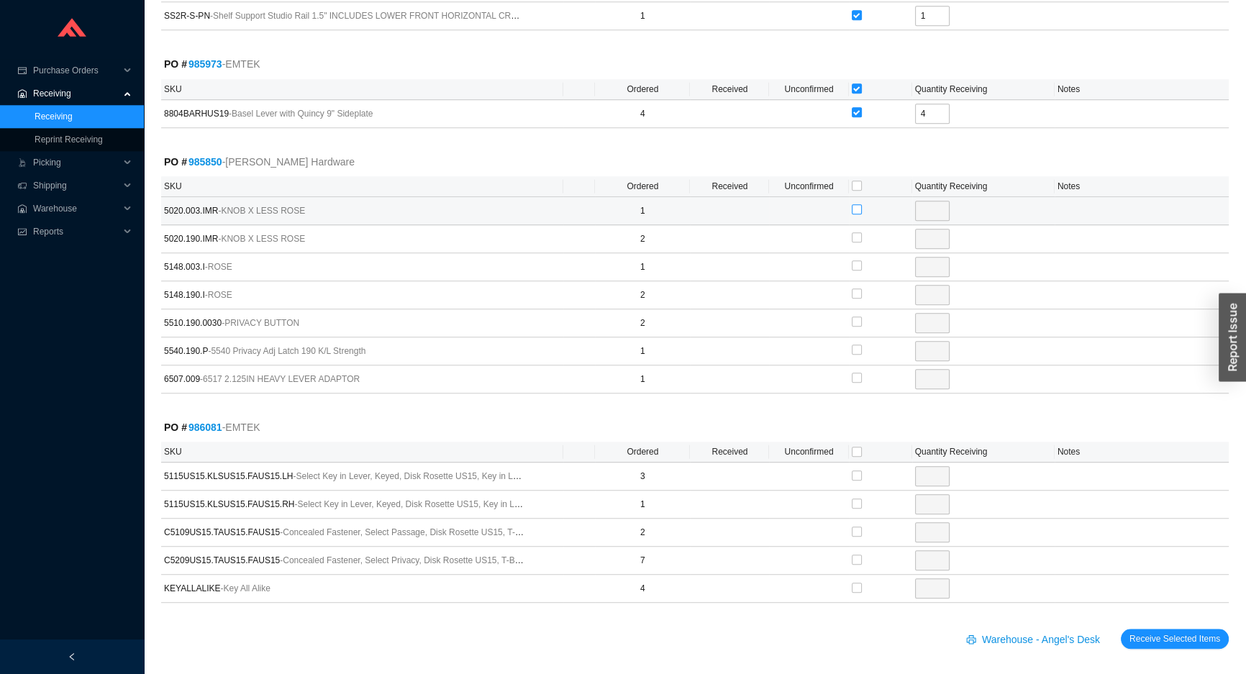
click at [855, 205] on input "checkbox" at bounding box center [857, 209] width 10 height 10
checkbox input "true"
type input "1"
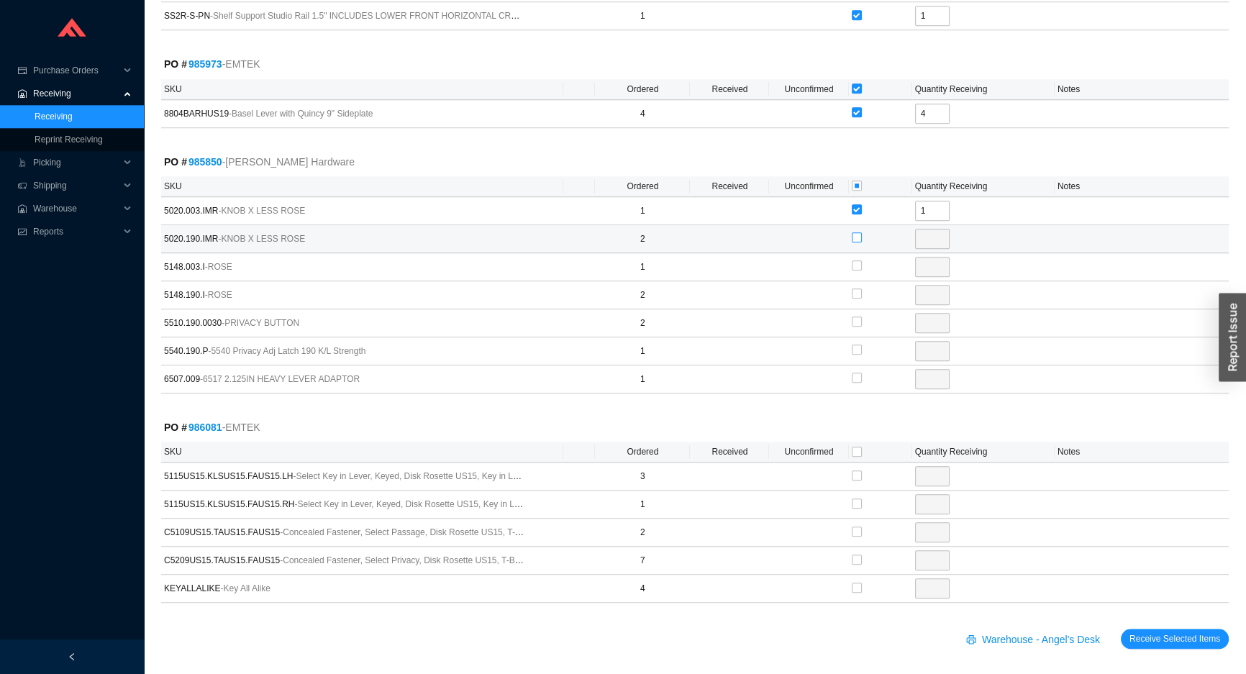
click at [856, 234] on input "checkbox" at bounding box center [857, 237] width 10 height 10
checkbox input "true"
type input "2"
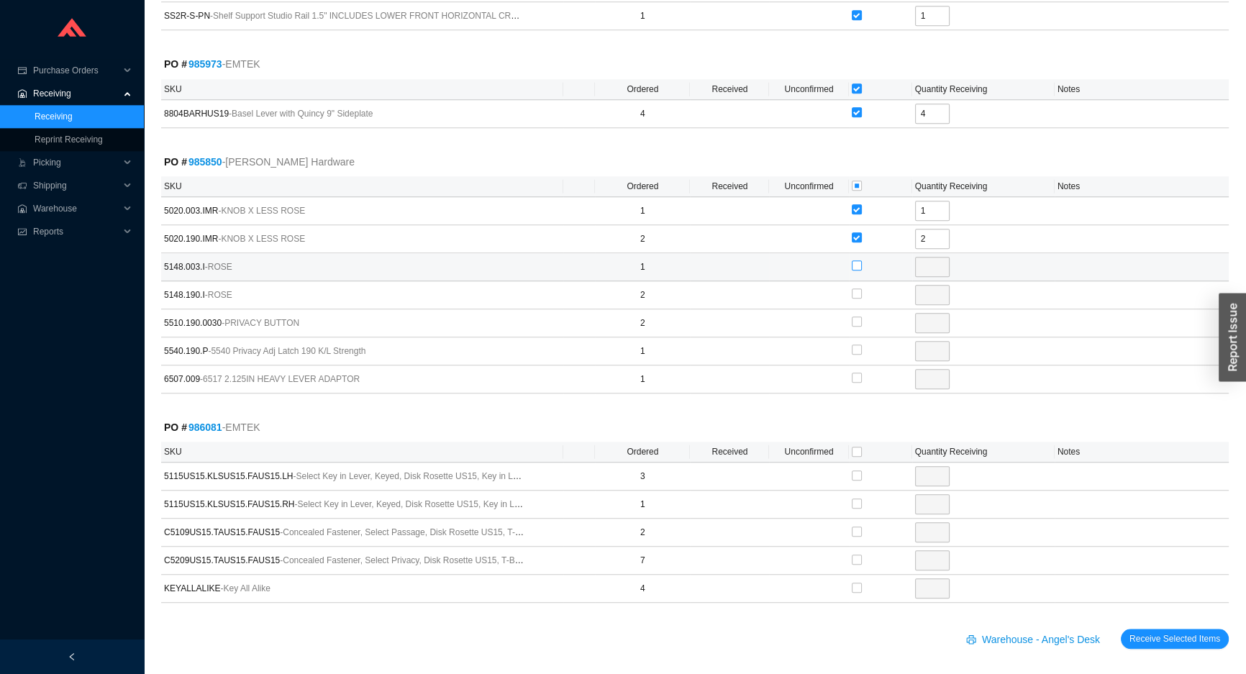
click at [853, 260] on input "checkbox" at bounding box center [857, 265] width 10 height 10
checkbox input "true"
type input "1"
click at [857, 288] on input "checkbox" at bounding box center [857, 293] width 10 height 10
checkbox input "true"
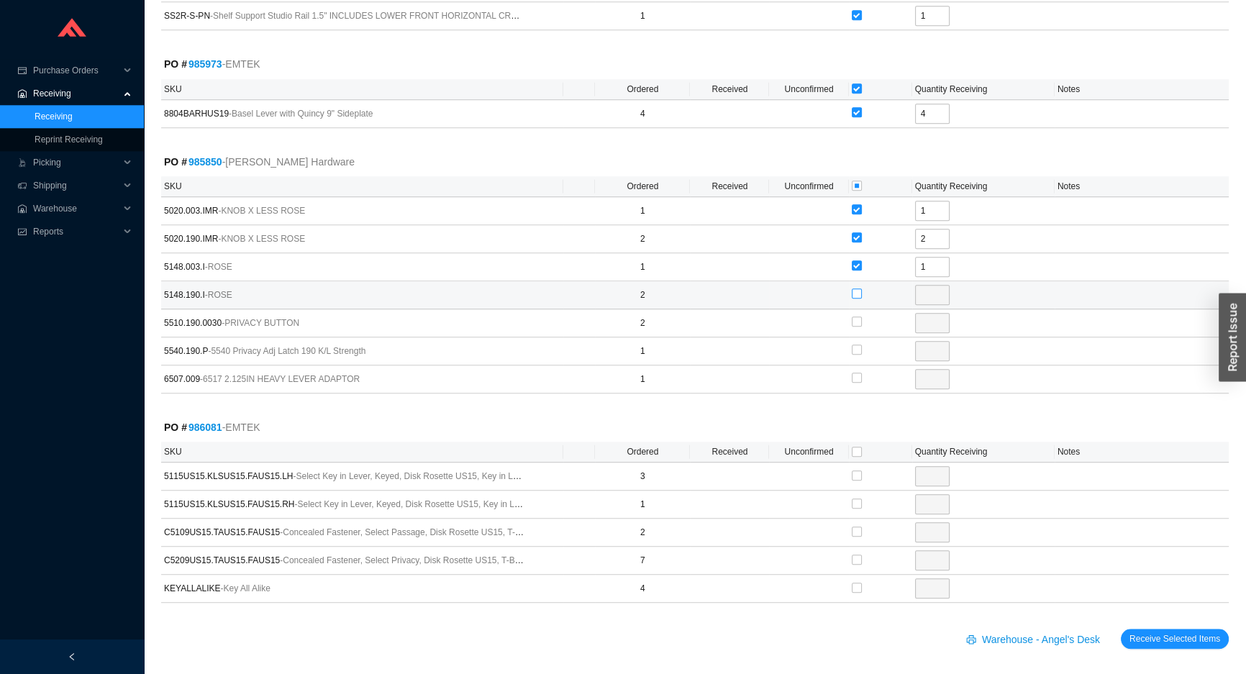
type input "2"
click at [857, 288] on input "checkbox" at bounding box center [857, 293] width 10 height 10
checkbox input "false"
click at [857, 345] on input "checkbox" at bounding box center [857, 350] width 10 height 10
checkbox input "true"
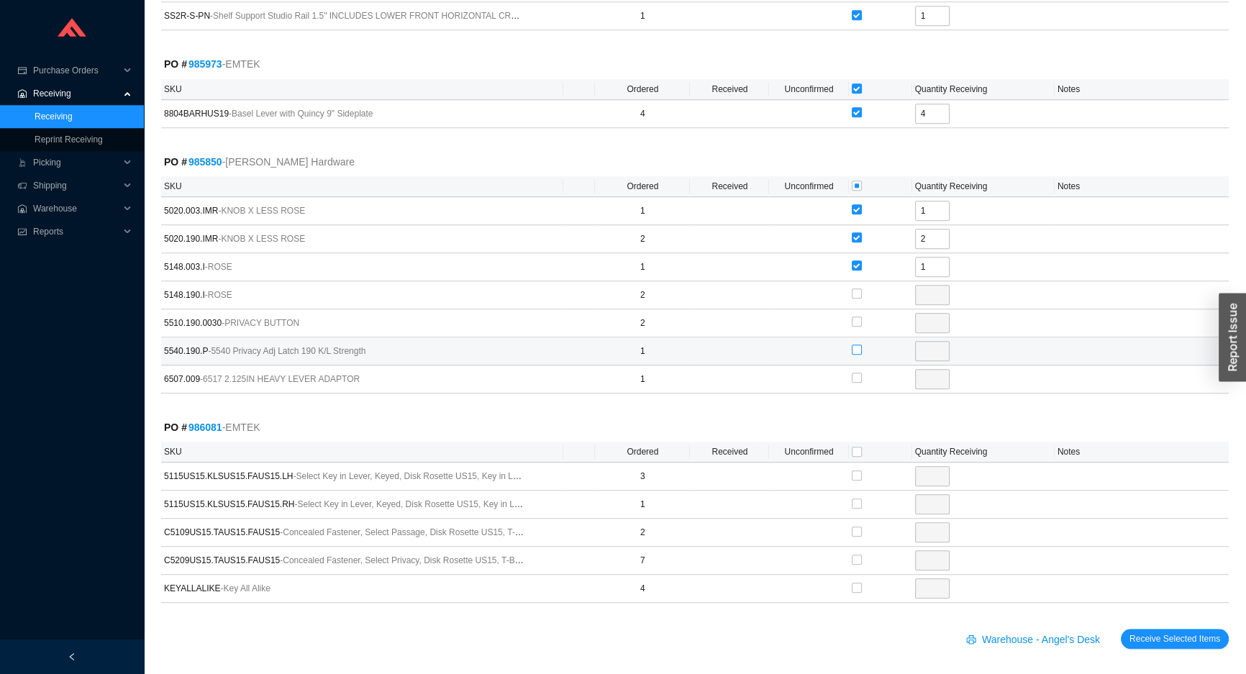
type input "1"
click at [859, 378] on label at bounding box center [857, 378] width 10 height 14
click at [859, 378] on input "checkbox" at bounding box center [857, 378] width 10 height 10
checkbox input "true"
type input "1"
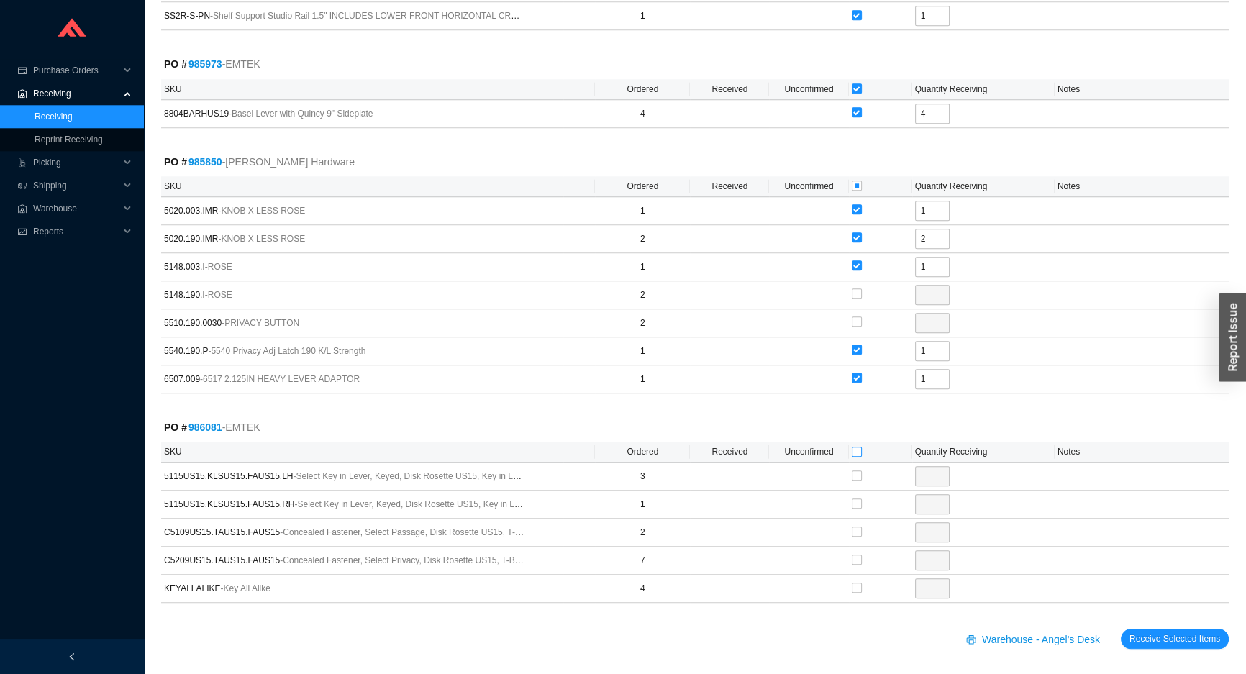
click at [855, 447] on input "checkbox" at bounding box center [857, 452] width 10 height 10
checkbox input "true"
type input "3"
checkbox input "true"
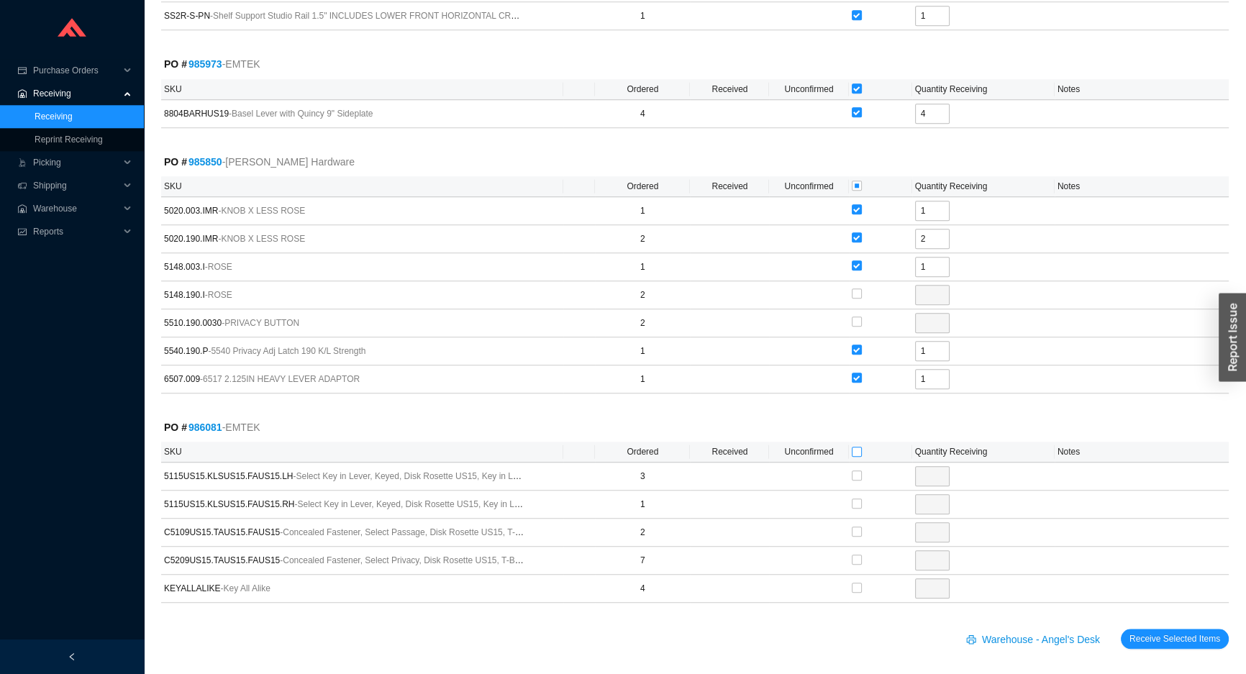
type input "1"
checkbox input "true"
type input "2"
checkbox input "true"
type input "7"
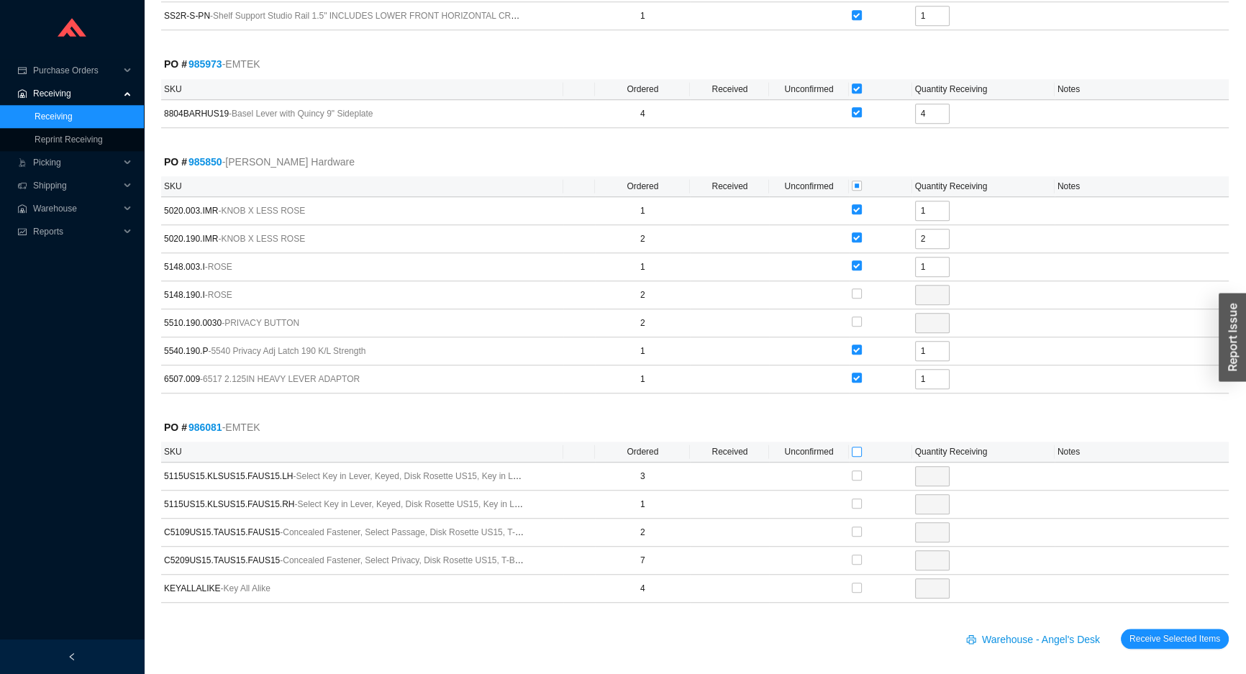
checkbox input "true"
type input "4"
click at [1142, 632] on span "Receive Selected Items" at bounding box center [1174, 639] width 91 height 14
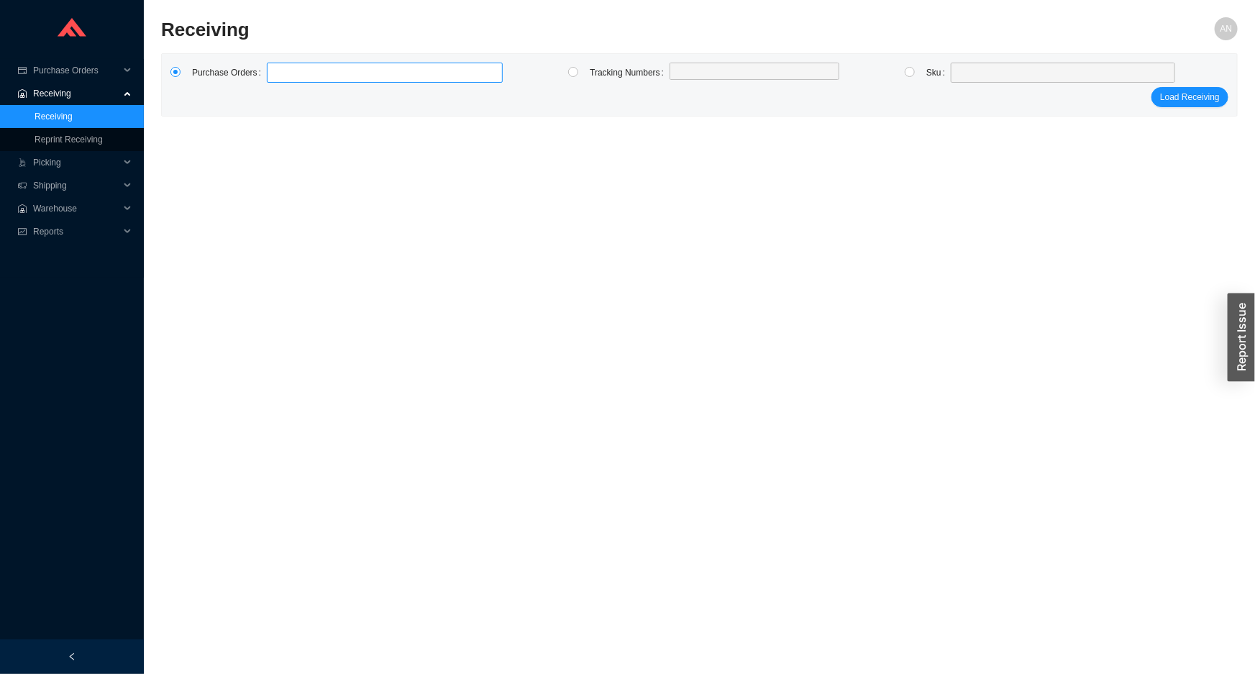
click at [297, 76] on label at bounding box center [385, 73] width 236 height 20
click at [279, 76] on input at bounding box center [274, 73] width 10 height 16
type input "985060"
type input "981678"
type input "979188"
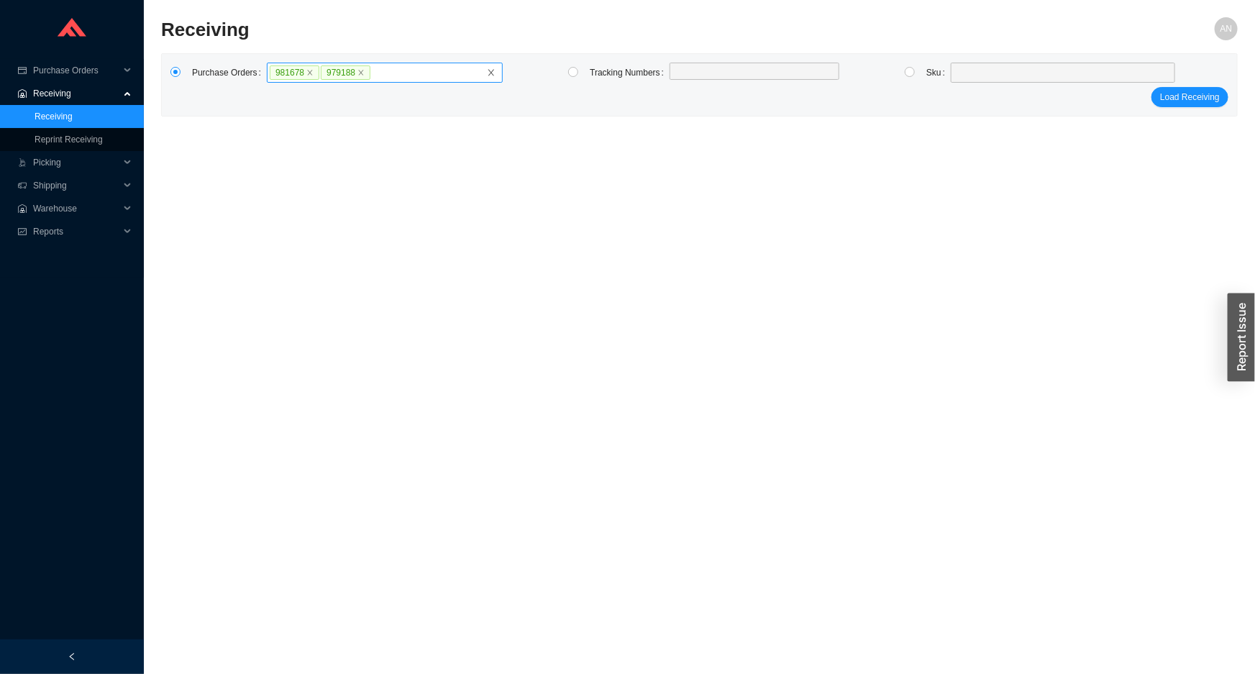
click button "Load Receiving" at bounding box center [1190, 97] width 77 height 20
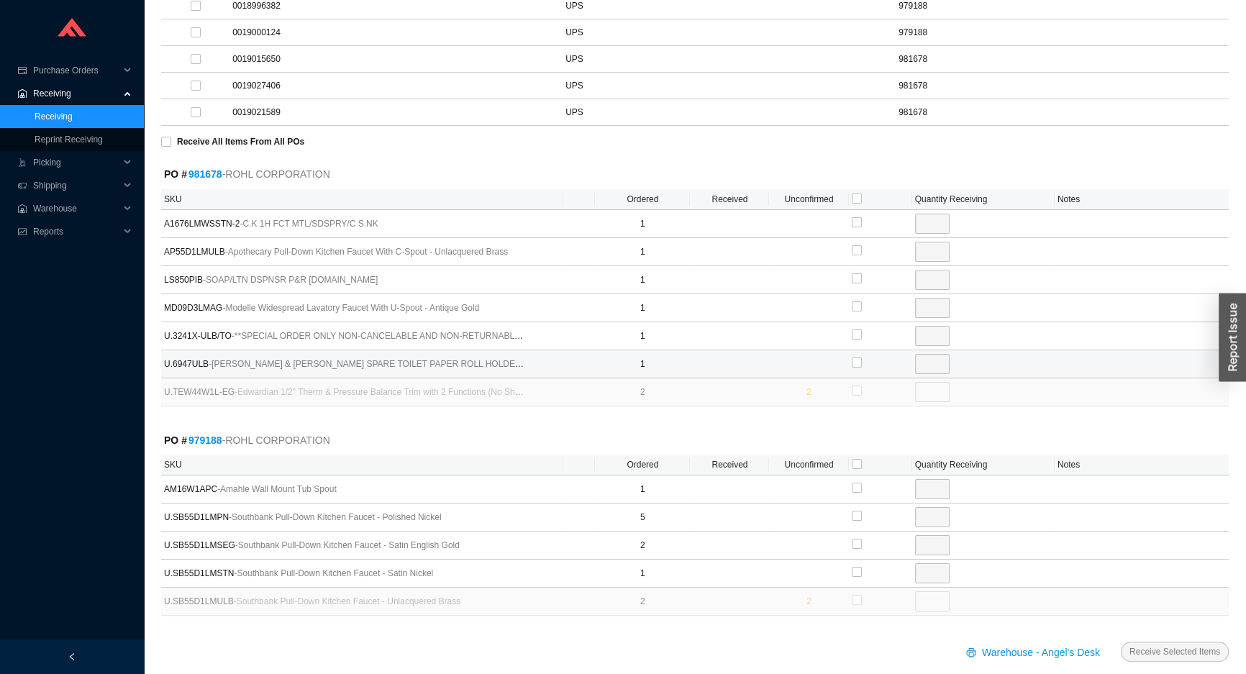
scroll to position [261, 0]
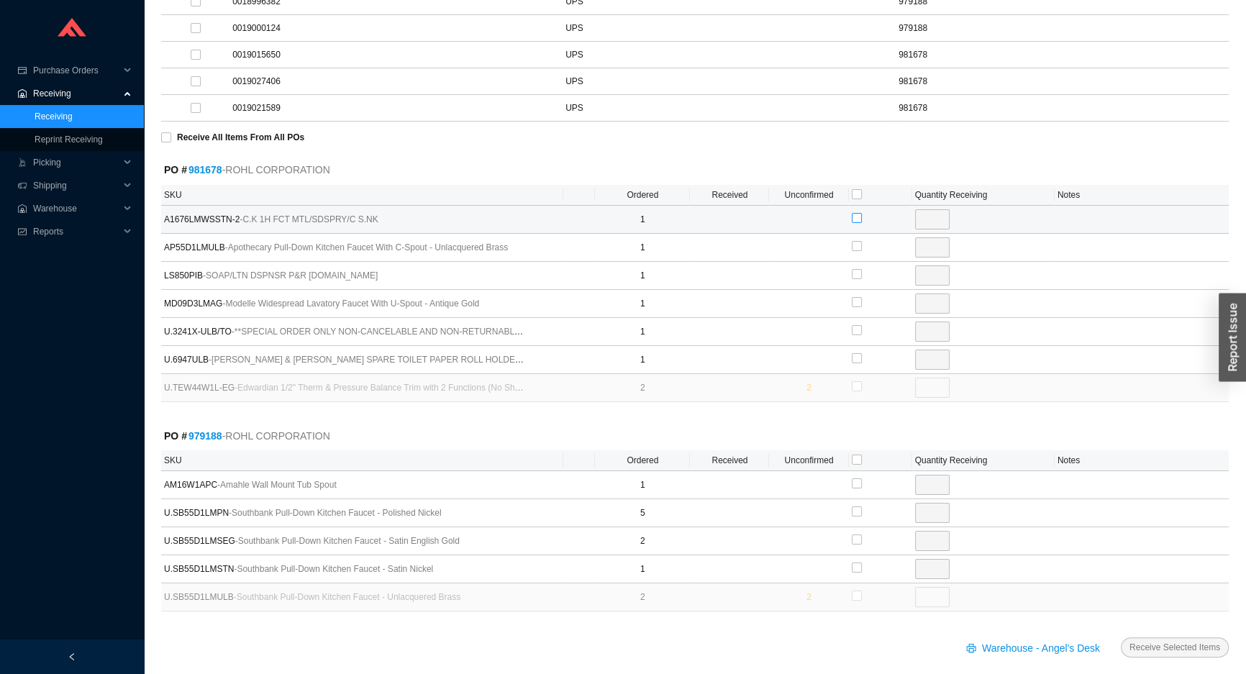
click at [856, 217] on input "checkbox" at bounding box center [857, 218] width 10 height 10
checkbox input "true"
type input "1"
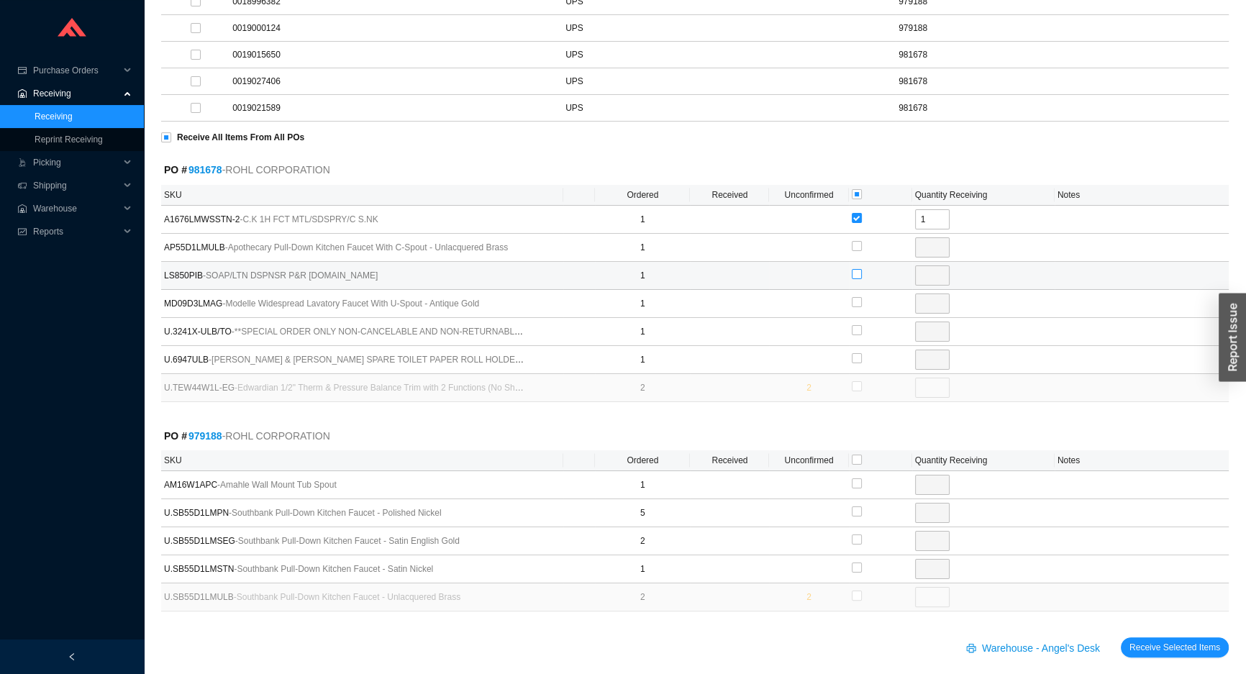
click at [856, 273] on input "checkbox" at bounding box center [857, 274] width 10 height 10
checkbox input "true"
type input "1"
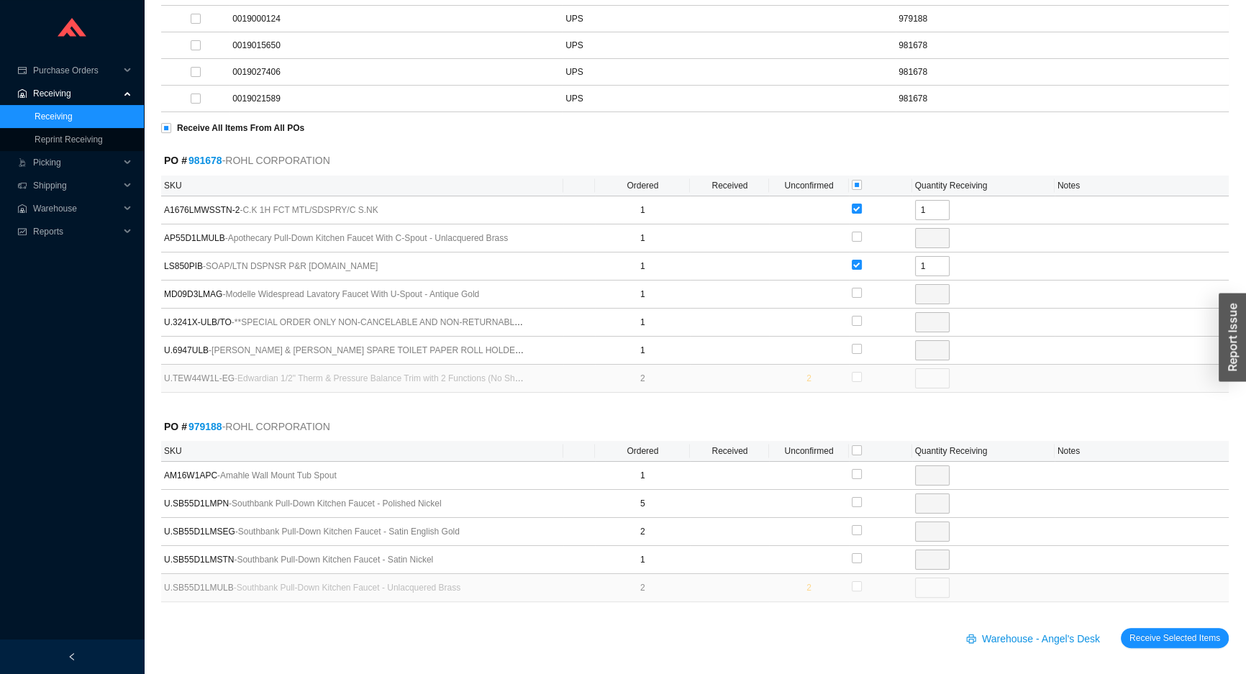
scroll to position [273, 0]
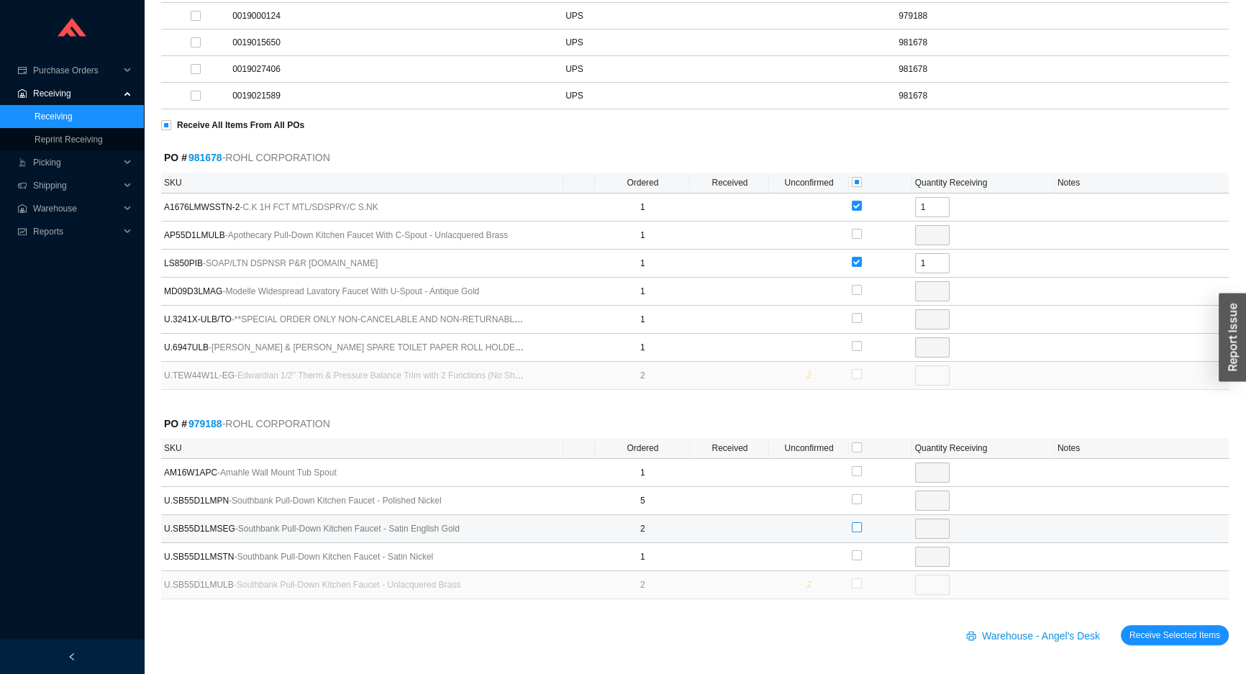
click at [857, 522] on input "checkbox" at bounding box center [857, 527] width 10 height 10
checkbox input "true"
type input "2"
click at [1169, 638] on span "Receive Selected Items" at bounding box center [1174, 635] width 91 height 14
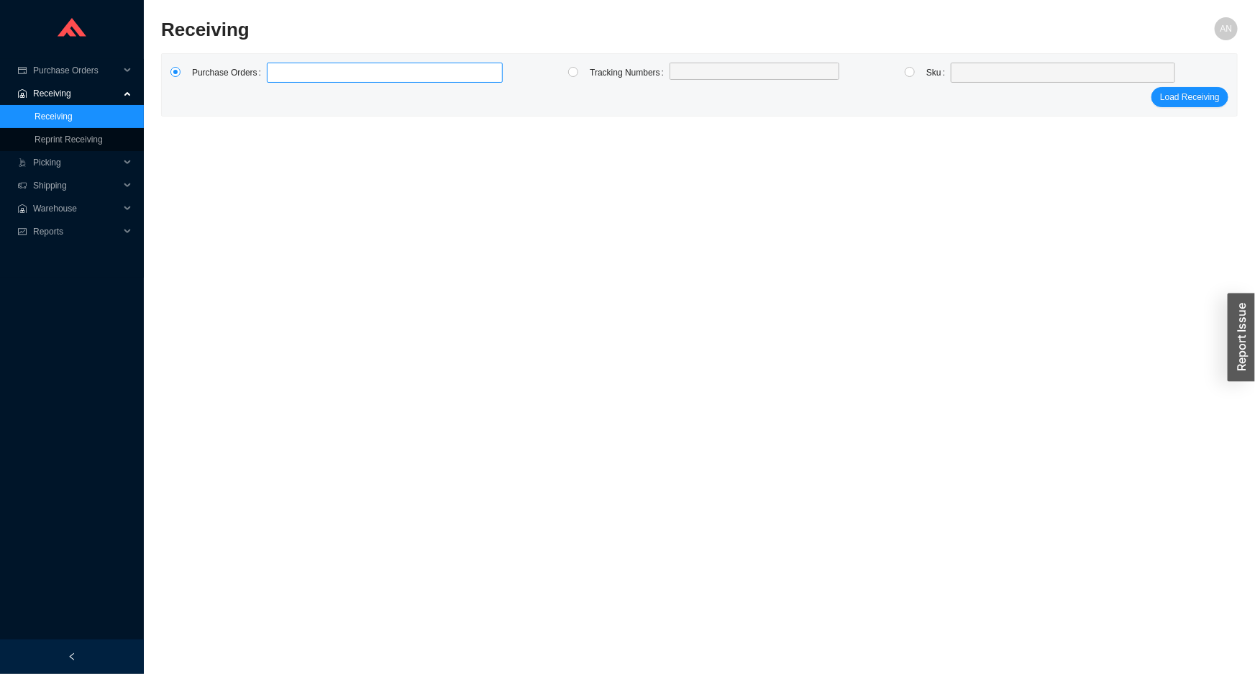
click at [293, 77] on label at bounding box center [385, 73] width 236 height 20
click at [279, 77] on input at bounding box center [274, 73] width 10 height 16
type input "979188"
type input "981678"
click button "Load Receiving" at bounding box center [1190, 97] width 77 height 20
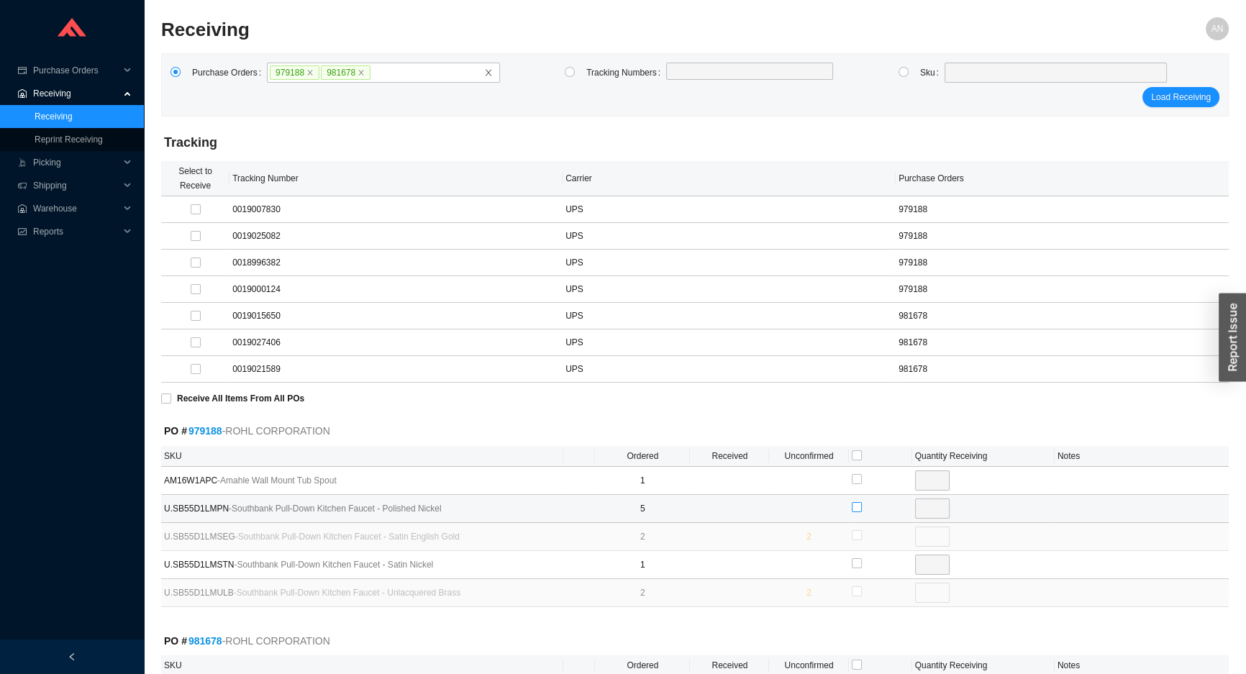
click at [855, 508] on input "checkbox" at bounding box center [857, 507] width 10 height 10
checkbox input "true"
type input "5"
click at [932, 504] on input "5" at bounding box center [932, 508] width 35 height 20
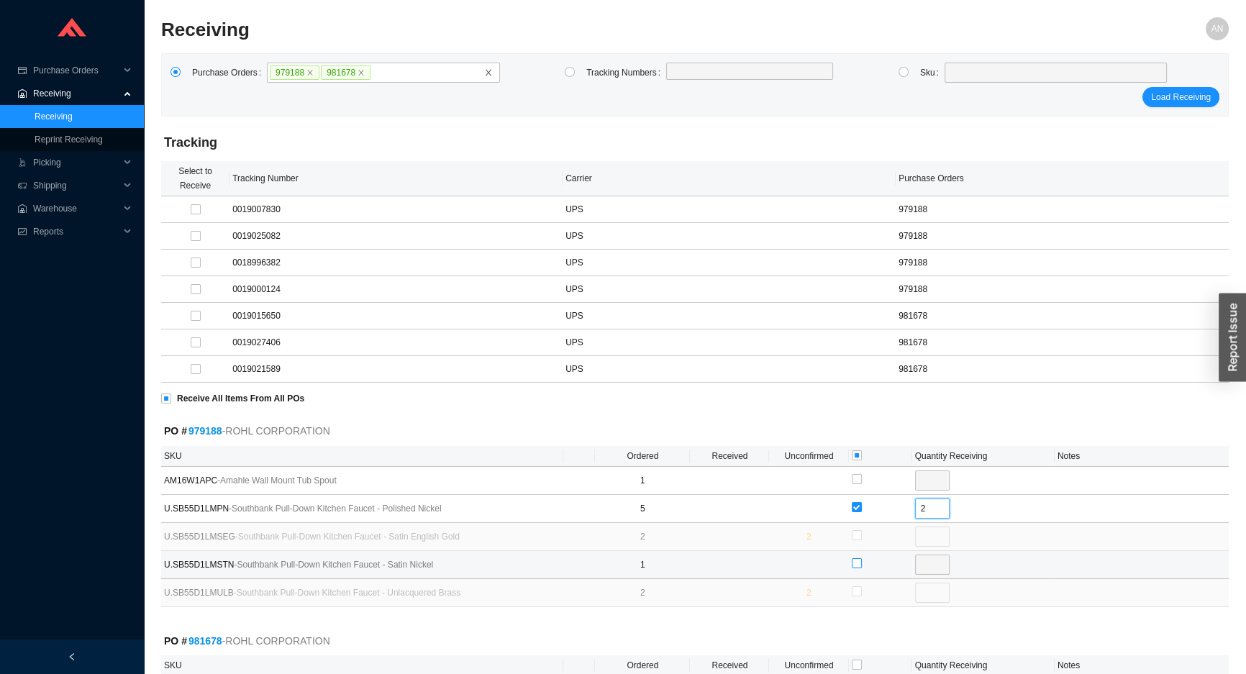
type input "2"
click at [856, 564] on input "checkbox" at bounding box center [857, 563] width 10 height 10
checkbox input "true"
type input "1"
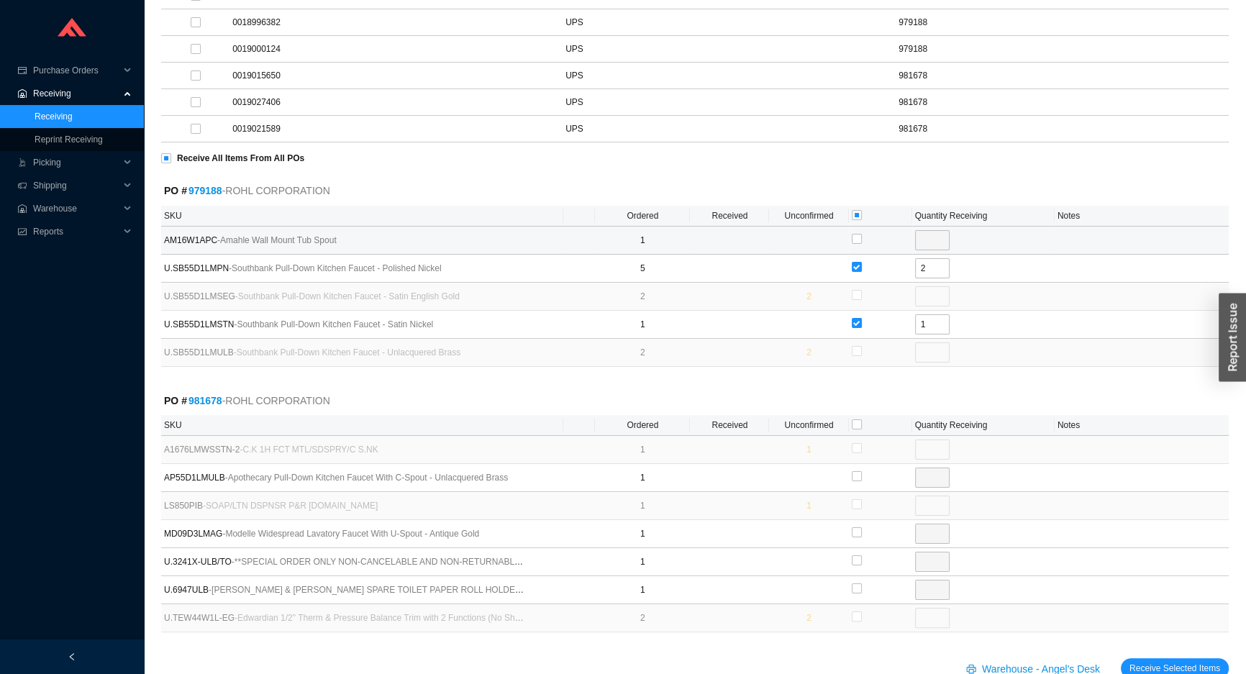
scroll to position [273, 0]
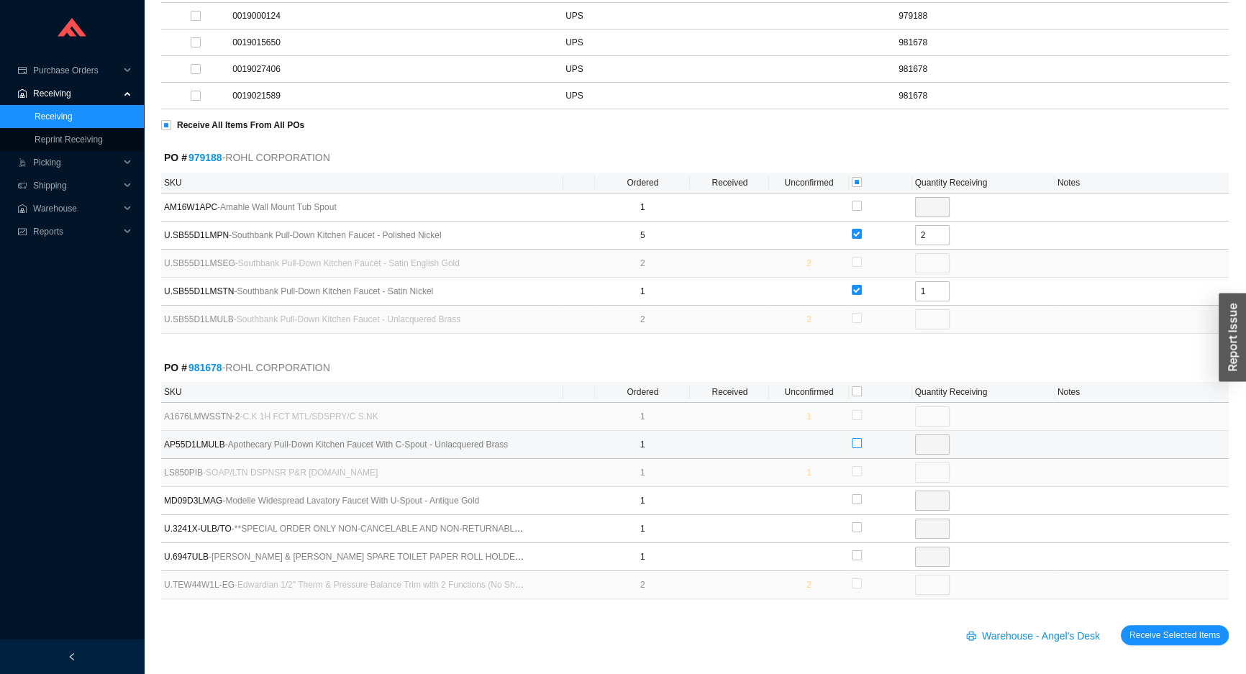
click at [852, 440] on input "checkbox" at bounding box center [857, 443] width 10 height 10
checkbox input "true"
type input "1"
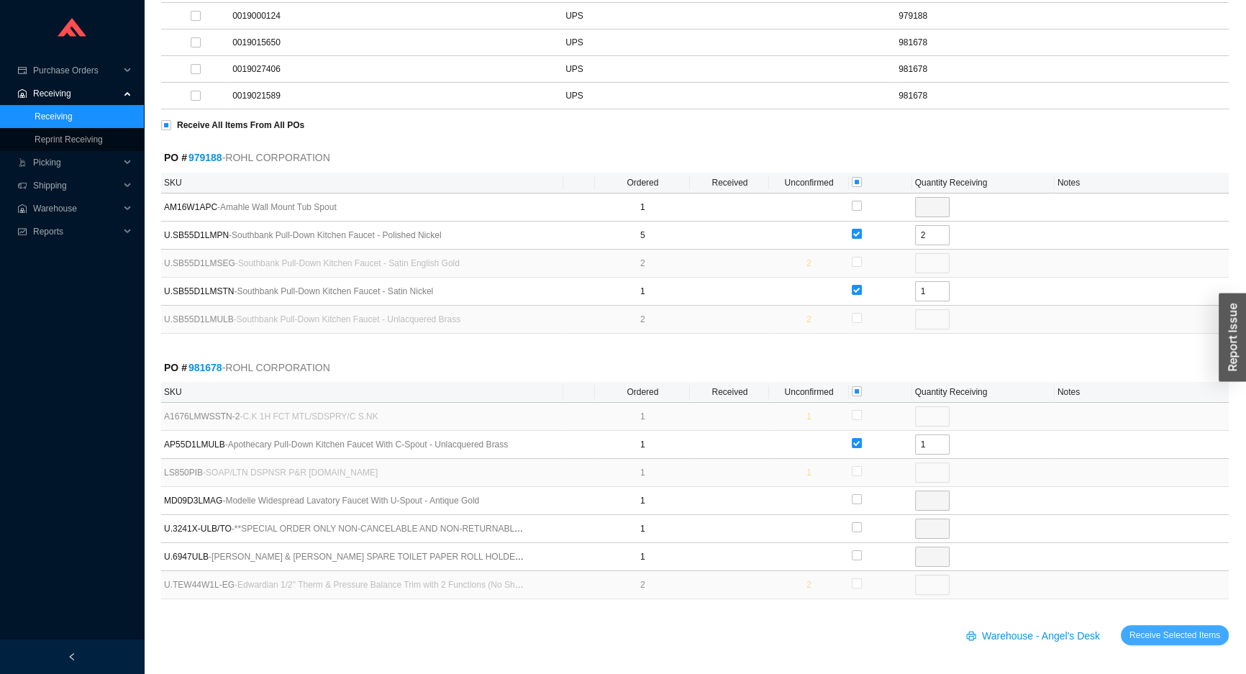
click at [1137, 629] on span "Receive Selected Items" at bounding box center [1174, 635] width 91 height 14
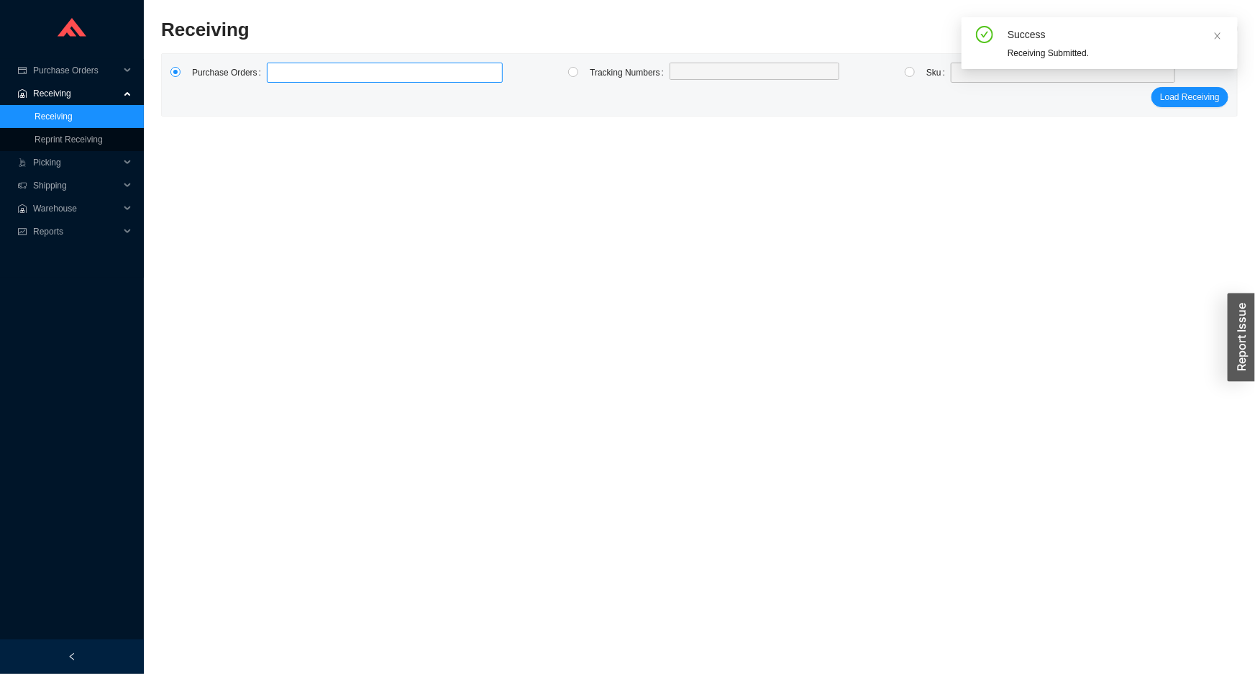
click at [290, 72] on label at bounding box center [385, 73] width 236 height 20
click at [279, 72] on input at bounding box center [274, 73] width 10 height 16
type input "981414"
type input "983363"
type input "984482"
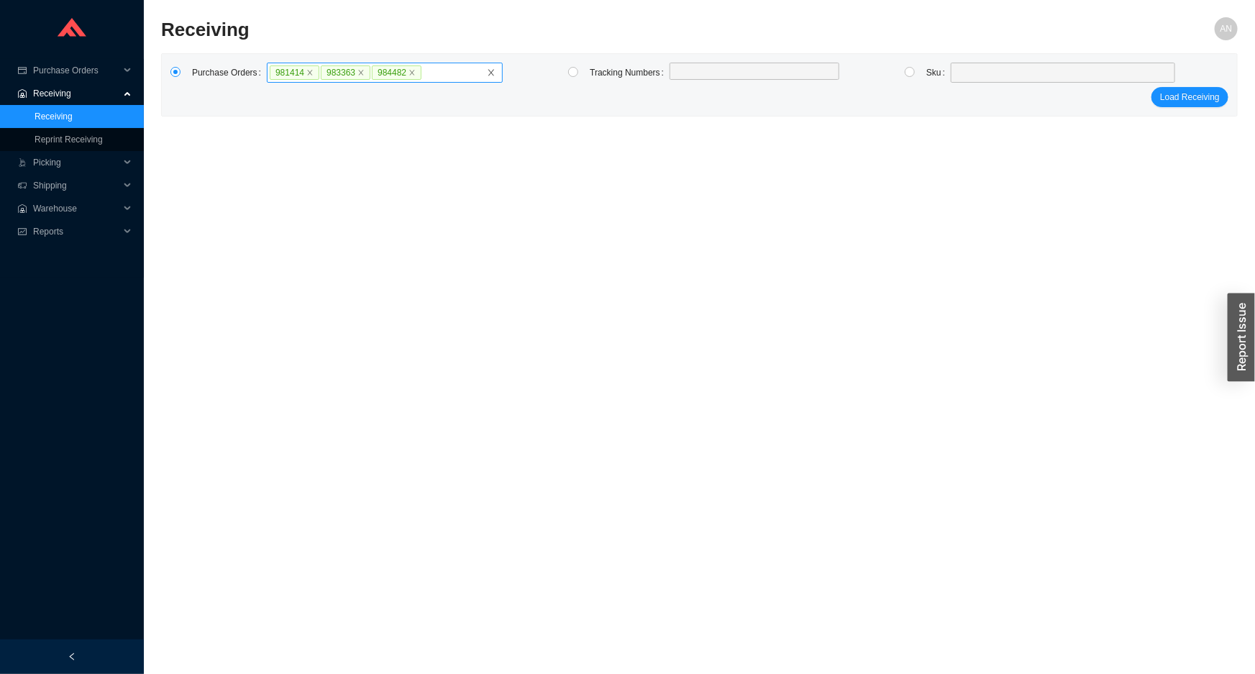
click button "Load Receiving" at bounding box center [1190, 97] width 77 height 20
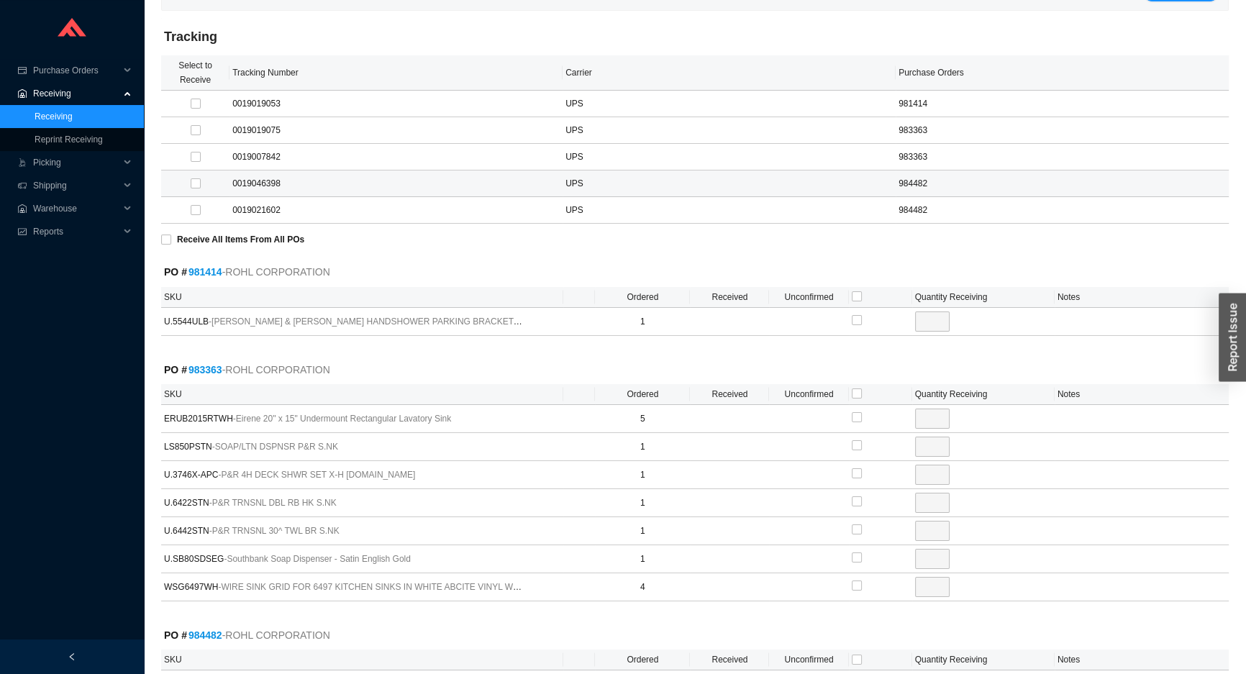
scroll to position [130, 0]
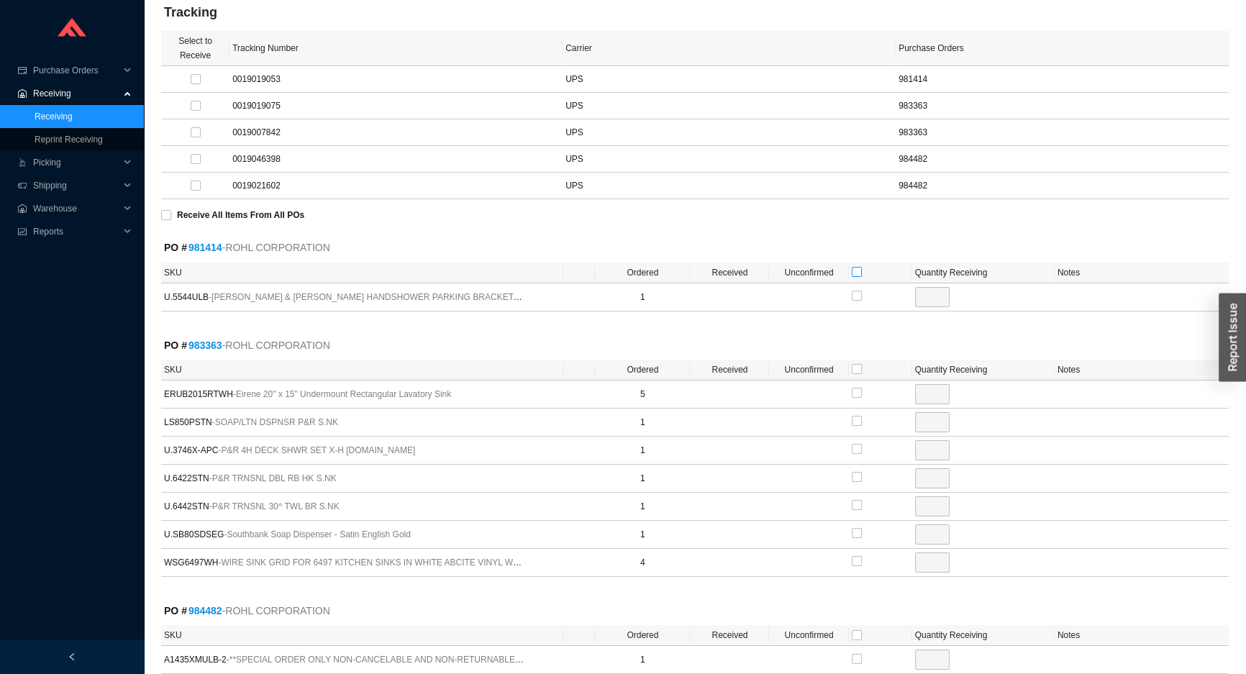
click at [855, 267] on input "checkbox" at bounding box center [857, 272] width 10 height 10
checkbox input "true"
type input "1"
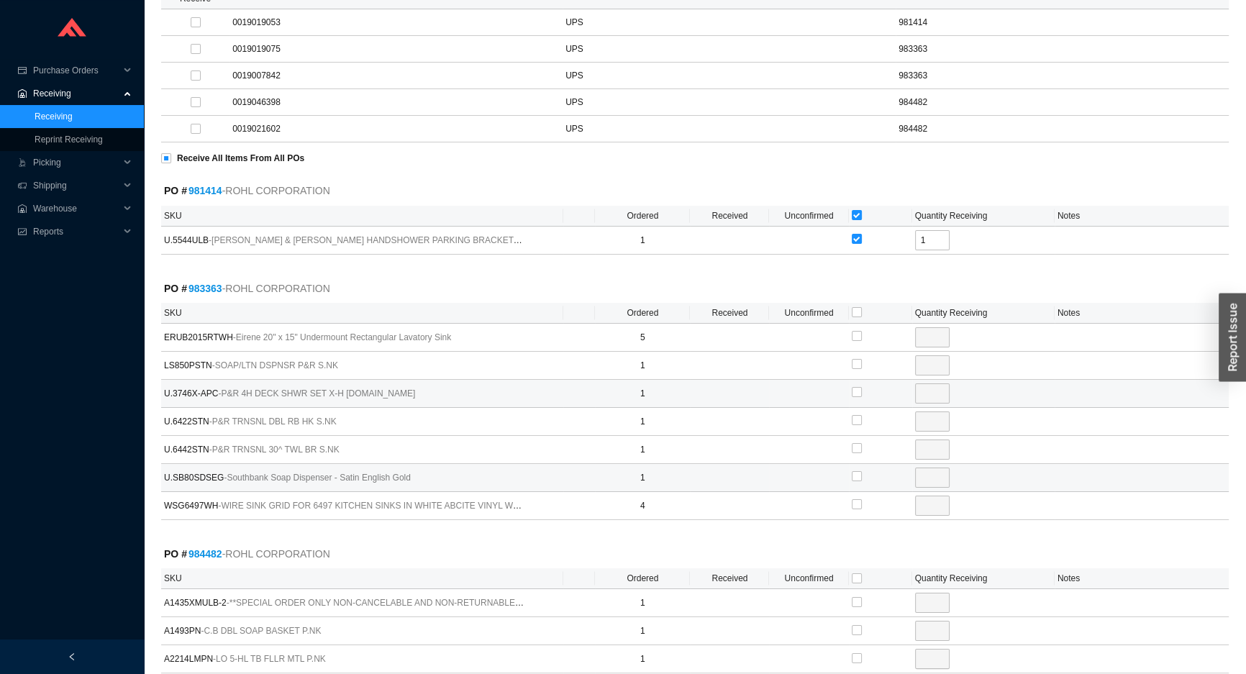
scroll to position [392, 0]
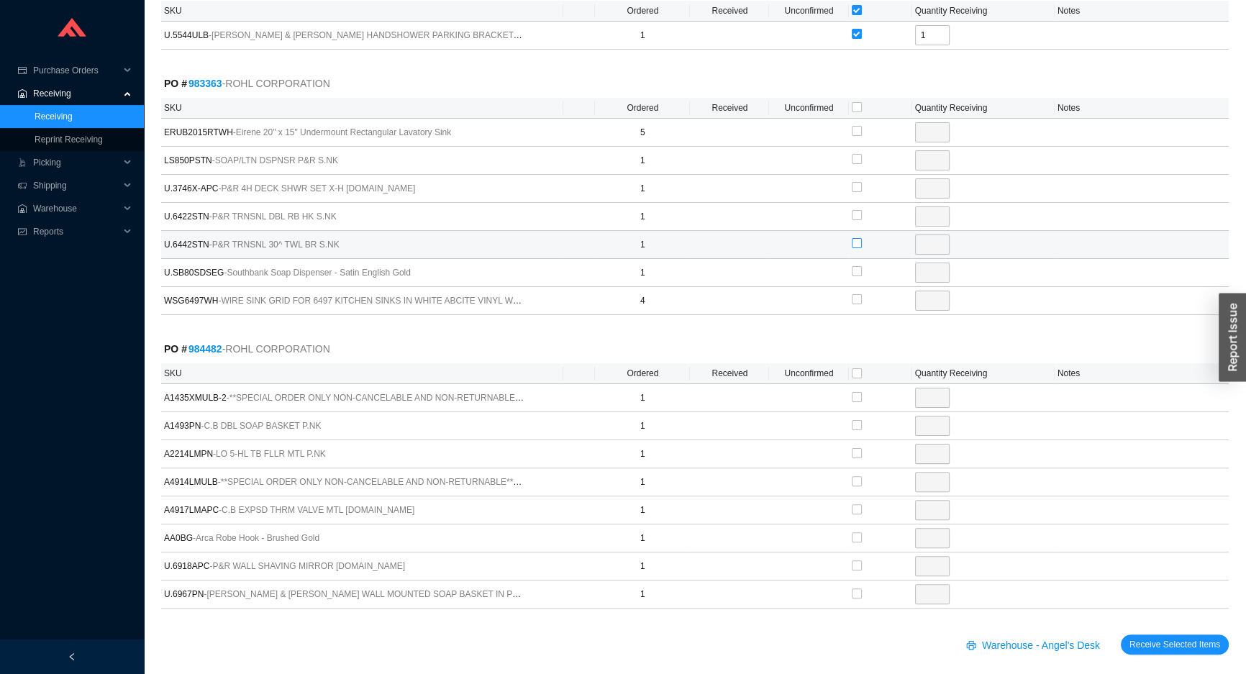
click at [856, 241] on input "checkbox" at bounding box center [857, 243] width 10 height 10
checkbox input "true"
type input "1"
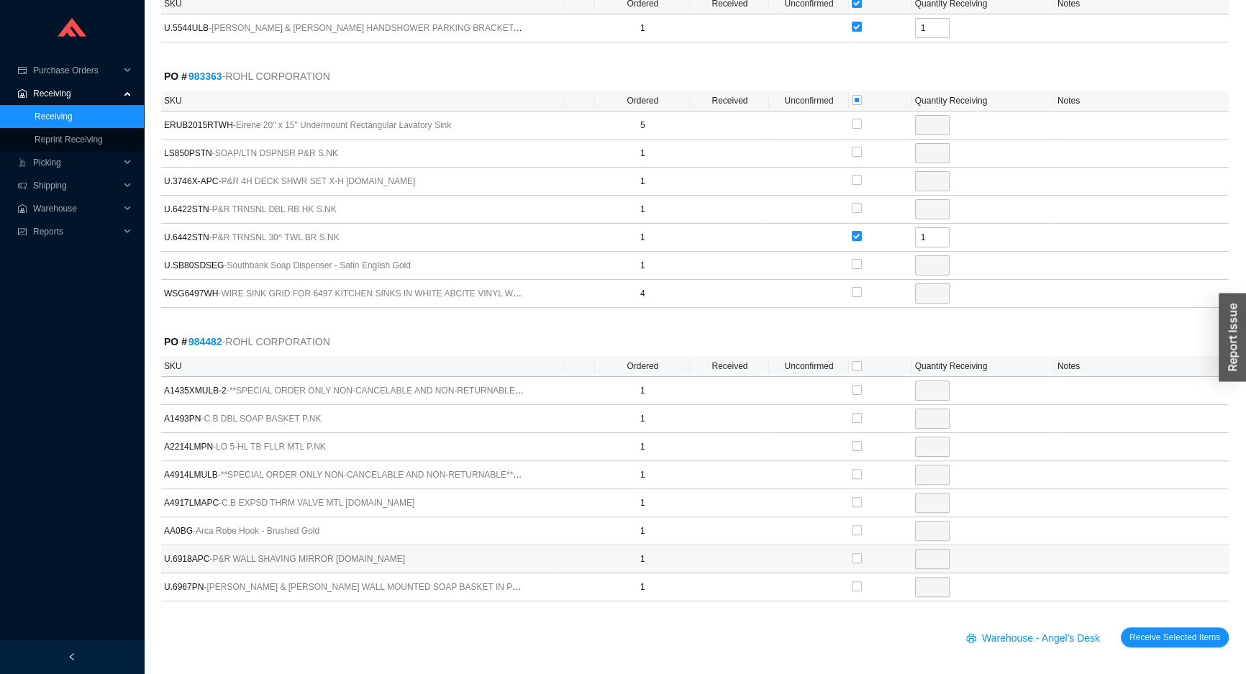
scroll to position [401, 0]
click at [857, 583] on input "checkbox" at bounding box center [857, 584] width 10 height 10
checkbox input "true"
type input "1"
click at [1172, 631] on span "Receive Selected Items" at bounding box center [1174, 635] width 91 height 14
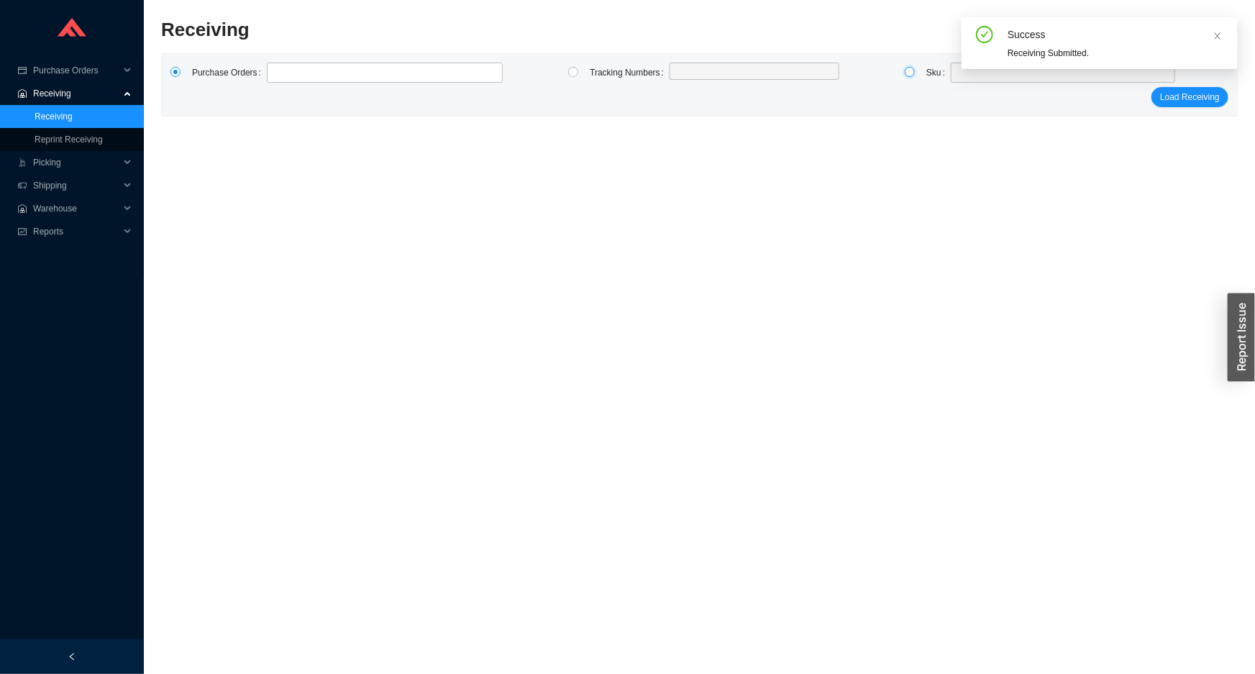
click at [909, 70] on input "radio" at bounding box center [910, 72] width 10 height 10
radio input "true"
click at [952, 78] on div at bounding box center [1063, 73] width 224 height 20
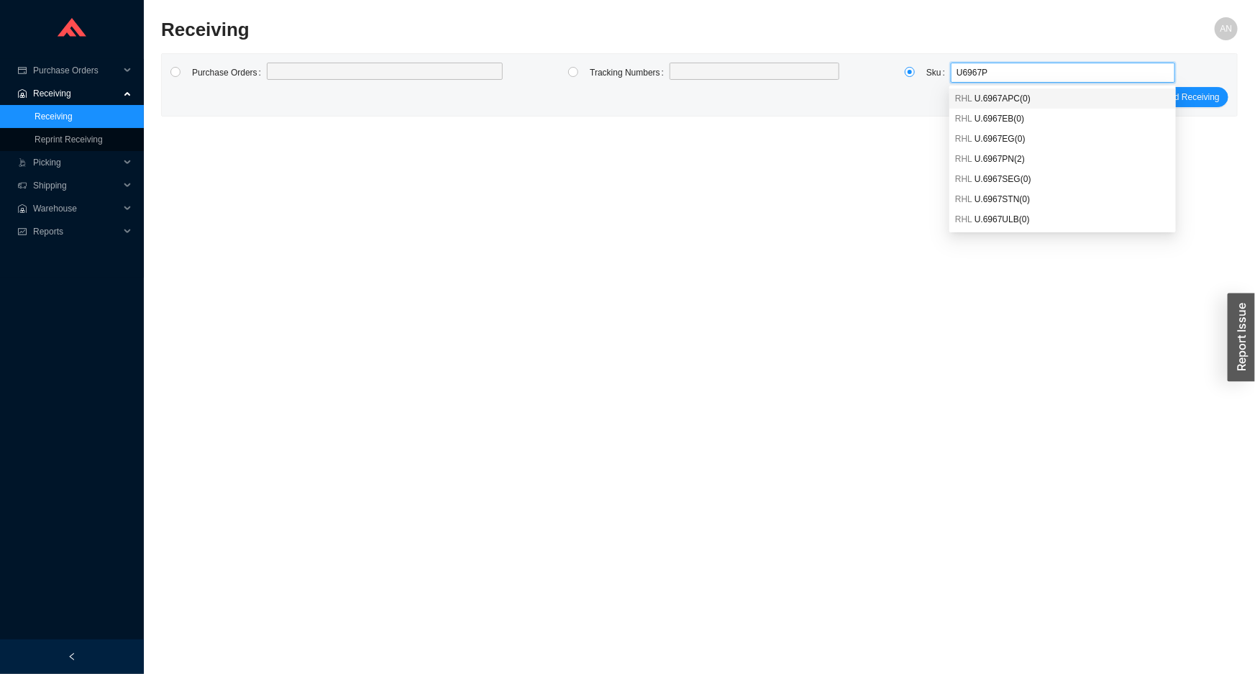
type input "U6967PN"
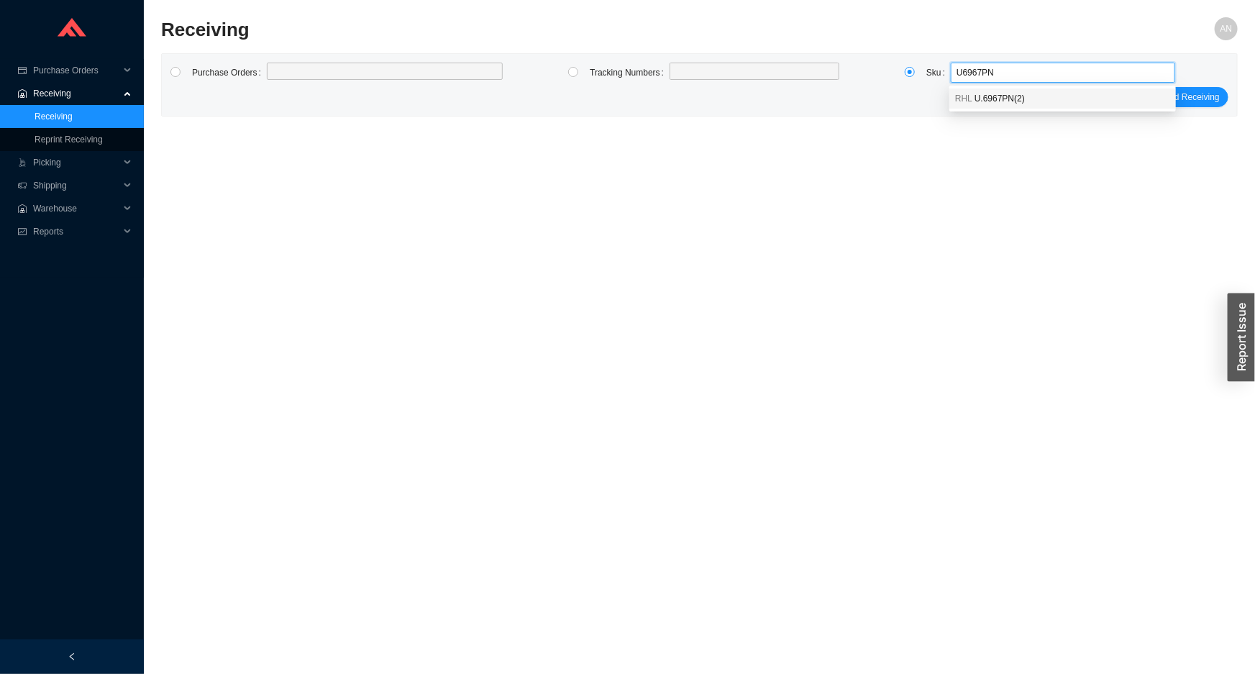
click at [993, 106] on div "RHL U.6967PN ( 2 )" at bounding box center [1063, 98] width 227 height 20
click at [1162, 99] on span "Load Receiving" at bounding box center [1190, 97] width 60 height 14
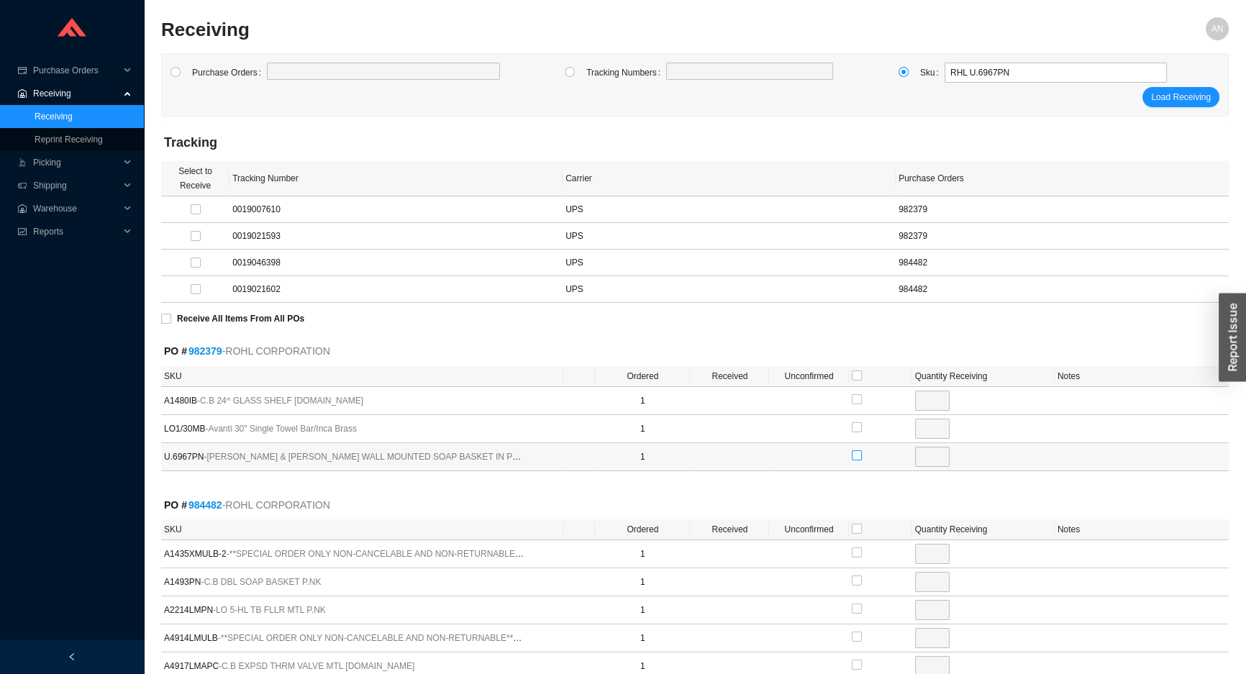
click at [856, 454] on input "checkbox" at bounding box center [857, 455] width 10 height 10
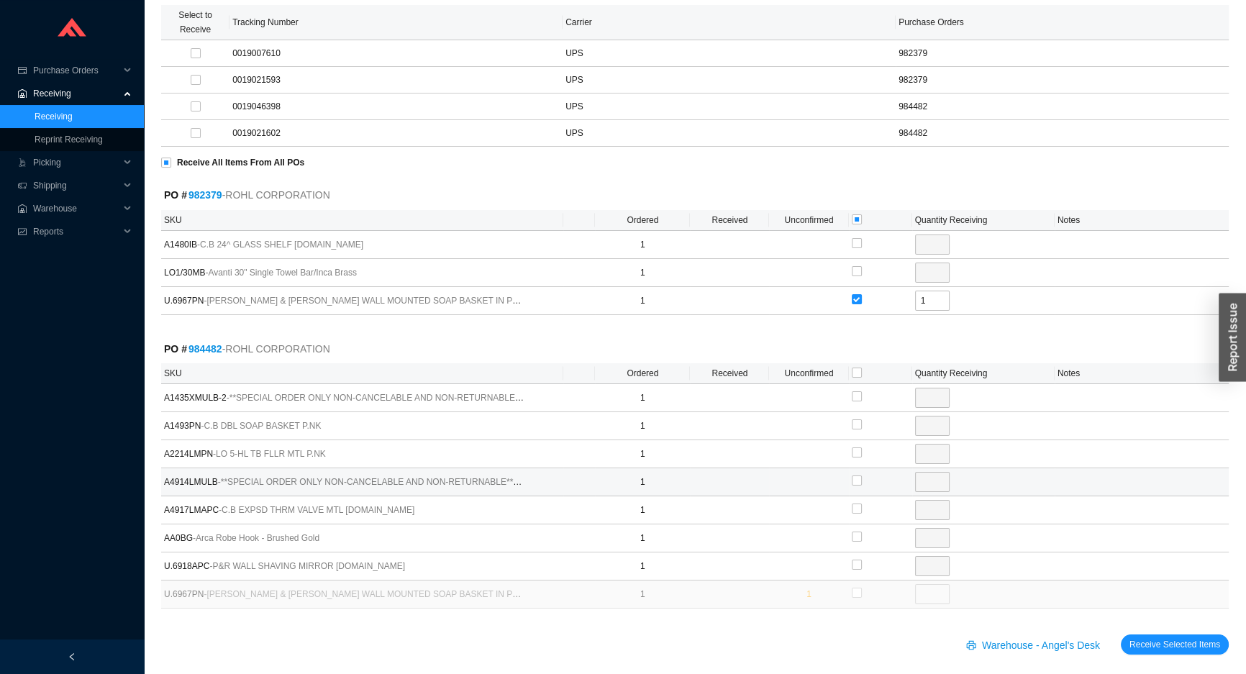
scroll to position [165, 0]
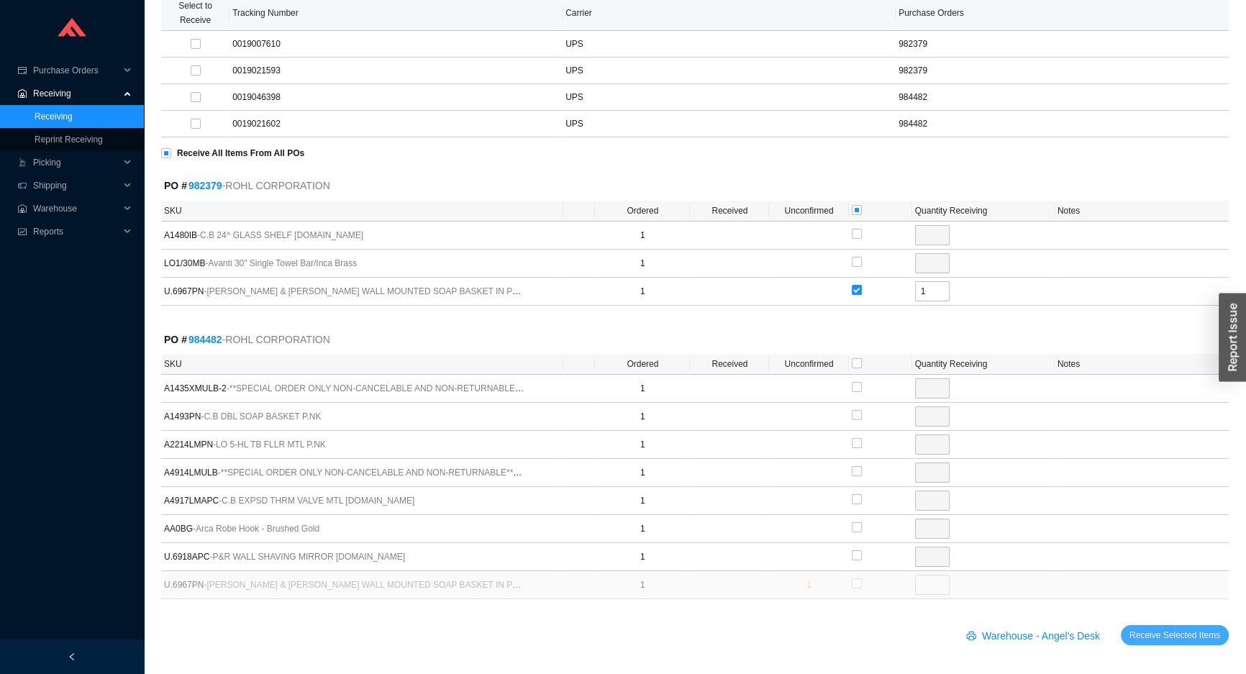
click at [1167, 634] on span "Receive Selected Items" at bounding box center [1174, 635] width 91 height 14
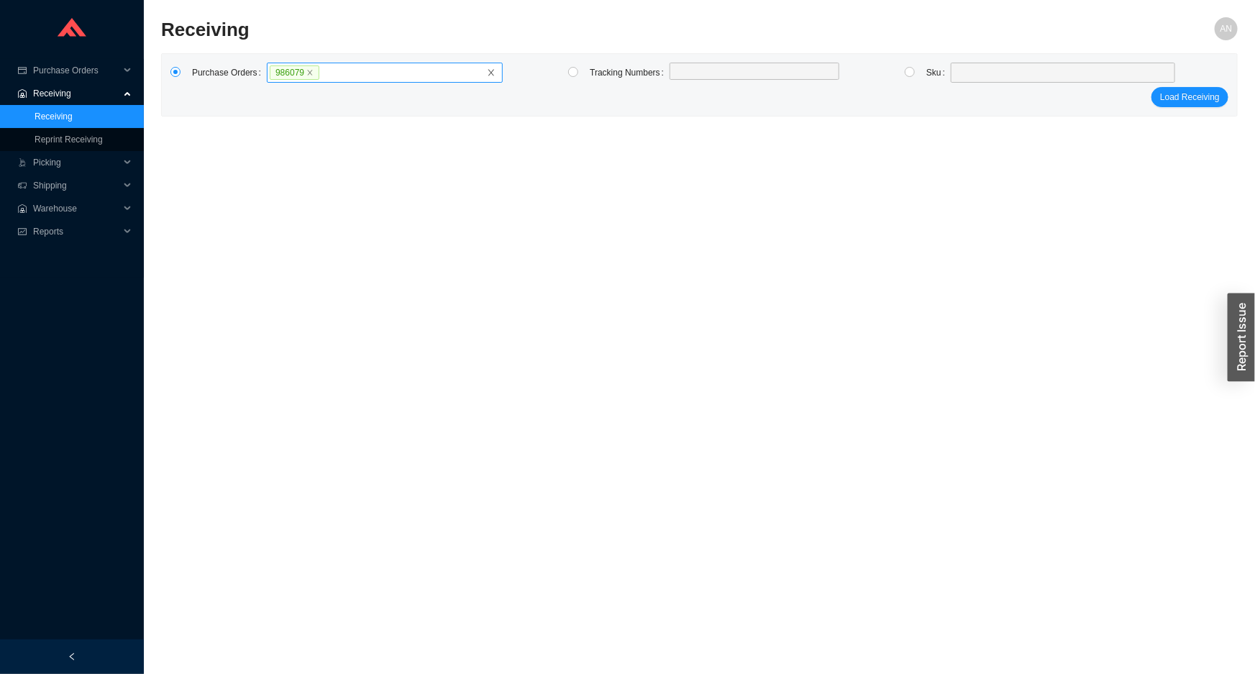
click button "Load Receiving" at bounding box center [1190, 97] width 77 height 20
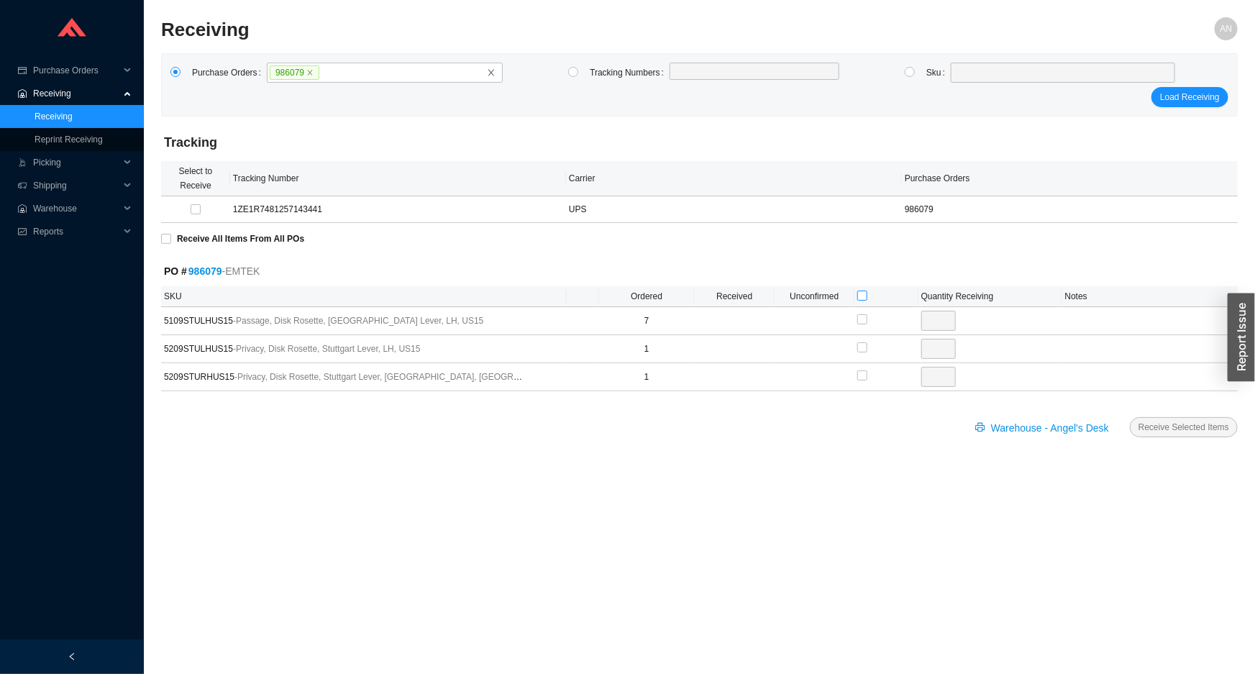
click at [863, 292] on input "checkbox" at bounding box center [862, 296] width 10 height 10
click at [1182, 424] on span "Receive Selected Items" at bounding box center [1184, 427] width 91 height 14
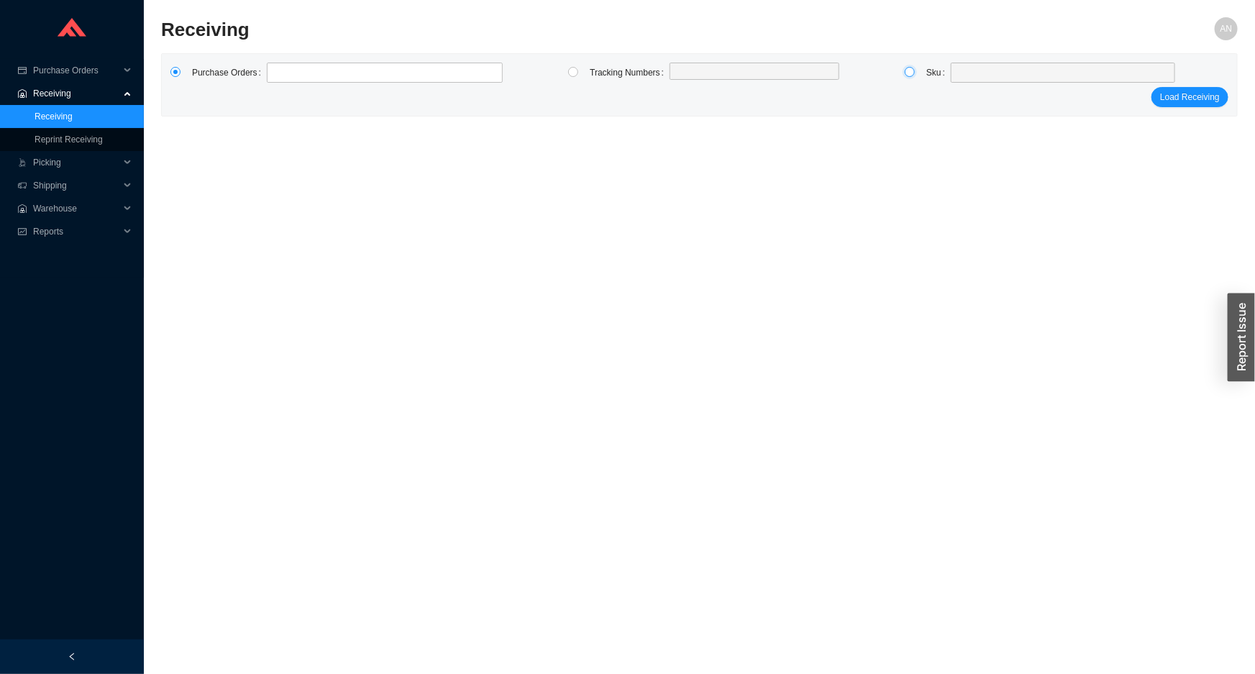
click at [907, 70] on input "radio" at bounding box center [910, 72] width 10 height 10
click at [973, 76] on span at bounding box center [1063, 72] width 213 height 19
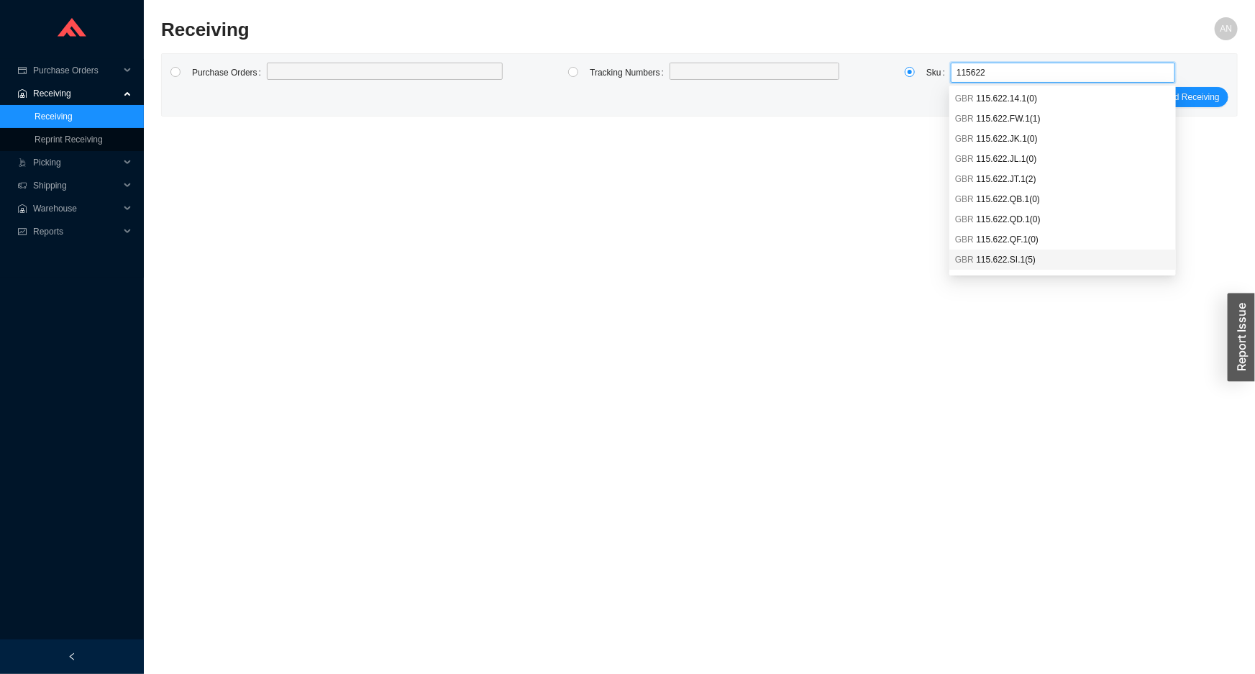
click at [1021, 264] on span "115.622.SI.1 ( 5 )" at bounding box center [1006, 260] width 60 height 10
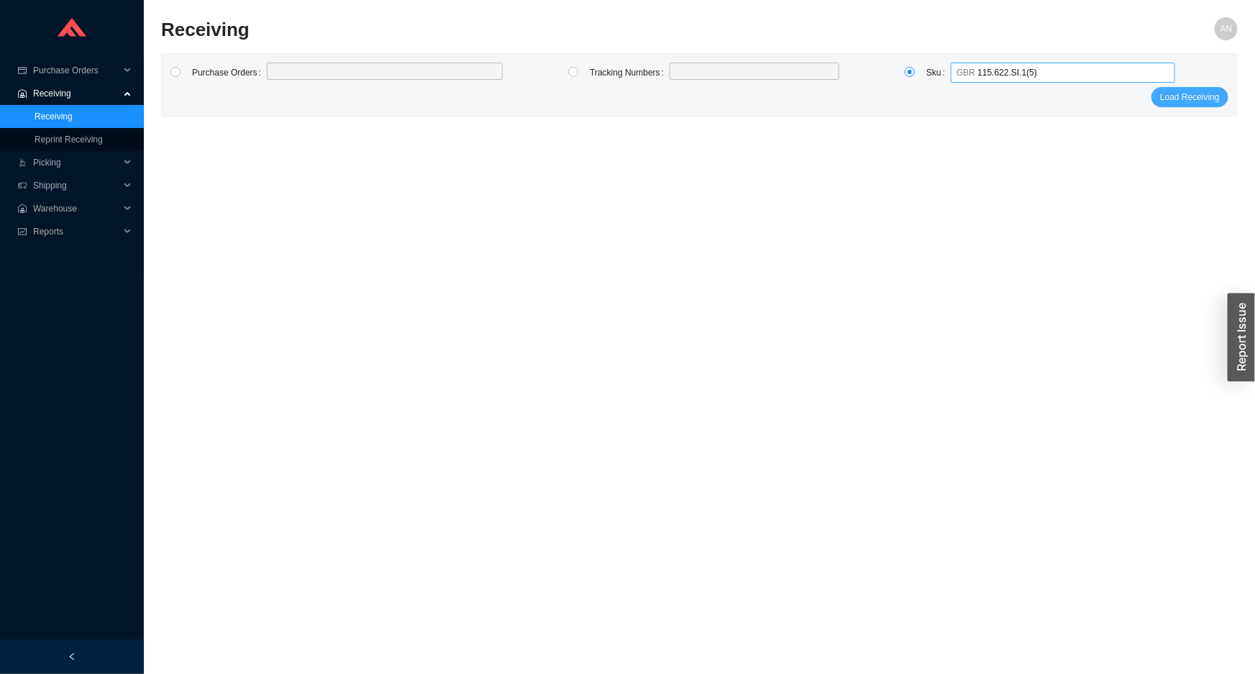
click at [1183, 101] on span "Load Receiving" at bounding box center [1190, 97] width 60 height 14
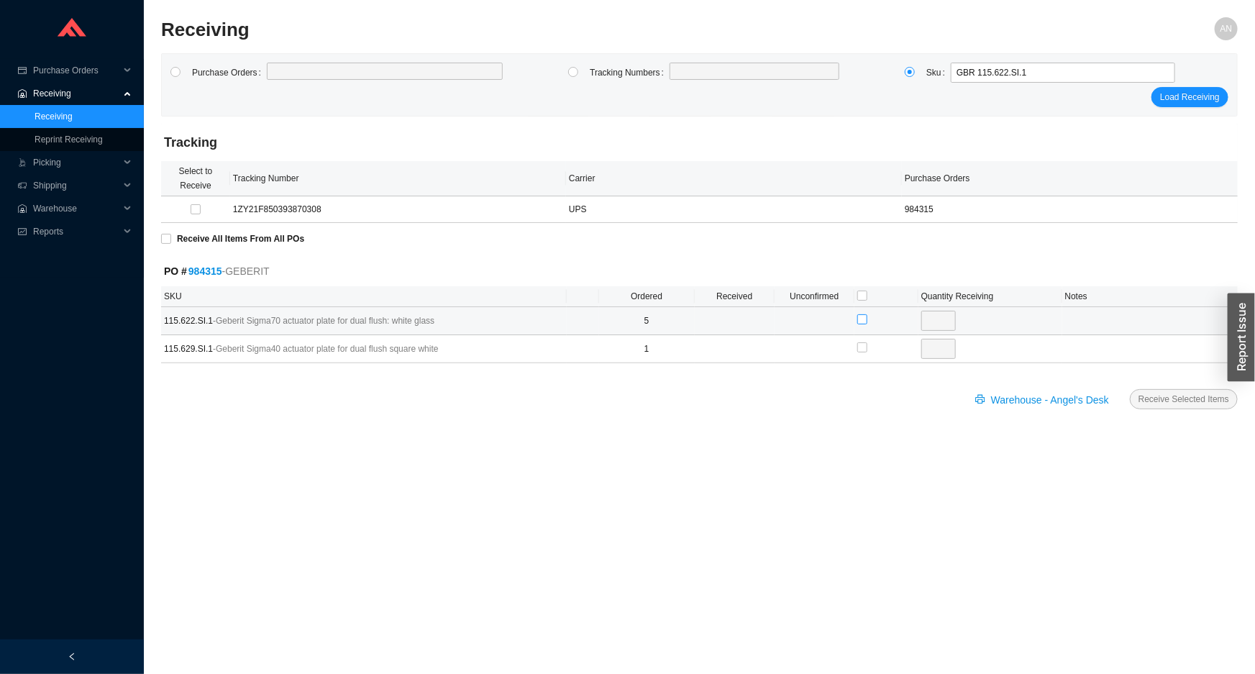
click at [863, 317] on input "checkbox" at bounding box center [862, 319] width 10 height 10
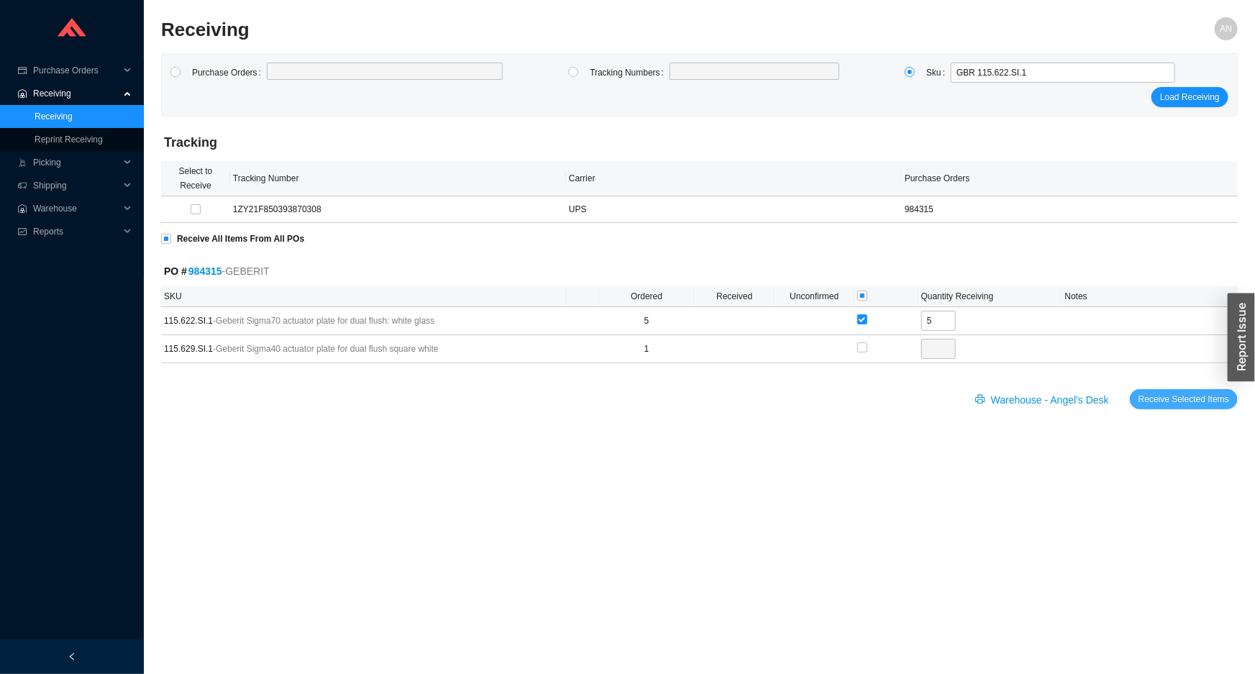
click at [1162, 399] on span "Receive Selected Items" at bounding box center [1184, 399] width 91 height 14
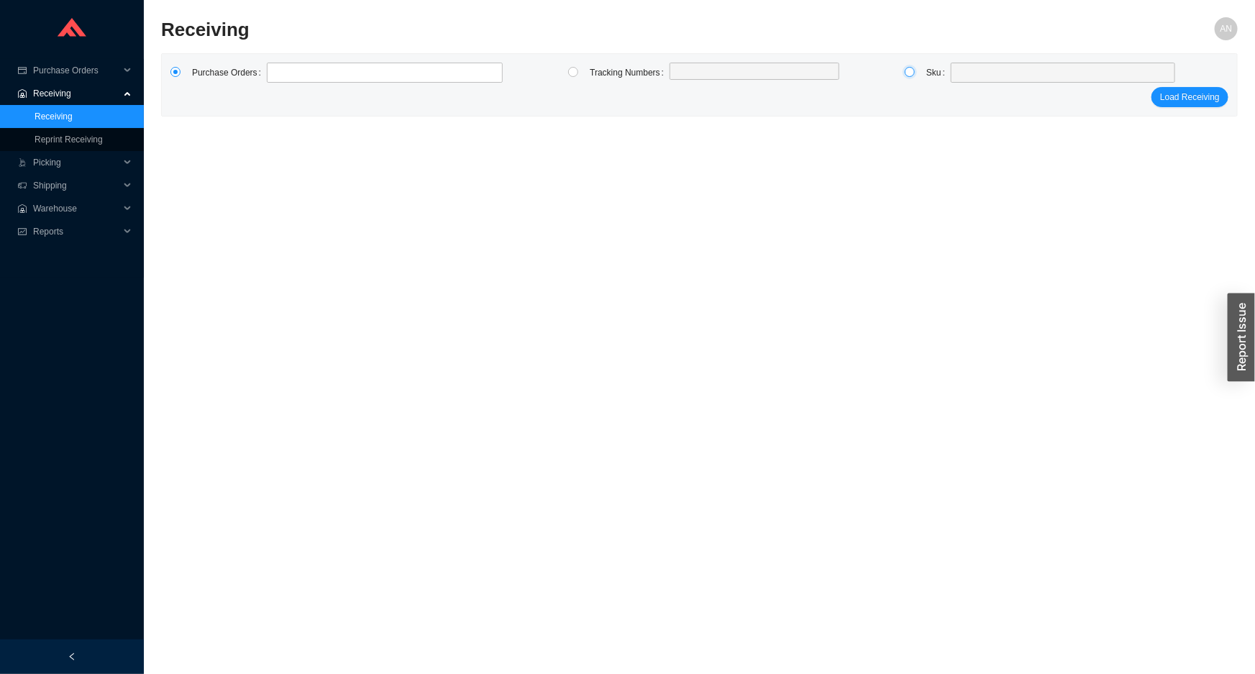
click at [911, 75] on input "radio" at bounding box center [910, 72] width 10 height 10
click at [983, 75] on span at bounding box center [1063, 72] width 213 height 19
click at [991, 109] on body "Purchase Orders .warehouse_svg__a{fill:none;stroke:currentColor;stroke-linecap:…" at bounding box center [627, 337] width 1255 height 674
drag, startPoint x: 1027, startPoint y: 69, endPoint x: 1016, endPoint y: 77, distance: 14.0
click at [1026, 70] on span at bounding box center [1063, 72] width 213 height 19
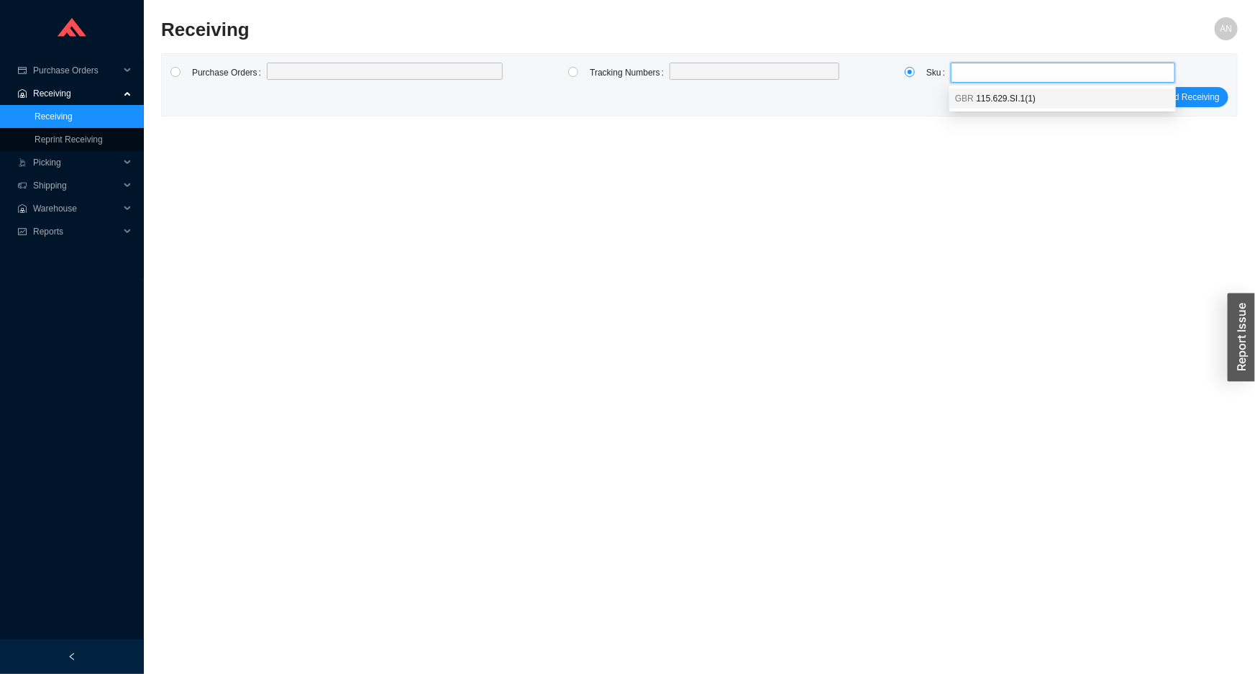
click at [996, 101] on span "115.629.SI.1 ( 1 )" at bounding box center [1006, 99] width 60 height 10
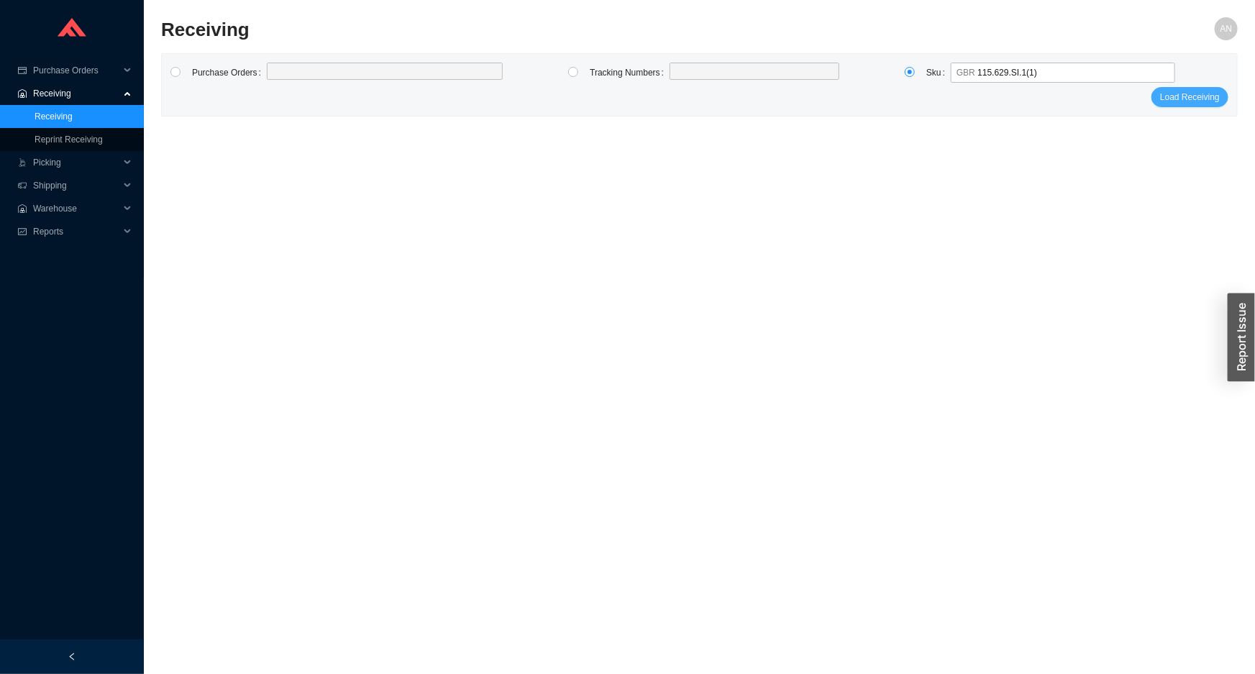
click at [1175, 91] on span "Load Receiving" at bounding box center [1190, 97] width 60 height 14
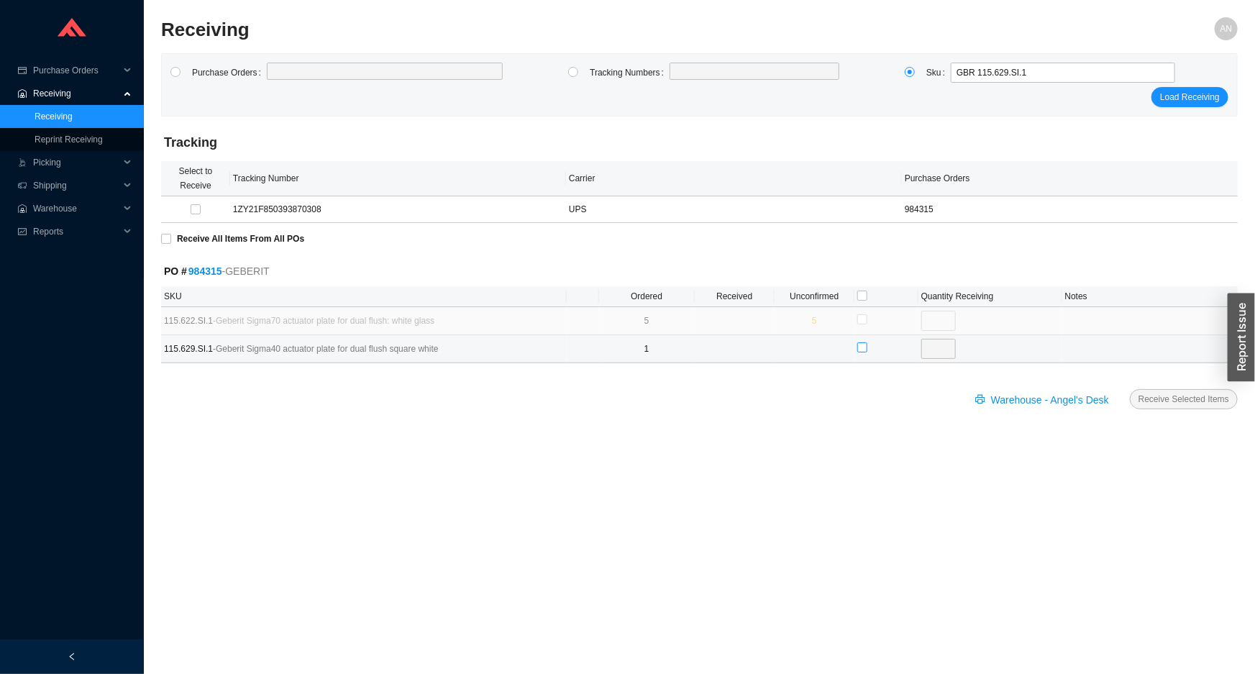
click at [862, 345] on input "checkbox" at bounding box center [862, 347] width 10 height 10
click at [1159, 396] on span "Receive Selected Items" at bounding box center [1184, 399] width 91 height 14
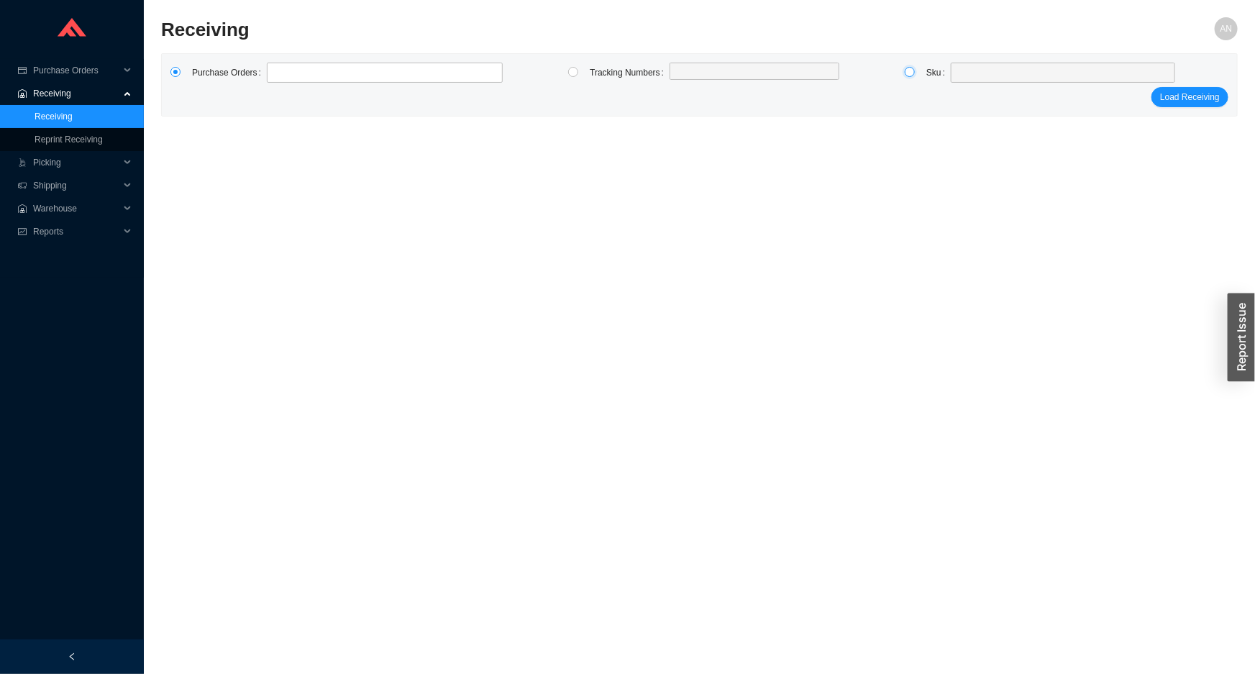
click at [910, 68] on input "radio" at bounding box center [910, 72] width 10 height 10
click at [958, 73] on span at bounding box center [1063, 72] width 213 height 19
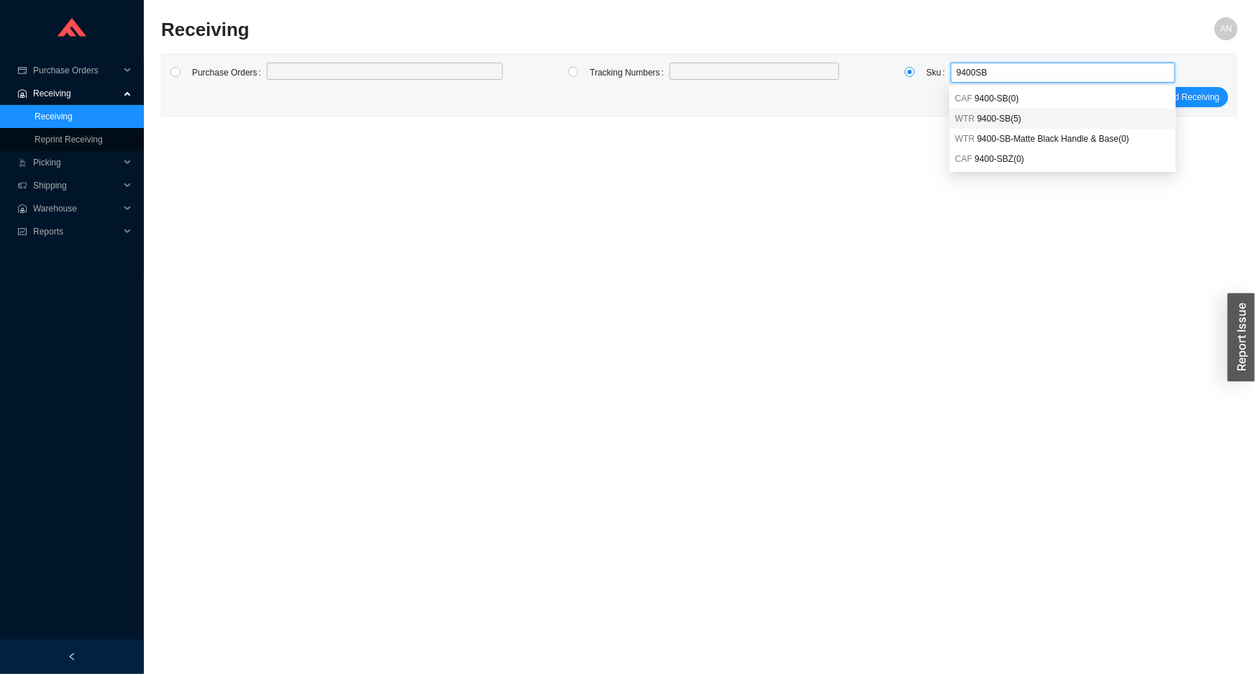
click at [998, 119] on span "9400-SB ( 5 )" at bounding box center [1000, 119] width 44 height 10
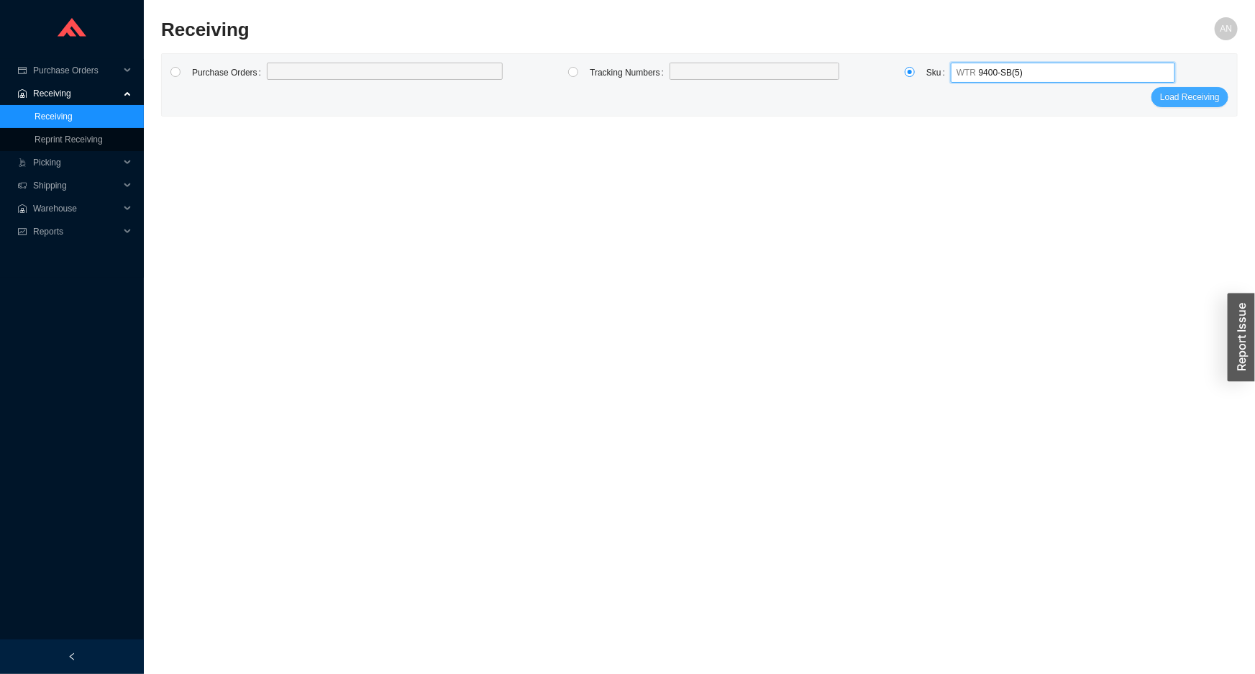
click at [1192, 94] on span "Load Receiving" at bounding box center [1190, 97] width 60 height 14
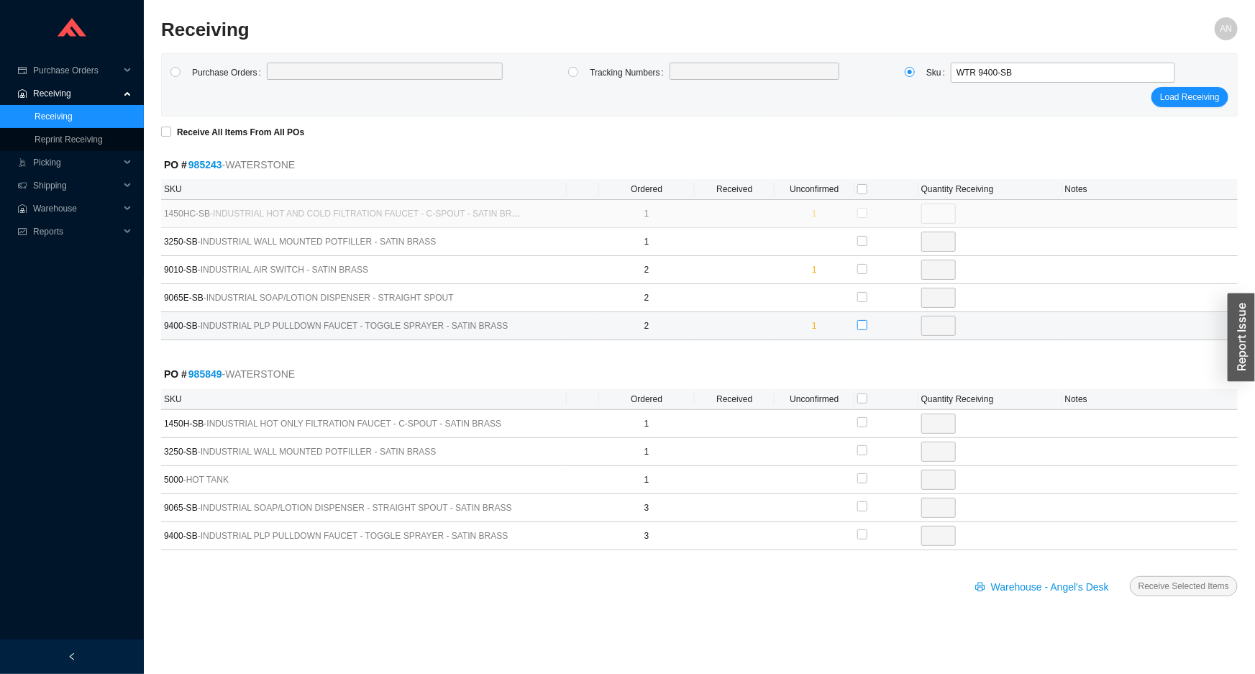
click at [863, 322] on input "checkbox" at bounding box center [862, 325] width 10 height 10
click at [1167, 581] on span "Receive Selected Items" at bounding box center [1184, 586] width 91 height 14
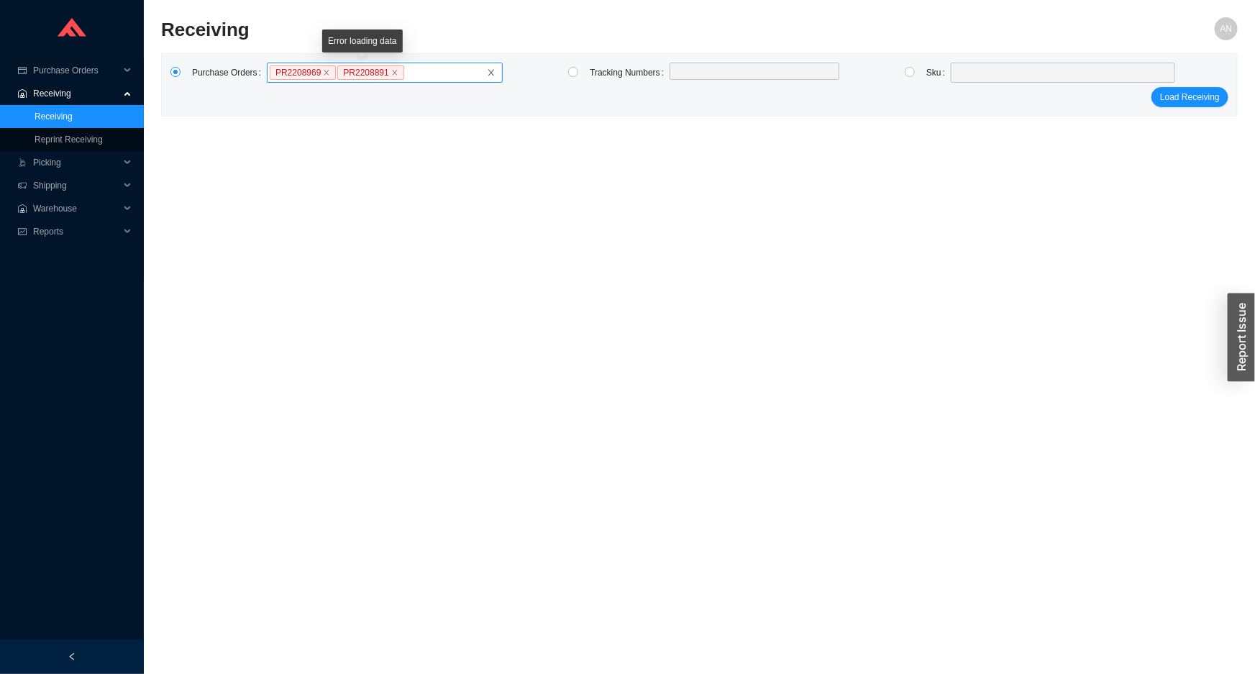
click at [391, 76] on icon "close" at bounding box center [394, 72] width 7 height 7
click at [405, 76] on input "PR2208969 PR2208891" at bounding box center [410, 73] width 10 height 16
click at [324, 73] on icon "close" at bounding box center [326, 72] width 5 height 5
click at [337, 73] on input "PR2208969" at bounding box center [342, 73] width 10 height 16
click button "Load Receiving" at bounding box center [1190, 97] width 77 height 20
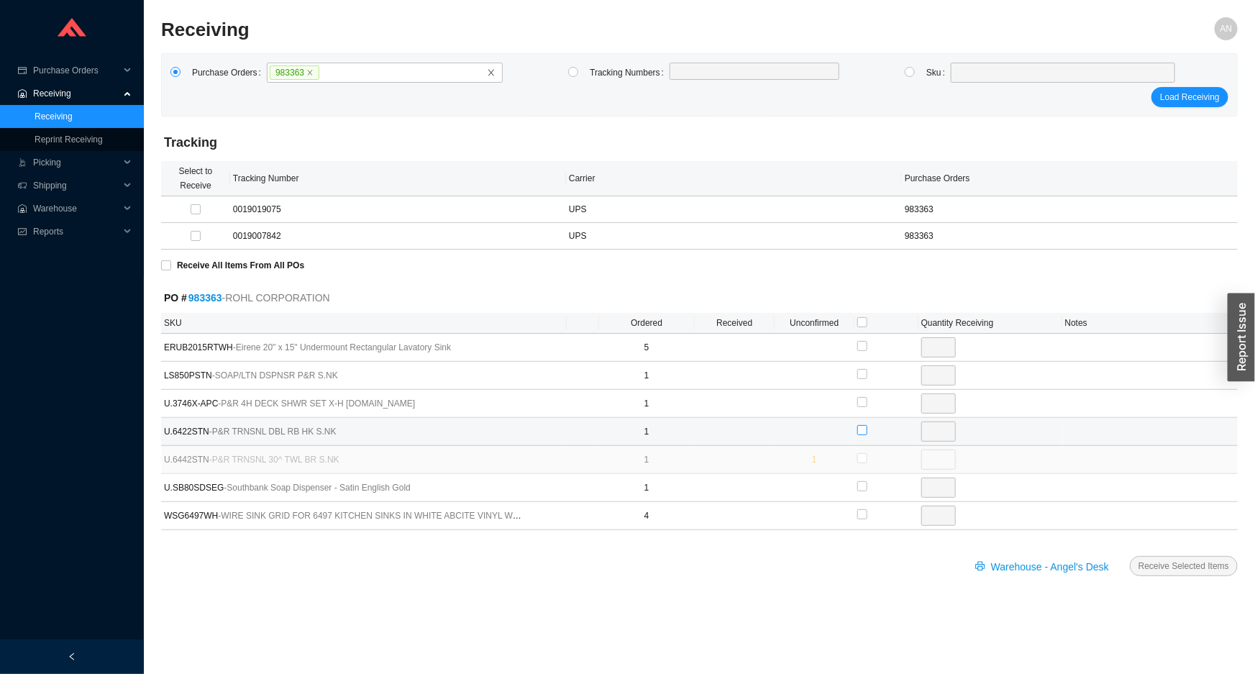
click at [860, 429] on input "checkbox" at bounding box center [862, 430] width 10 height 10
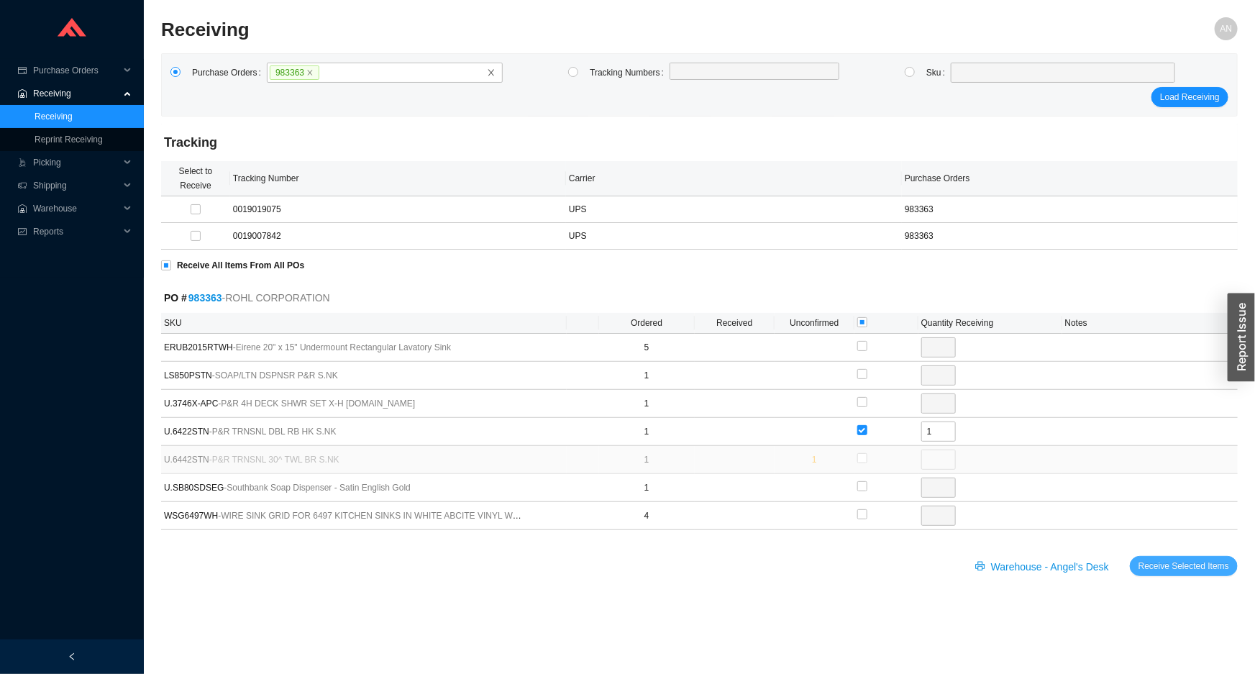
click at [1173, 568] on span "Receive Selected Items" at bounding box center [1184, 566] width 91 height 14
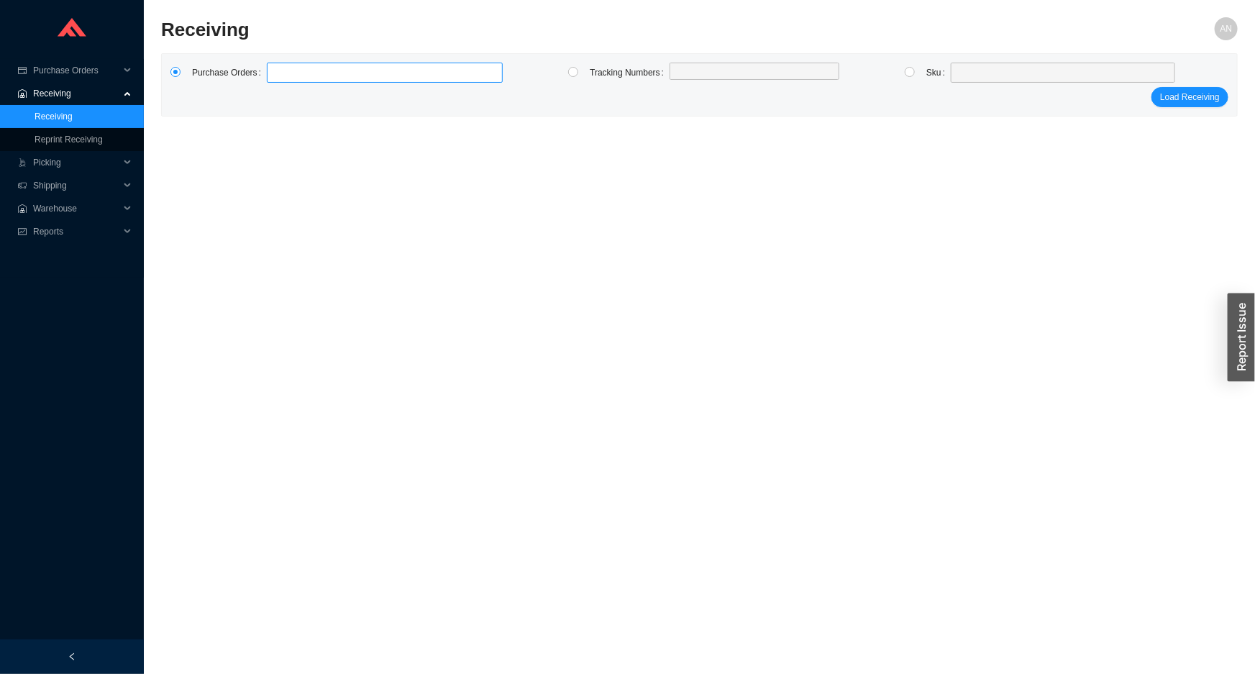
click at [281, 70] on label at bounding box center [385, 73] width 236 height 20
click at [279, 70] on input at bounding box center [274, 73] width 10 height 16
click at [277, 63] on label at bounding box center [385, 73] width 236 height 20
click at [277, 65] on input at bounding box center [274, 73] width 10 height 16
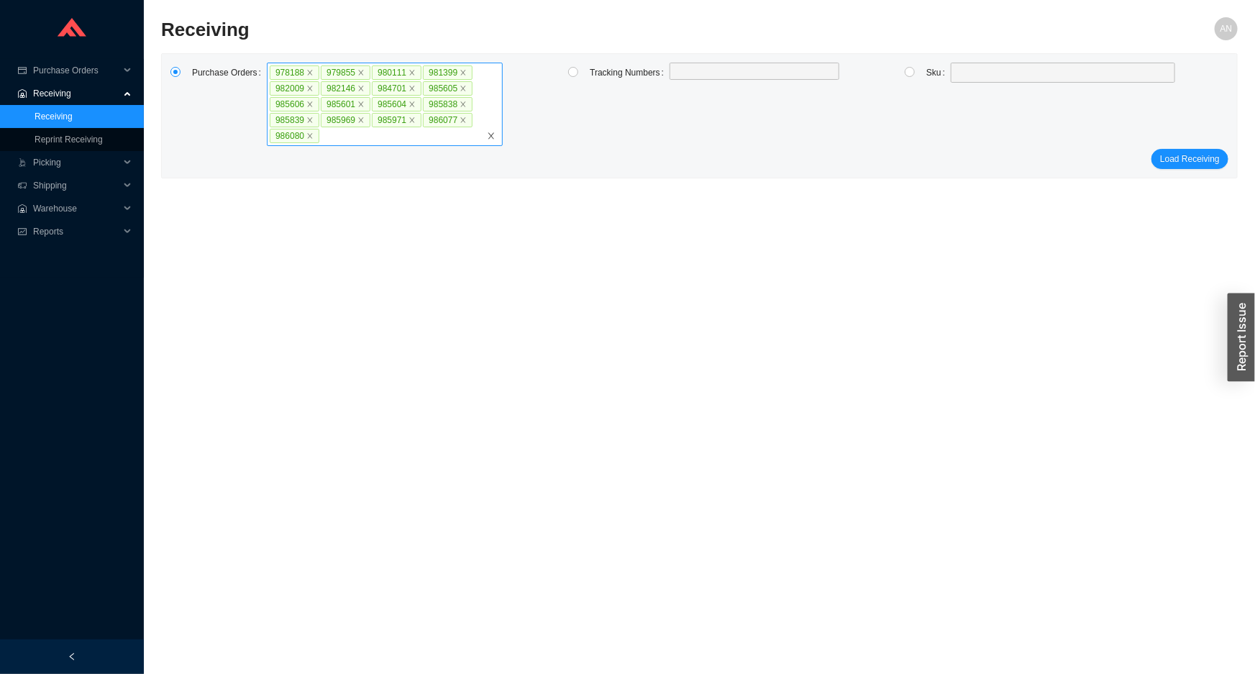
click button "Load Receiving" at bounding box center [1190, 159] width 77 height 20
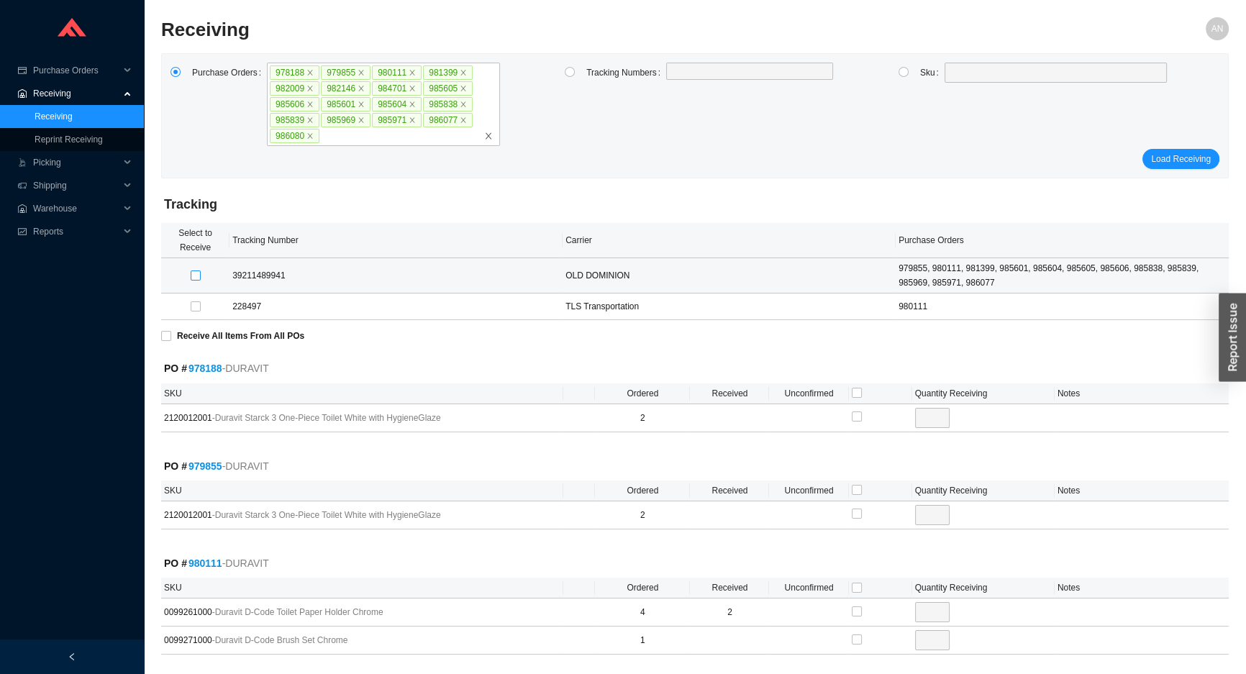
click at [196, 276] on input "checkbox" at bounding box center [196, 275] width 10 height 10
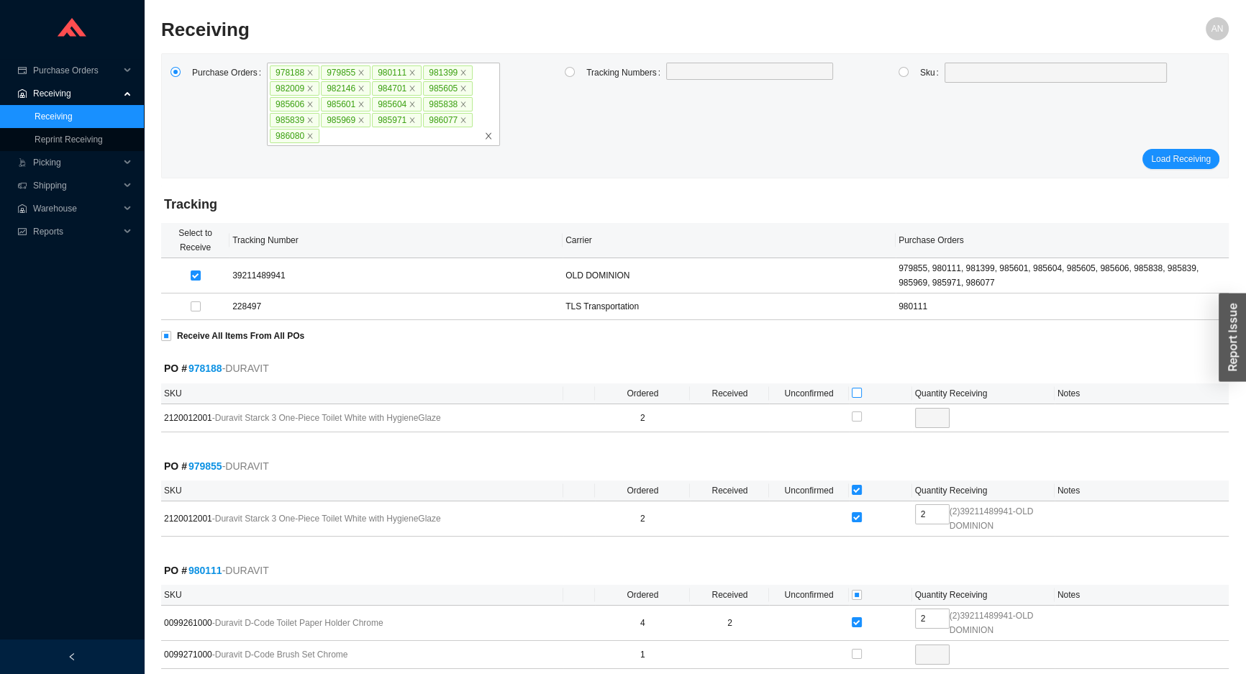
click at [857, 393] on input "checkbox" at bounding box center [857, 393] width 10 height 10
click at [196, 306] on input "checkbox" at bounding box center [196, 306] width 10 height 10
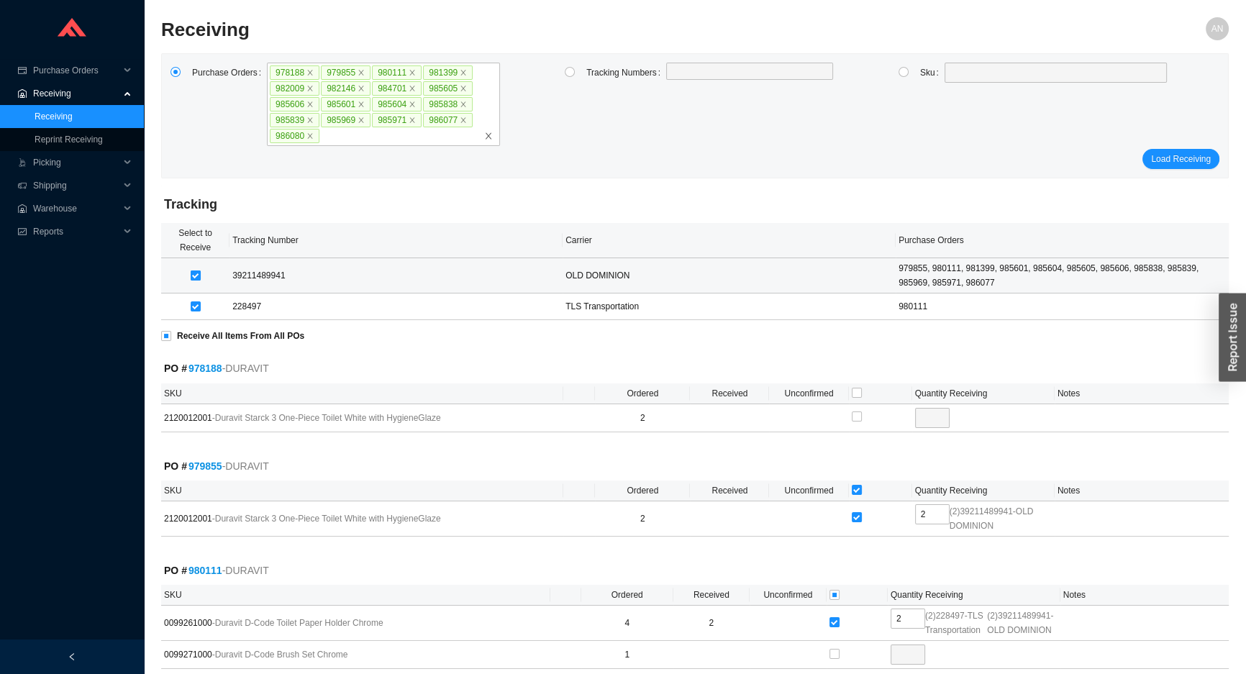
click at [196, 277] on input "checkbox" at bounding box center [196, 275] width 10 height 10
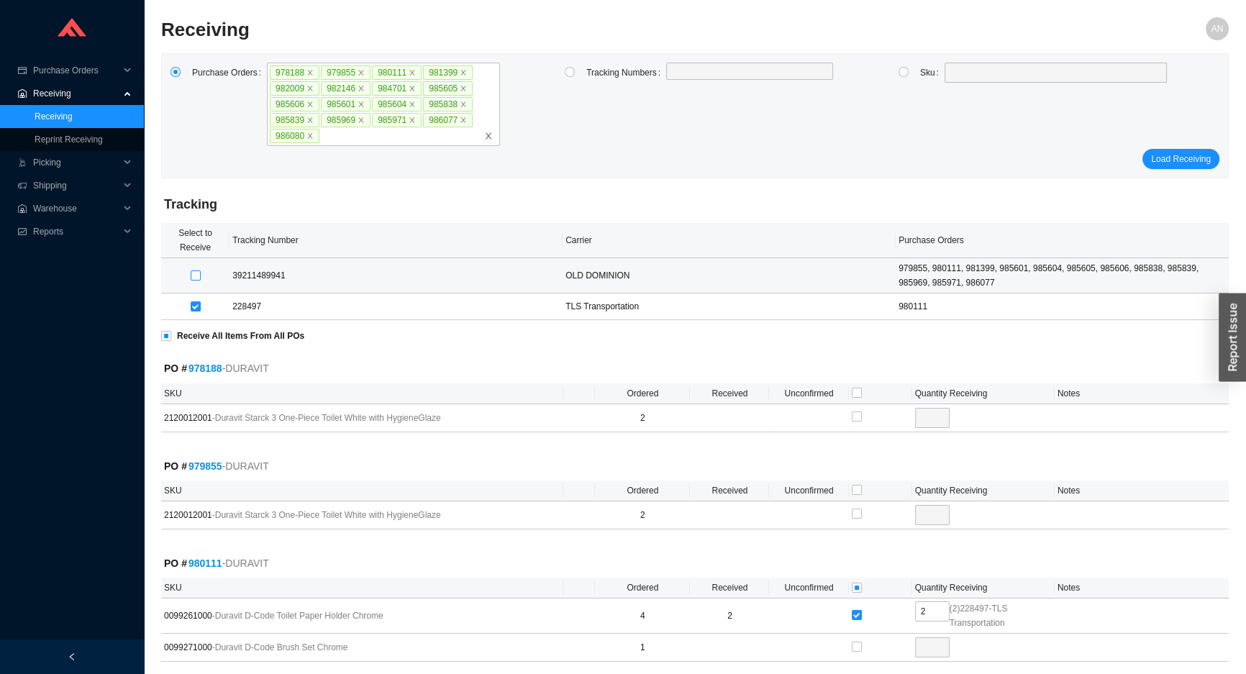
click at [196, 277] on input "checkbox" at bounding box center [196, 275] width 10 height 10
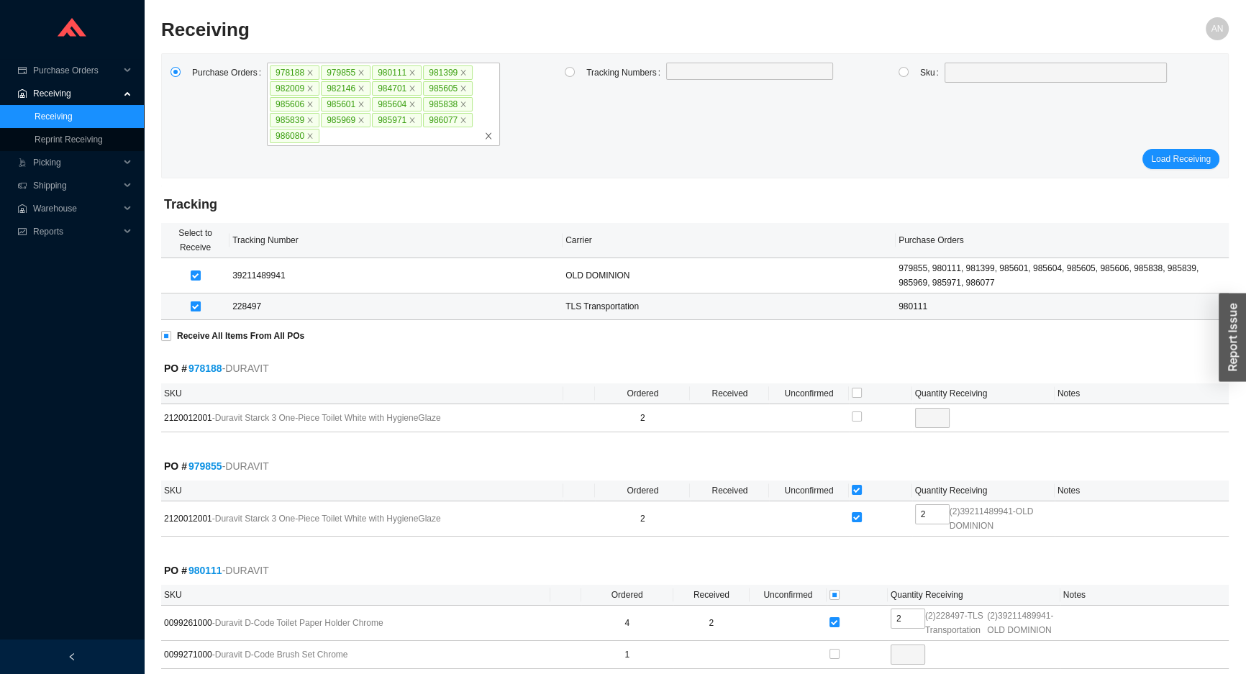
click at [192, 306] on input "checkbox" at bounding box center [196, 306] width 10 height 10
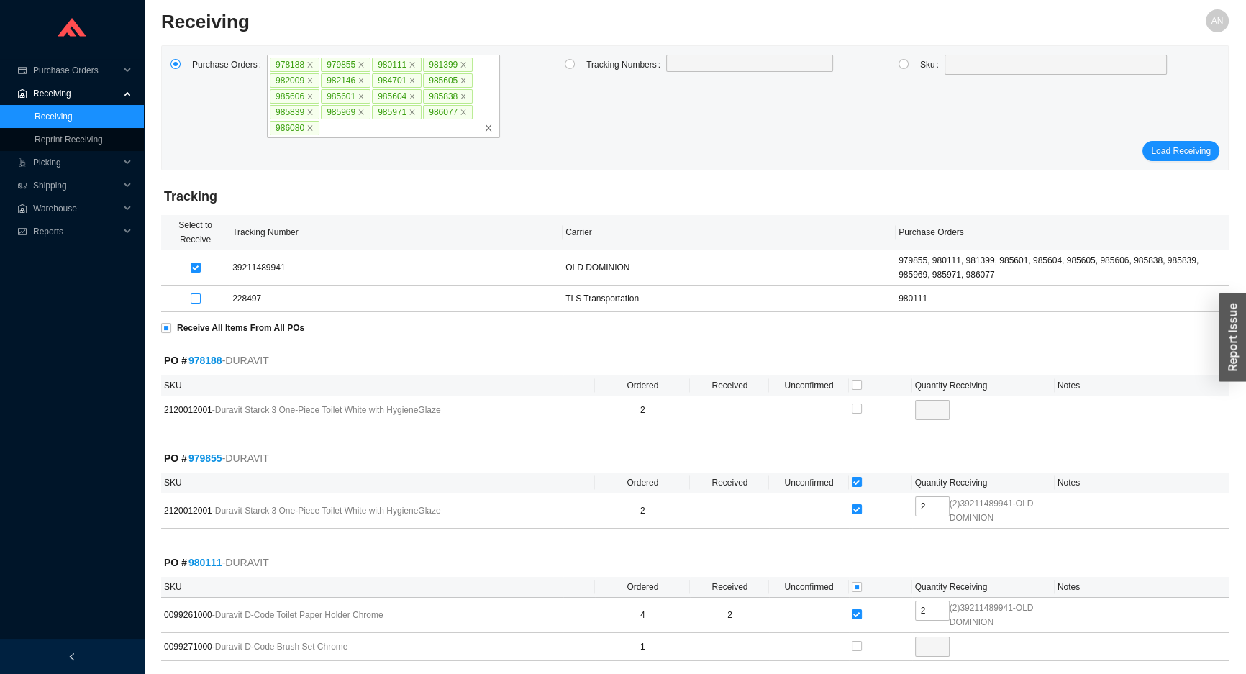
scroll to position [65, 0]
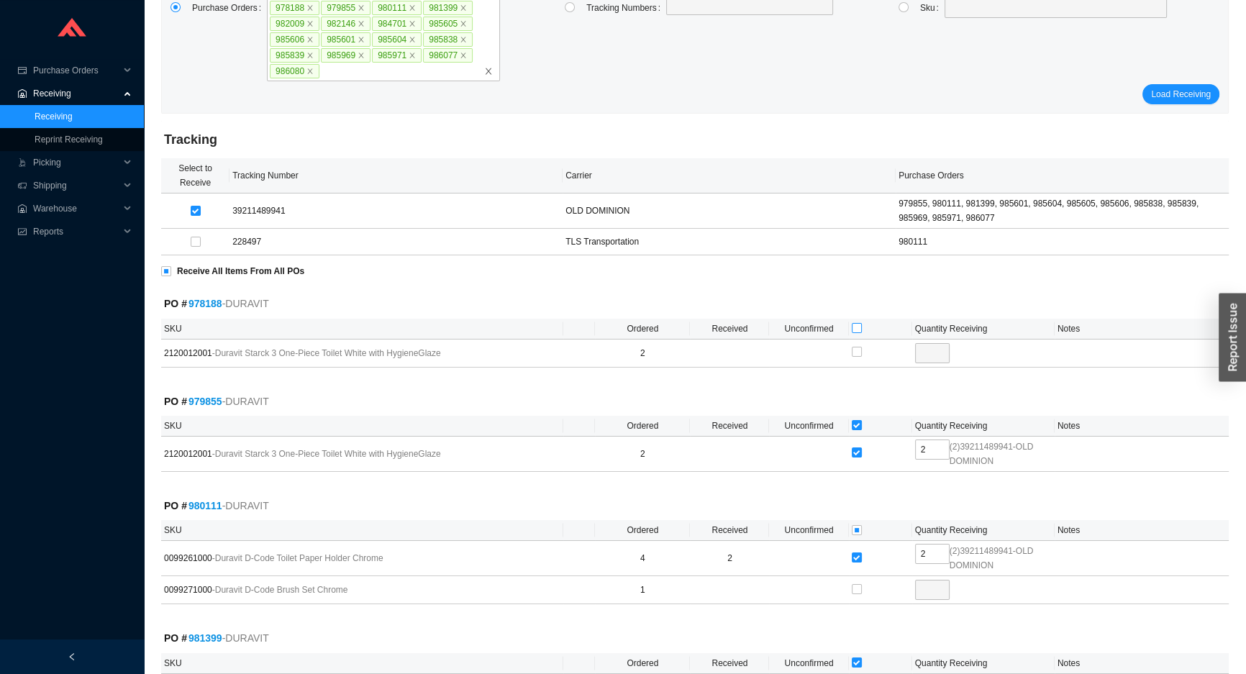
click at [854, 323] on input "checkbox" at bounding box center [857, 328] width 10 height 10
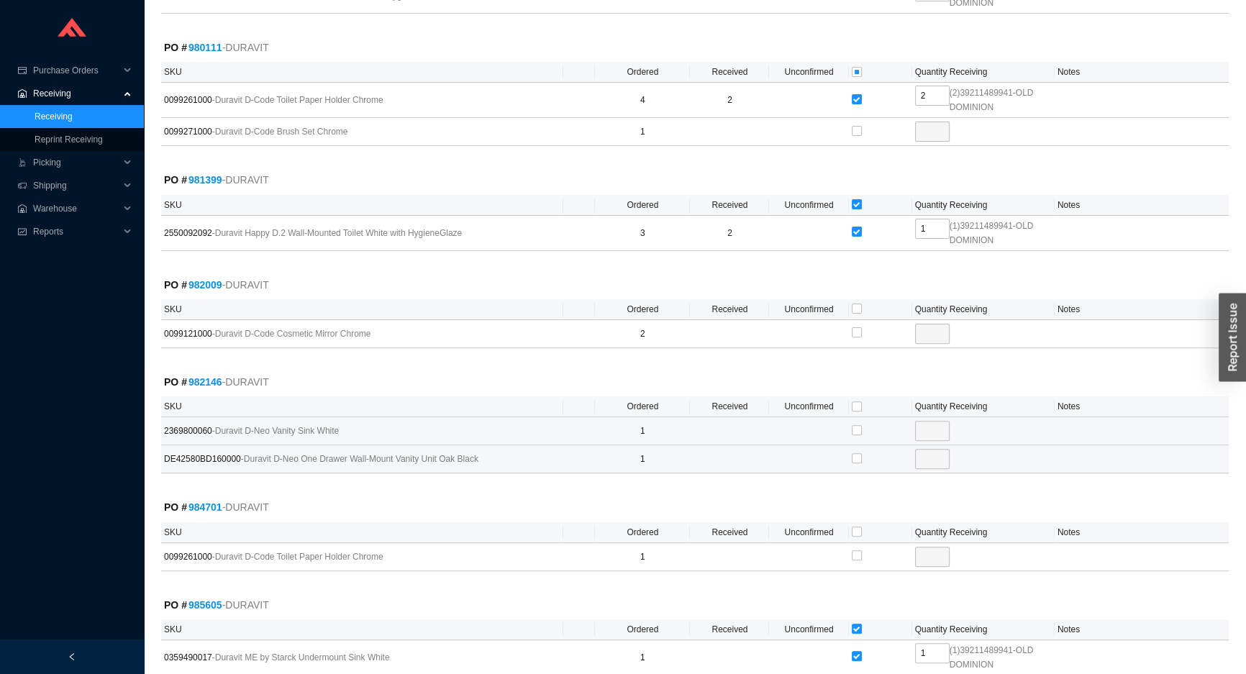
scroll to position [588, 0]
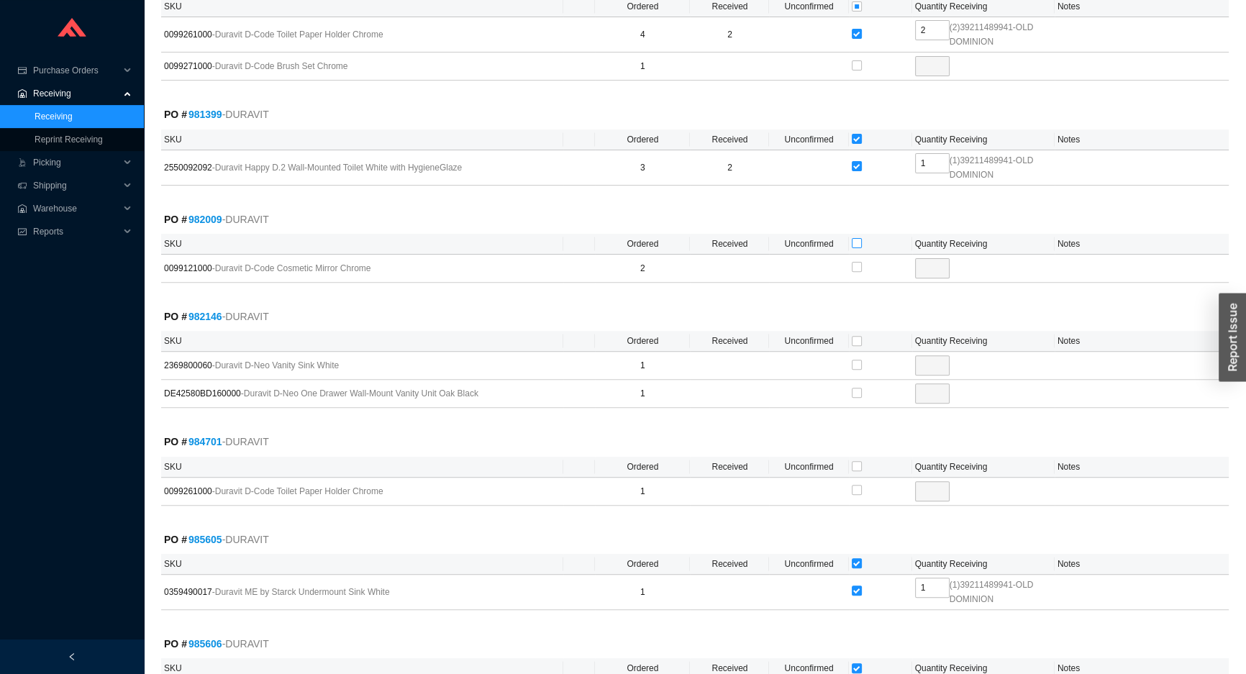
click at [856, 240] on input "checkbox" at bounding box center [857, 243] width 10 height 10
click at [857, 363] on input "checkbox" at bounding box center [857, 365] width 10 height 10
click at [855, 463] on input "checkbox" at bounding box center [857, 466] width 10 height 10
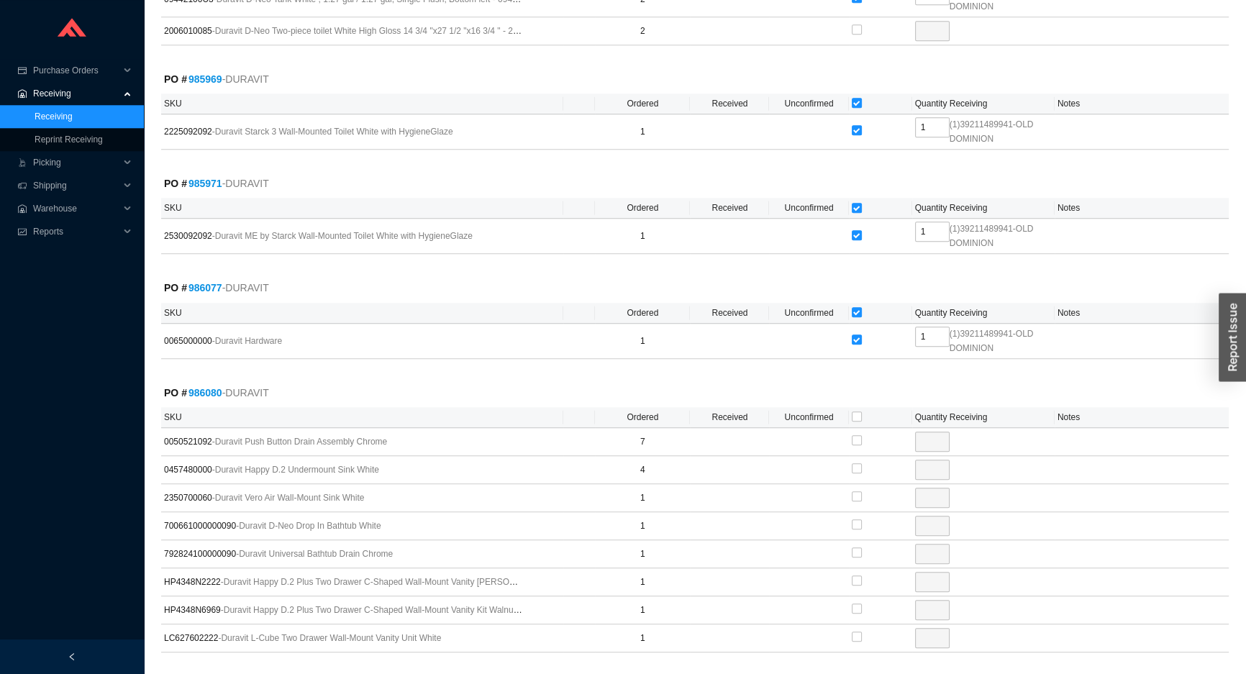
scroll to position [1790, 0]
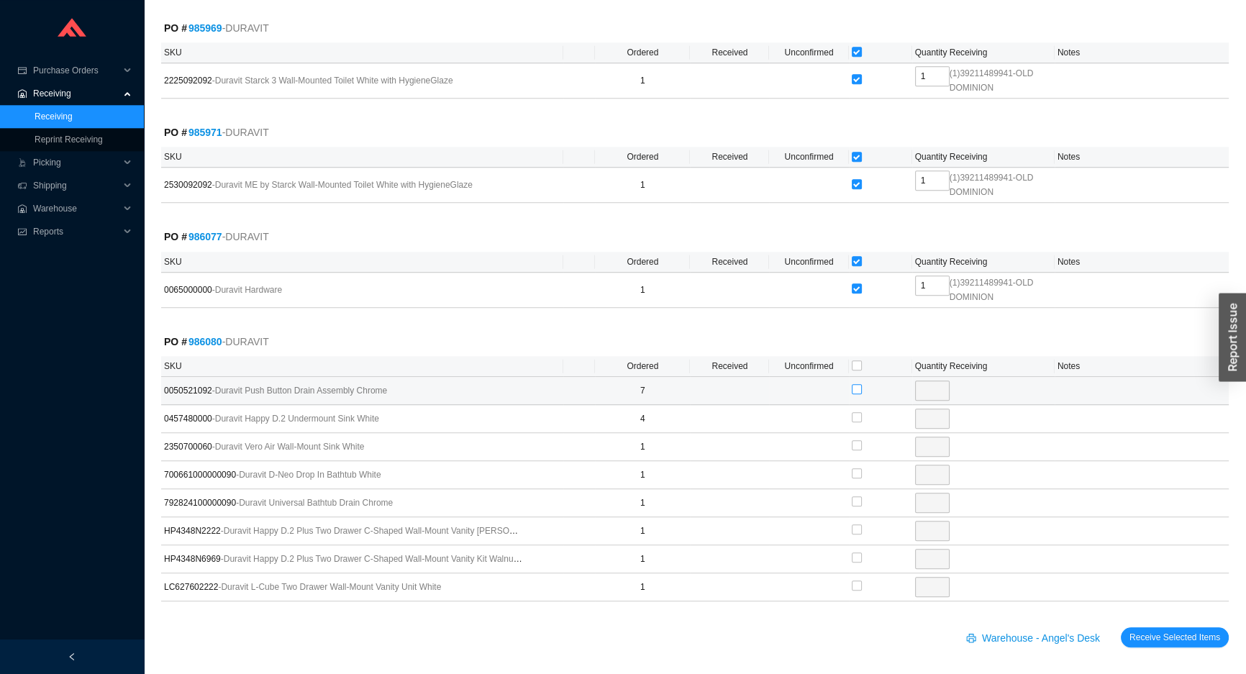
click at [856, 388] on input "checkbox" at bounding box center [857, 389] width 10 height 10
click at [854, 415] on input "checkbox" at bounding box center [857, 417] width 10 height 10
click at [855, 468] on input "checkbox" at bounding box center [857, 473] width 10 height 10
click at [856, 496] on input "checkbox" at bounding box center [857, 501] width 10 height 10
click at [1121, 627] on button "Receive Selected Items" at bounding box center [1175, 637] width 108 height 20
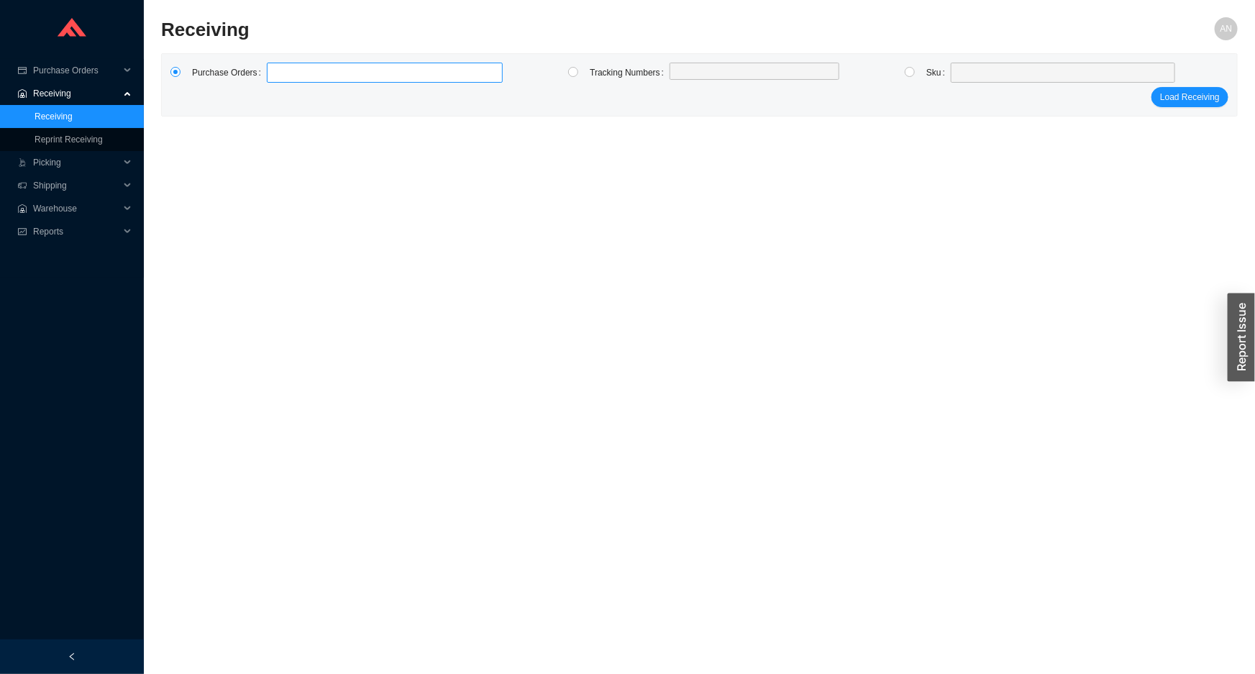
click at [269, 65] on input at bounding box center [274, 73] width 10 height 16
click button "Load Receiving" at bounding box center [1190, 97] width 77 height 20
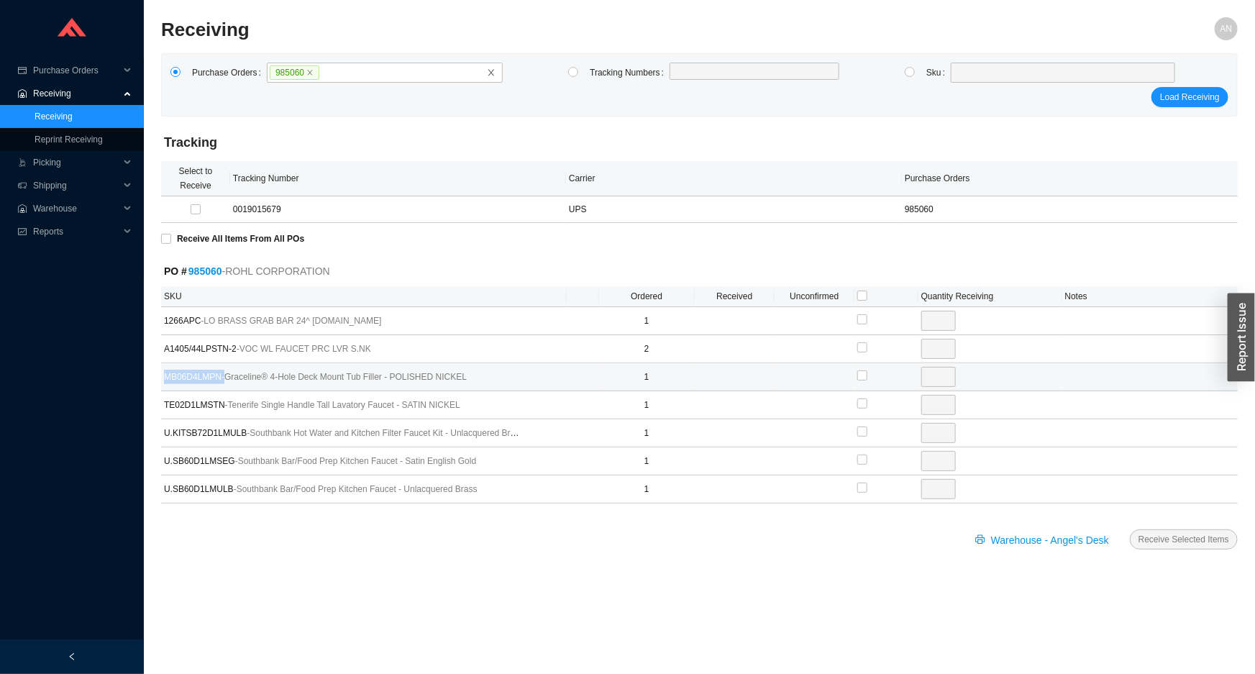
drag, startPoint x: 223, startPoint y: 374, endPoint x: 162, endPoint y: 378, distance: 61.2
click at [162, 378] on td "MB06D4LMPN - Graceline® 4-Hole Deck Mount Tub Filler - POLISHED NICKEL" at bounding box center [364, 377] width 406 height 28
drag, startPoint x: 164, startPoint y: 374, endPoint x: 219, endPoint y: 374, distance: 54.7
click at [219, 374] on span "MB06D4LMPN - Graceline® 4-Hole Deck Mount Tub Filler - POLISHED NICKEL" at bounding box center [344, 377] width 360 height 14
copy span "MB06D4LMPN"
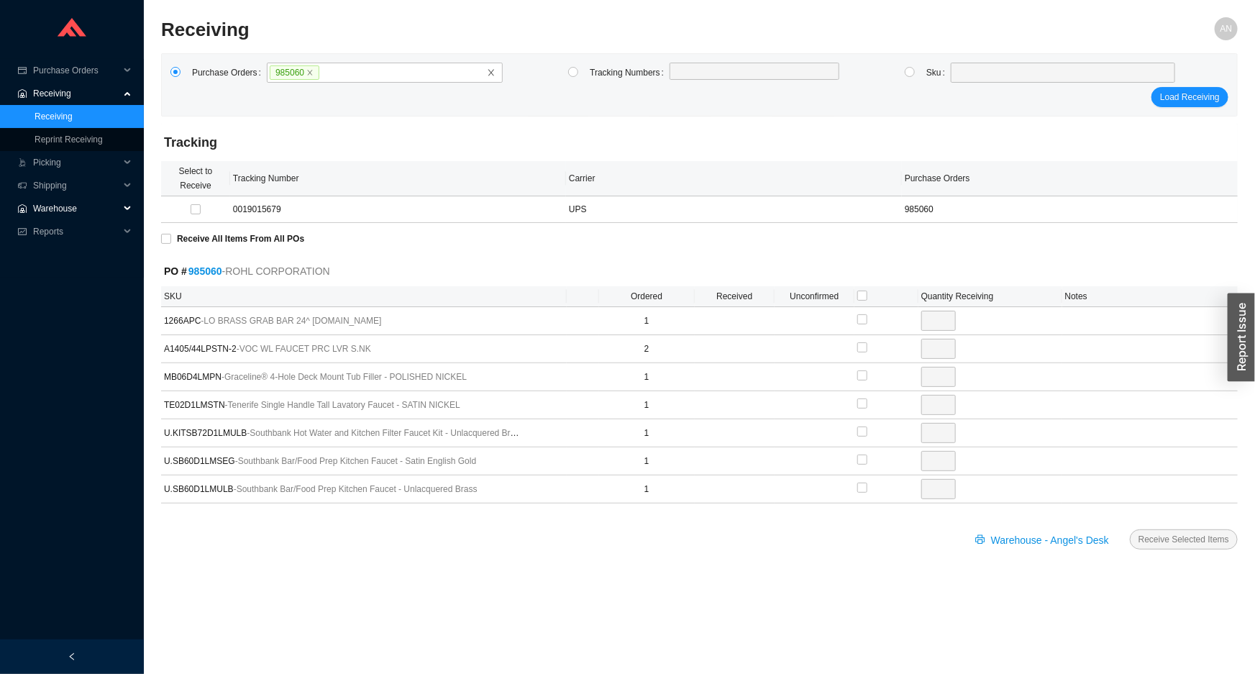
click at [65, 209] on span "Warehouse" at bounding box center [76, 208] width 86 height 23
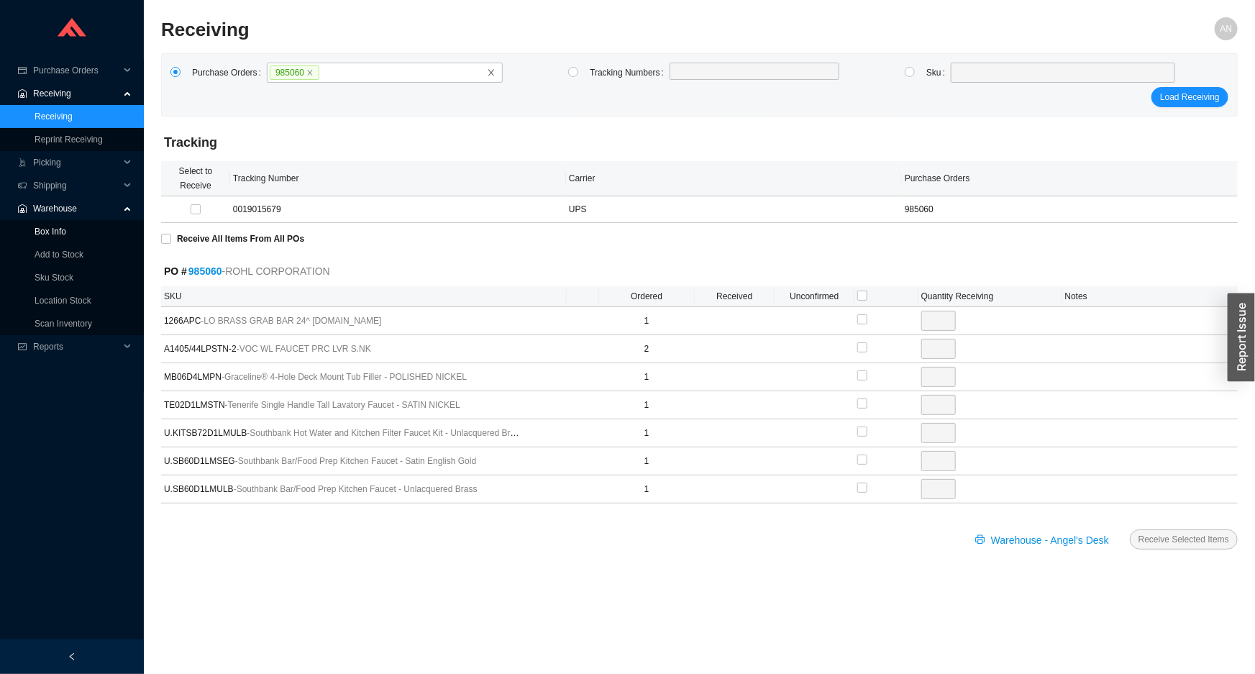
click at [65, 234] on link "Box Info" at bounding box center [51, 232] width 32 height 10
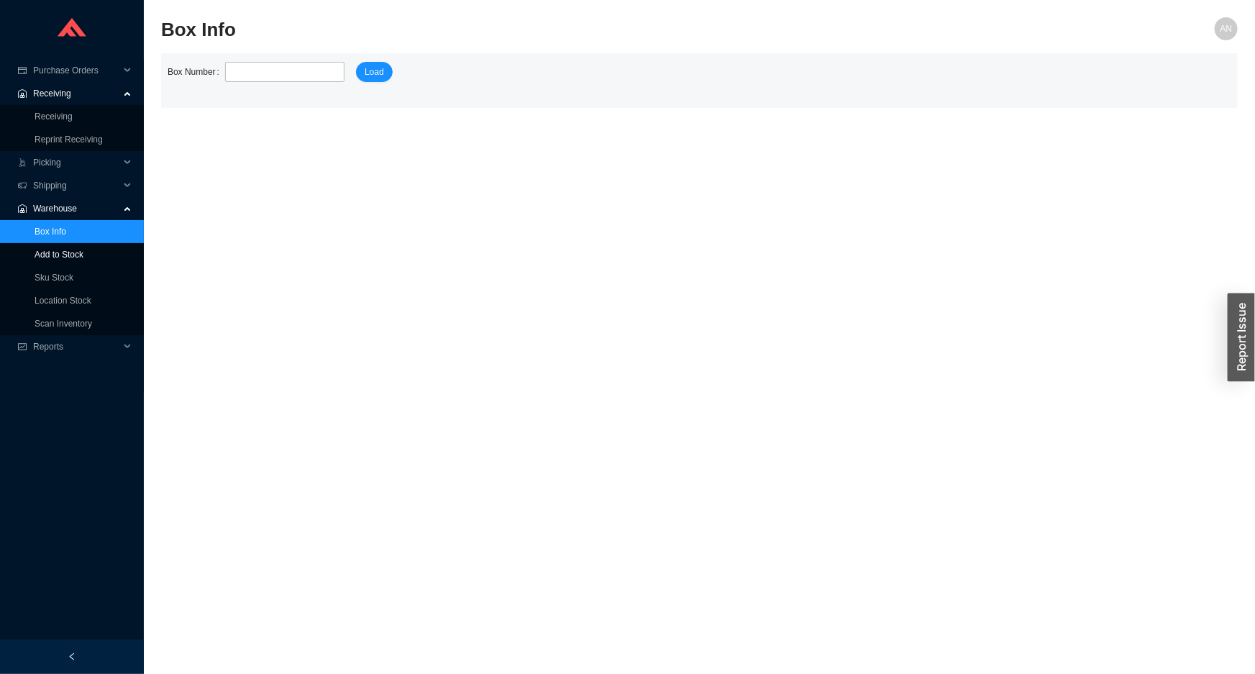
click at [65, 252] on link "Add to Stock" at bounding box center [59, 255] width 49 height 10
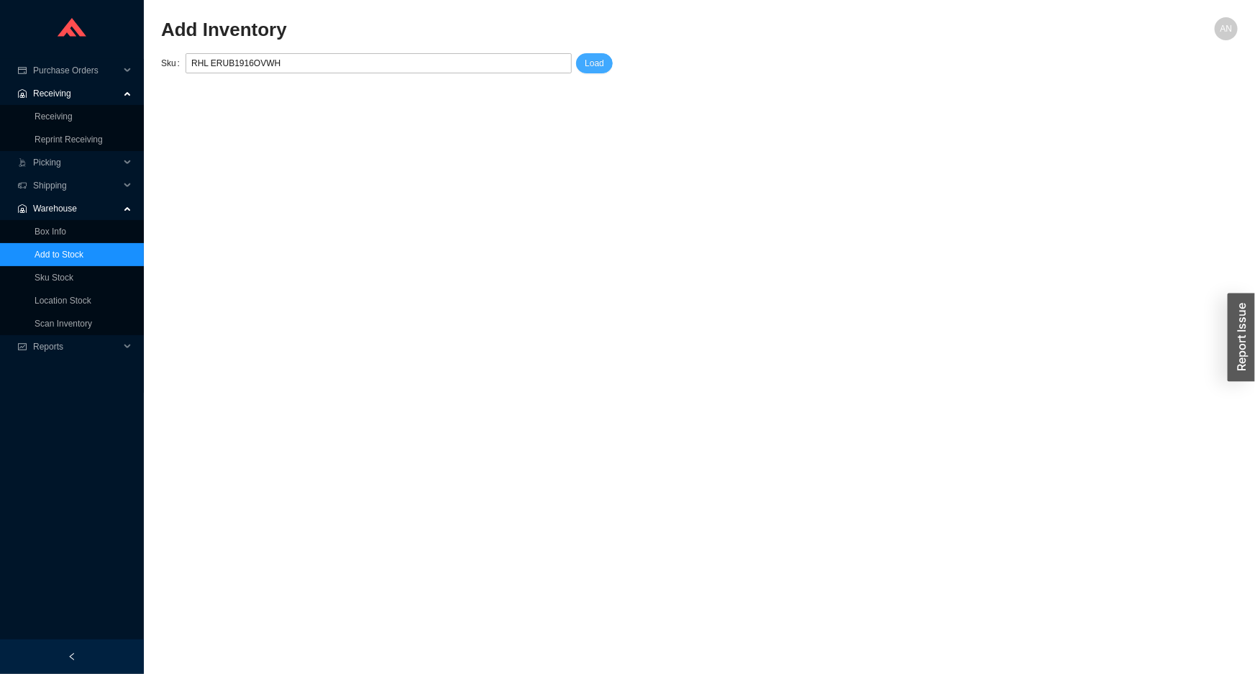
click at [591, 58] on span "Load" at bounding box center [594, 63] width 19 height 14
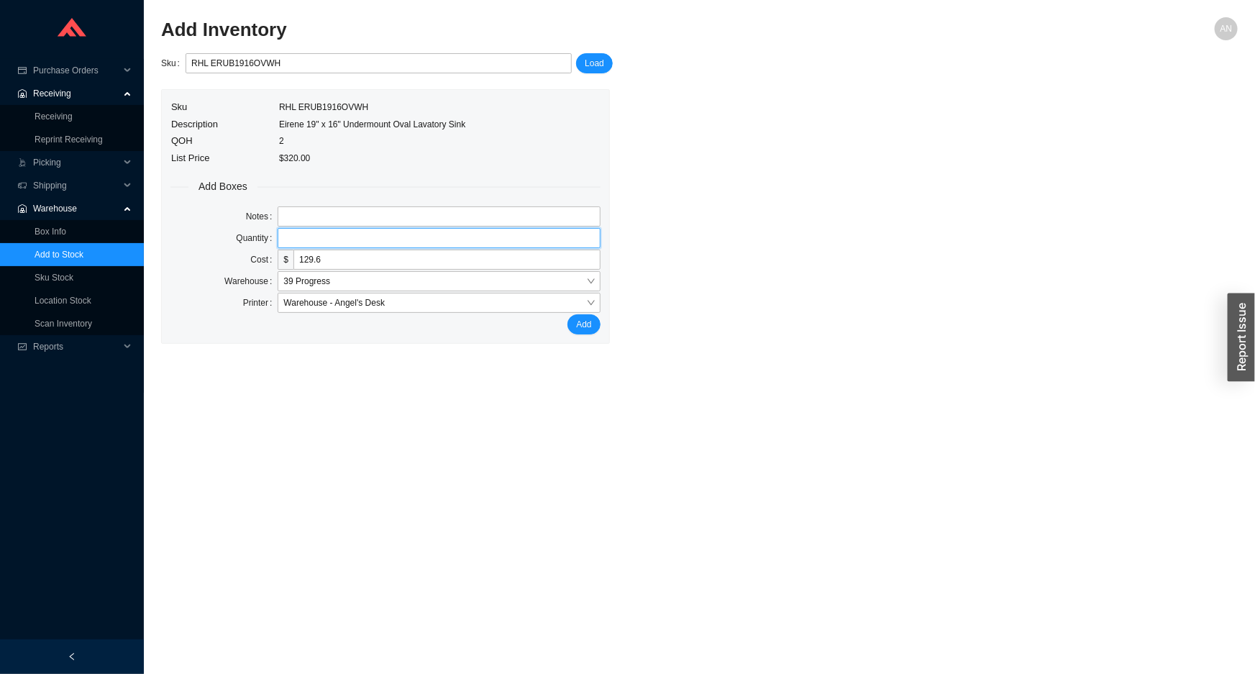
click at [284, 234] on input "tel" at bounding box center [439, 238] width 322 height 20
click at [568, 314] on button "Add" at bounding box center [584, 324] width 32 height 20
click at [58, 227] on link "Box Info" at bounding box center [51, 232] width 32 height 10
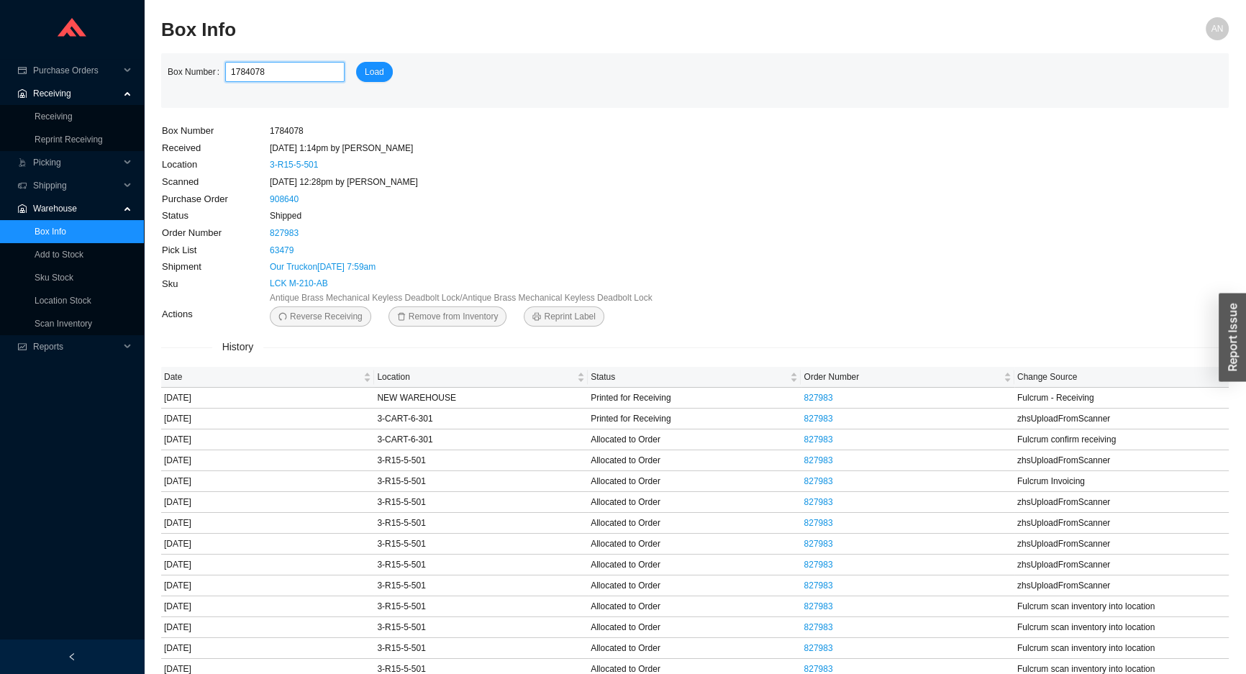
click at [278, 72] on input "1784078" at bounding box center [284, 72] width 119 height 20
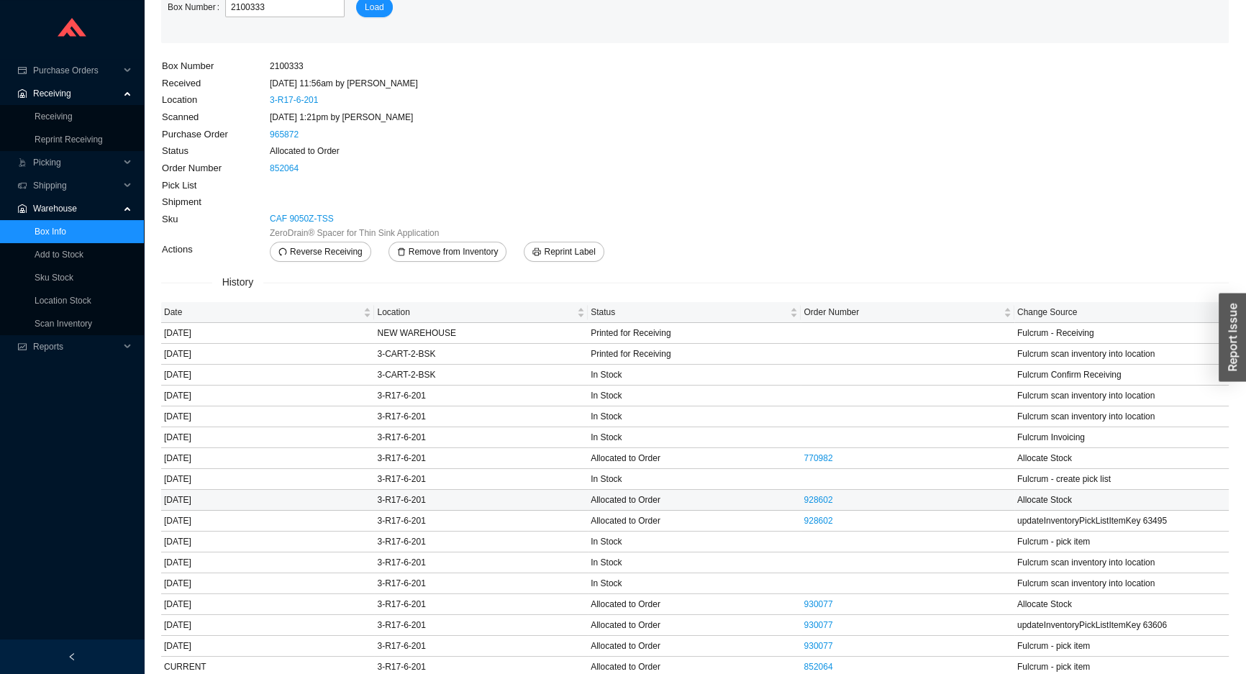
scroll to position [66, 0]
click at [811, 660] on link "852064" at bounding box center [817, 665] width 29 height 10
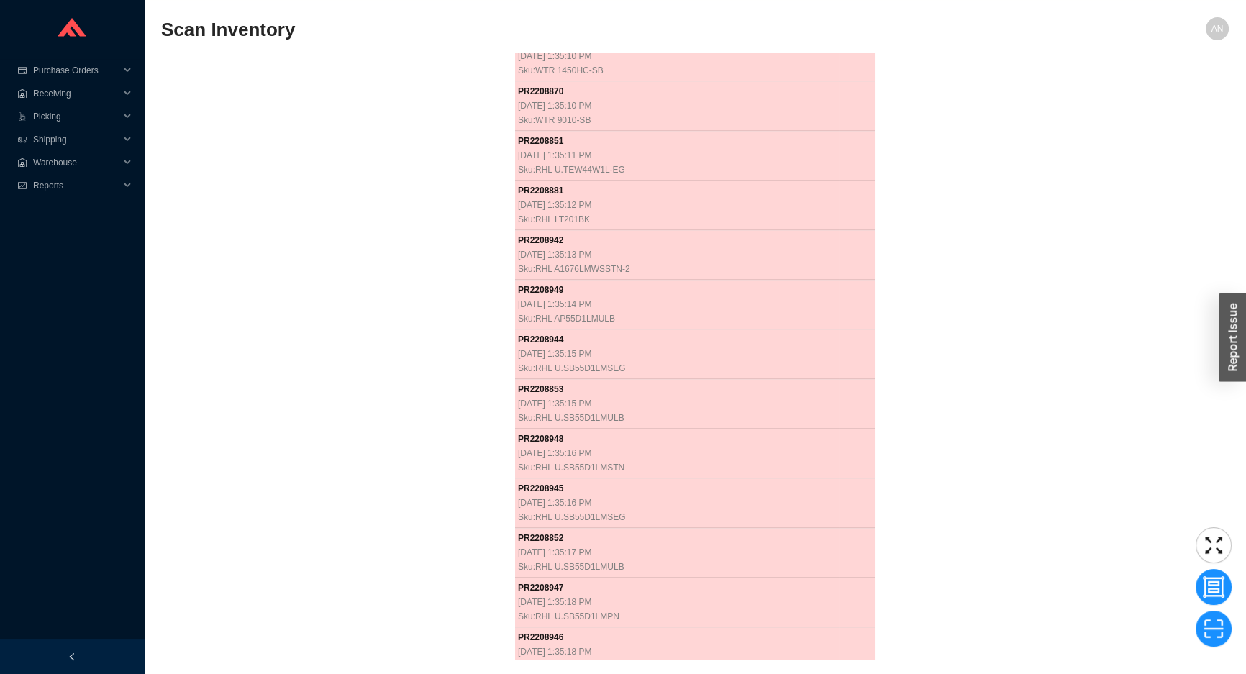
scroll to position [30127, 0]
drag, startPoint x: 276, startPoint y: 434, endPoint x: 276, endPoint y: 414, distance: 20.1
click at [276, 422] on div "PR 2207453 [DATE] 8:37:30 AM Sku: HGR 16562831 PR 2207384 [DATE] 8:37:43 AM Sku…" at bounding box center [694, 356] width 1067 height 606
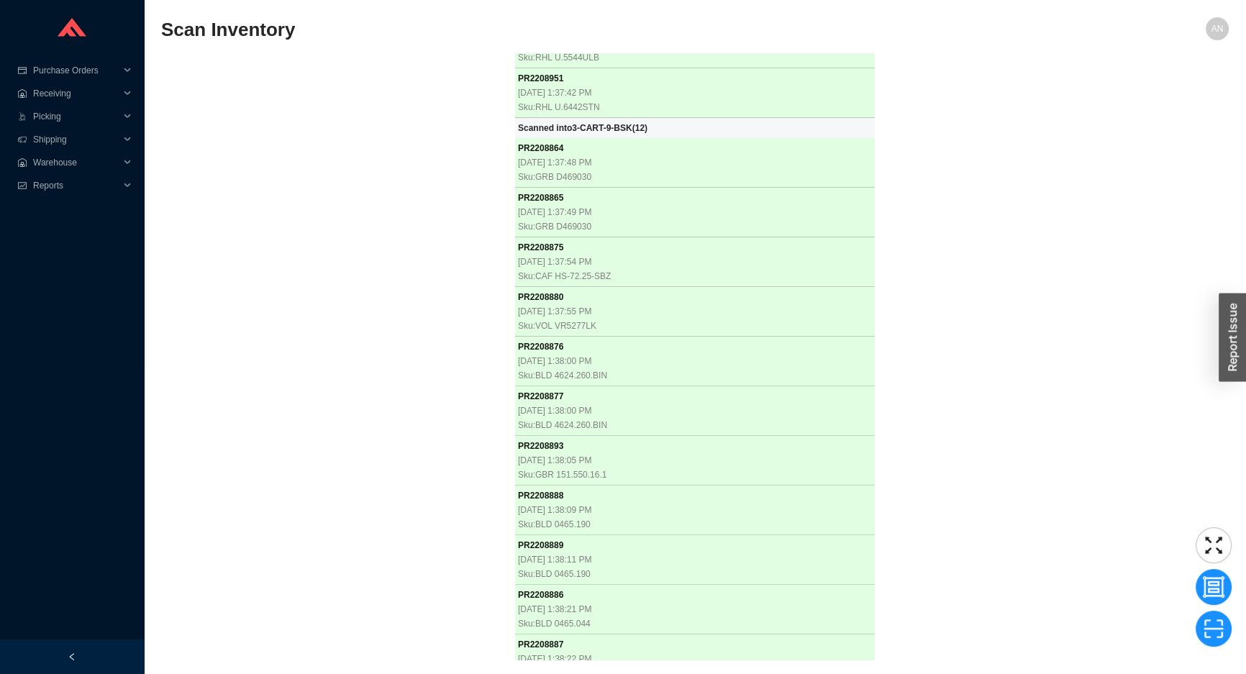
scroll to position [34787, 0]
drag, startPoint x: 255, startPoint y: 154, endPoint x: 232, endPoint y: 158, distance: 24.1
click at [254, 154] on div "PR 2207453 [DATE] 8:37:30 AM Sku: HGR 16562831 PR 2207384 [DATE] 8:37:43 AM Sku…" at bounding box center [694, 356] width 1067 height 606
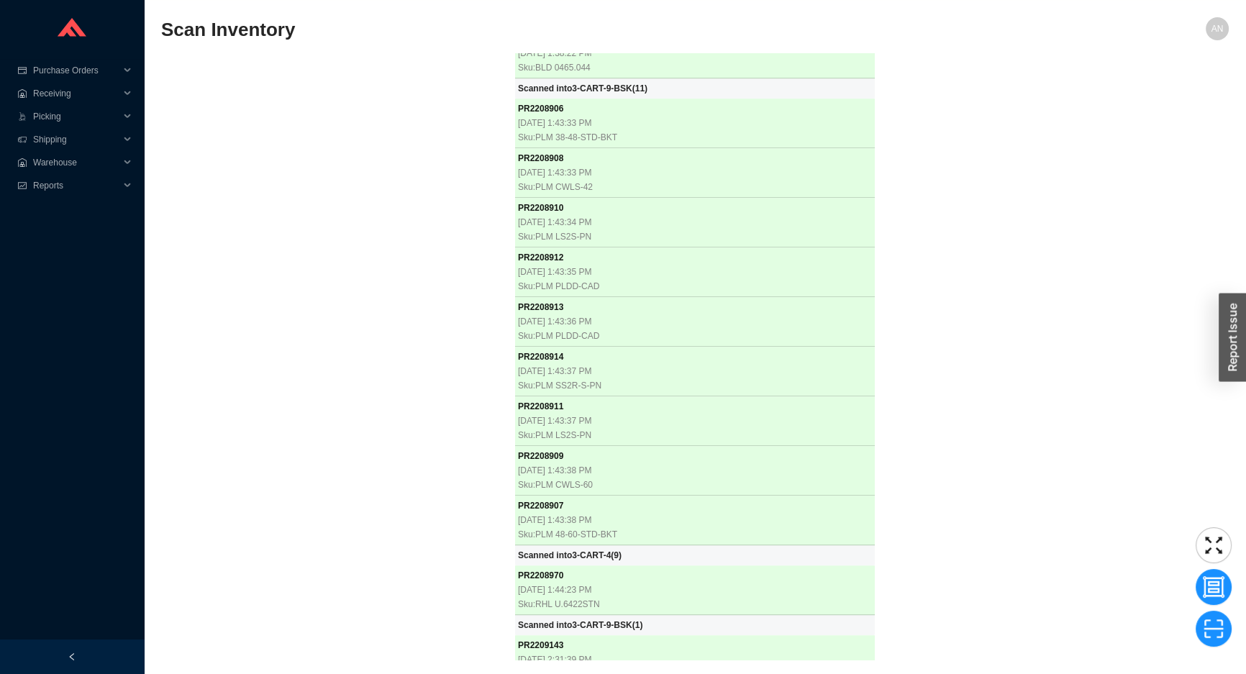
scroll to position [35392, 0]
